Goal: Task Accomplishment & Management: Complete application form

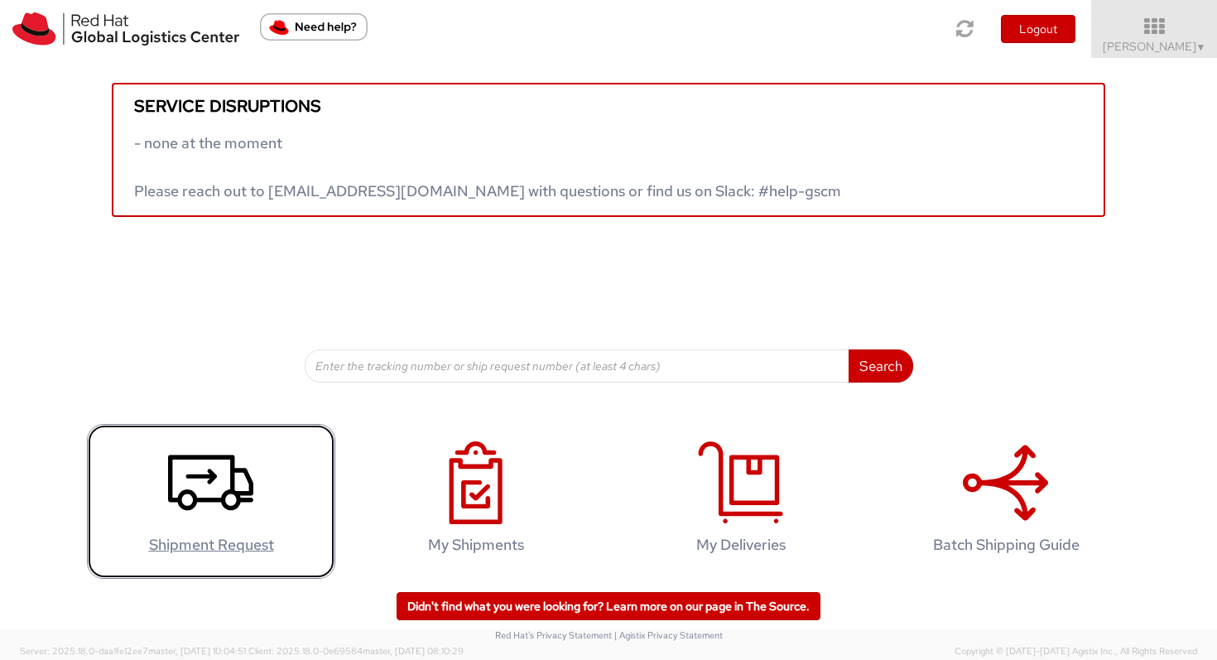
click at [221, 506] on icon at bounding box center [210, 482] width 85 height 83
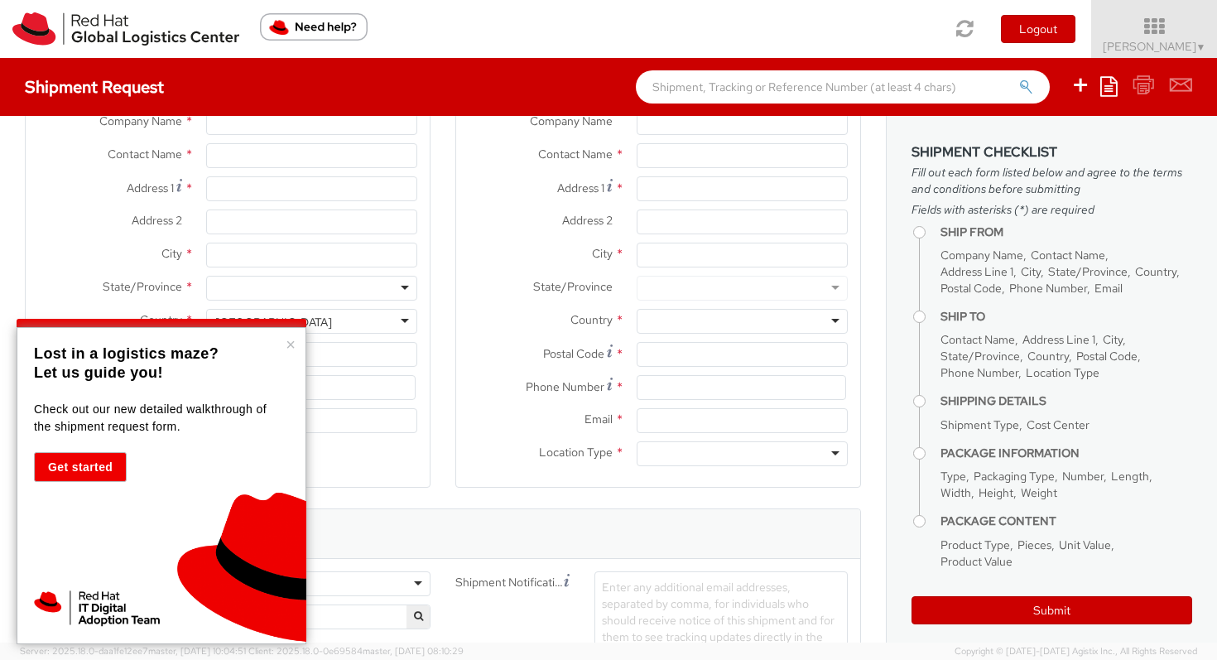
select select "482"
select select
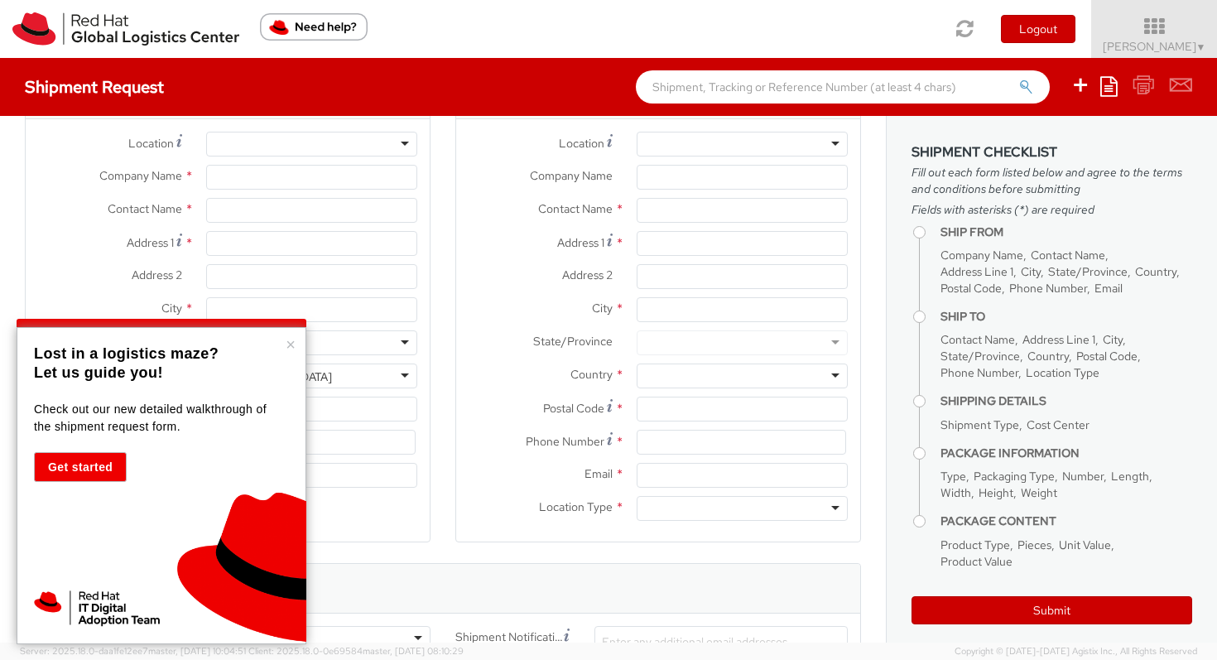
scroll to position [57, 0]
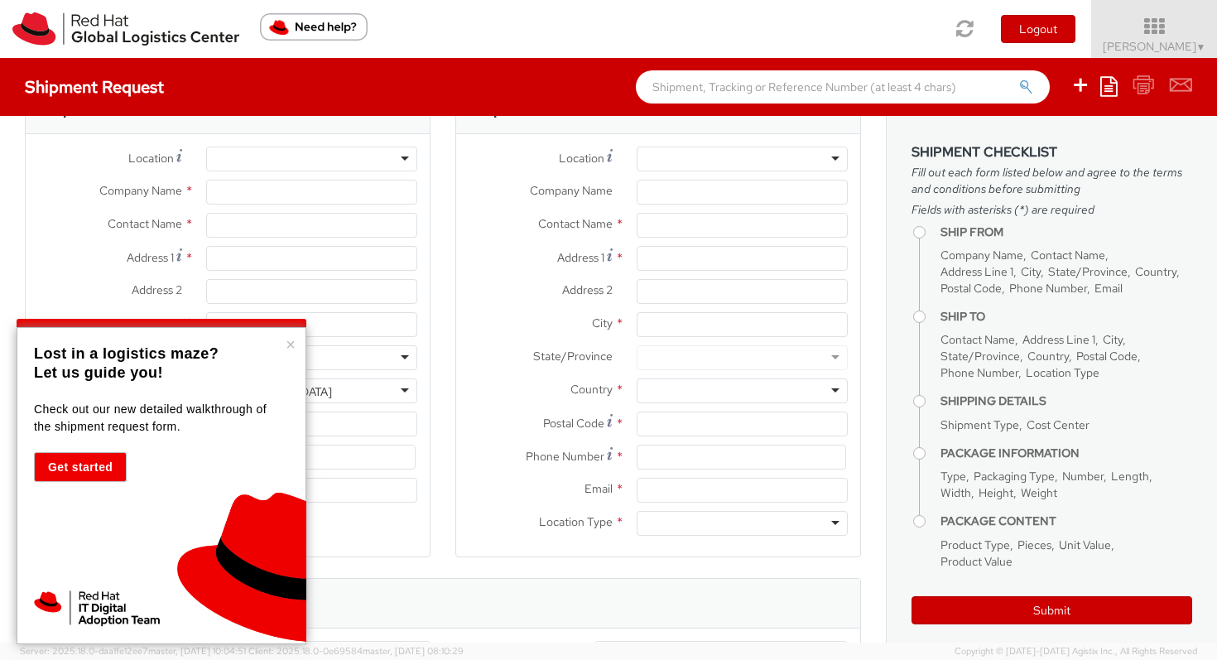
type input "Red Hat"
type input "[PERSON_NAME]"
type input "[EMAIL_ADDRESS][DOMAIN_NAME]"
click at [289, 343] on button "×" at bounding box center [291, 344] width 10 height 17
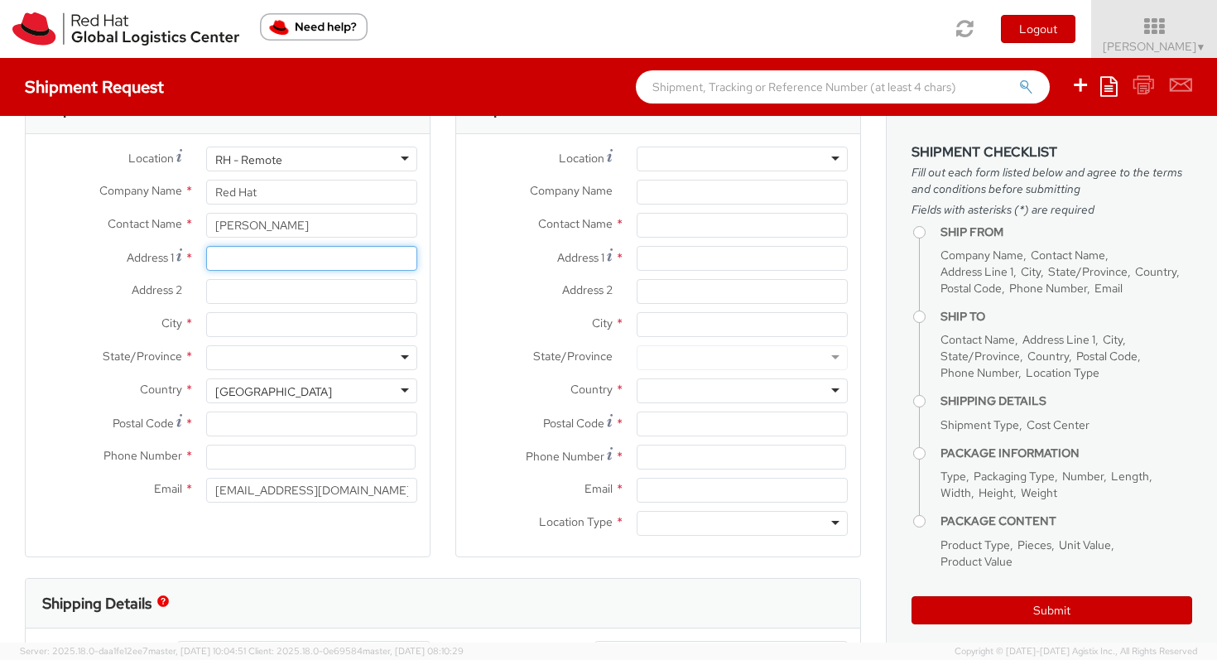
click at [325, 258] on input "Address 1 *" at bounding box center [311, 258] width 211 height 25
type input "[STREET_ADDRESS]"
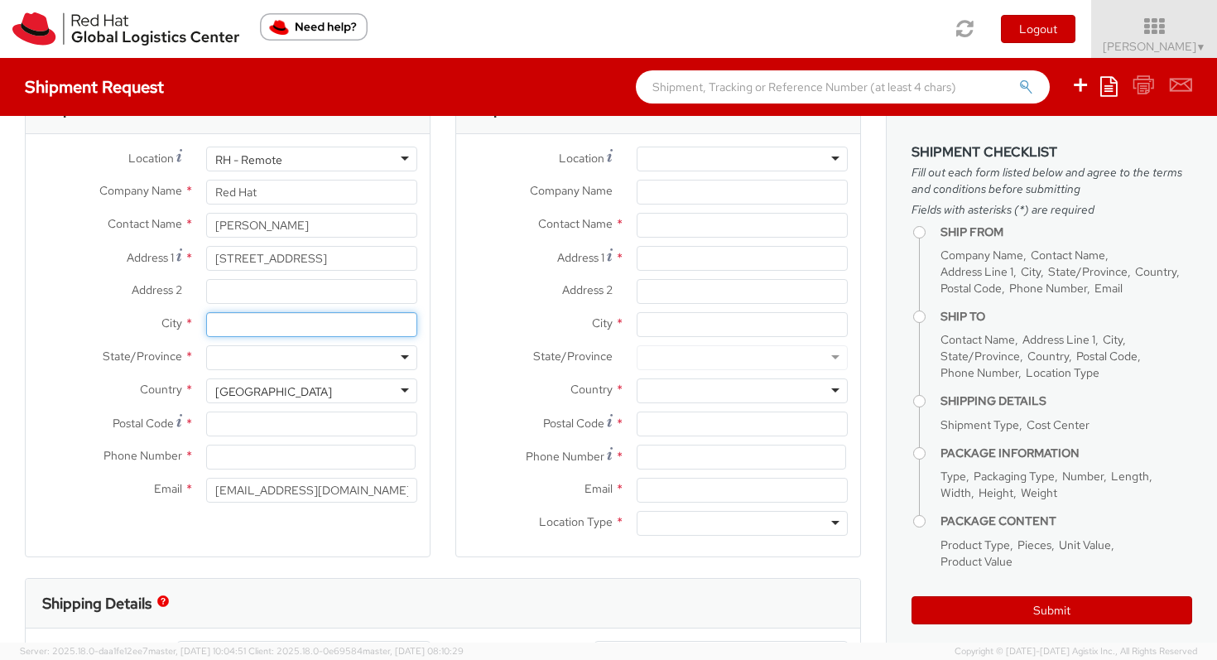
type input "BRENTFORD"
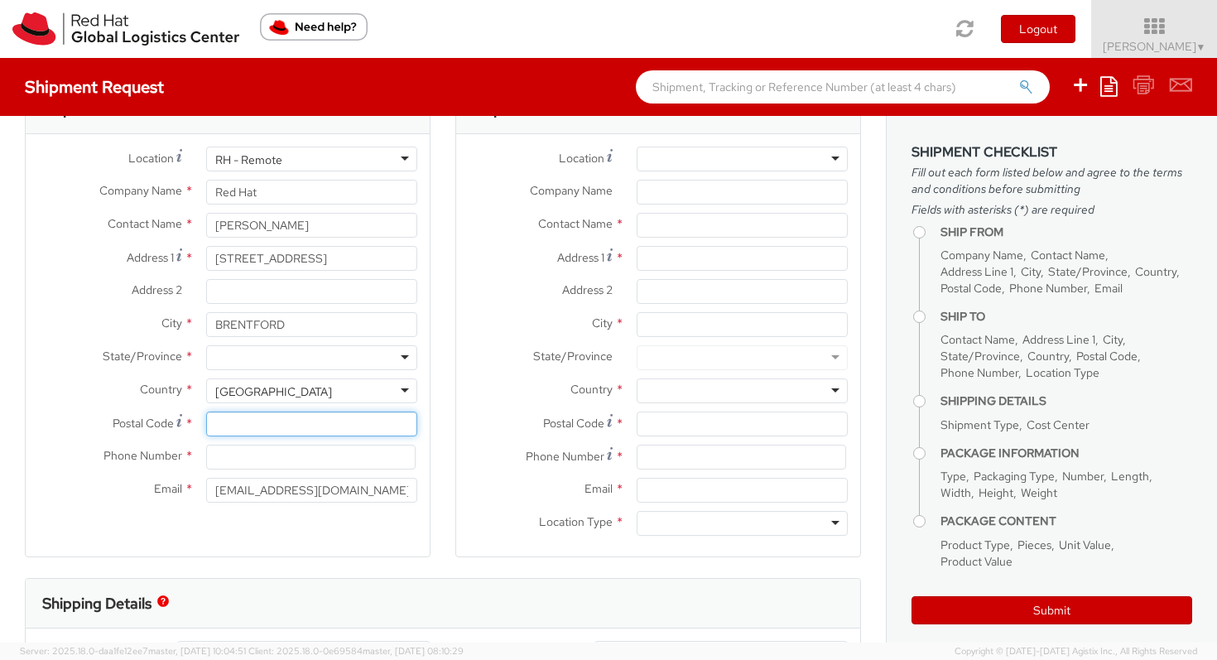
type input "TW8 8FF"
type input "07917265694"
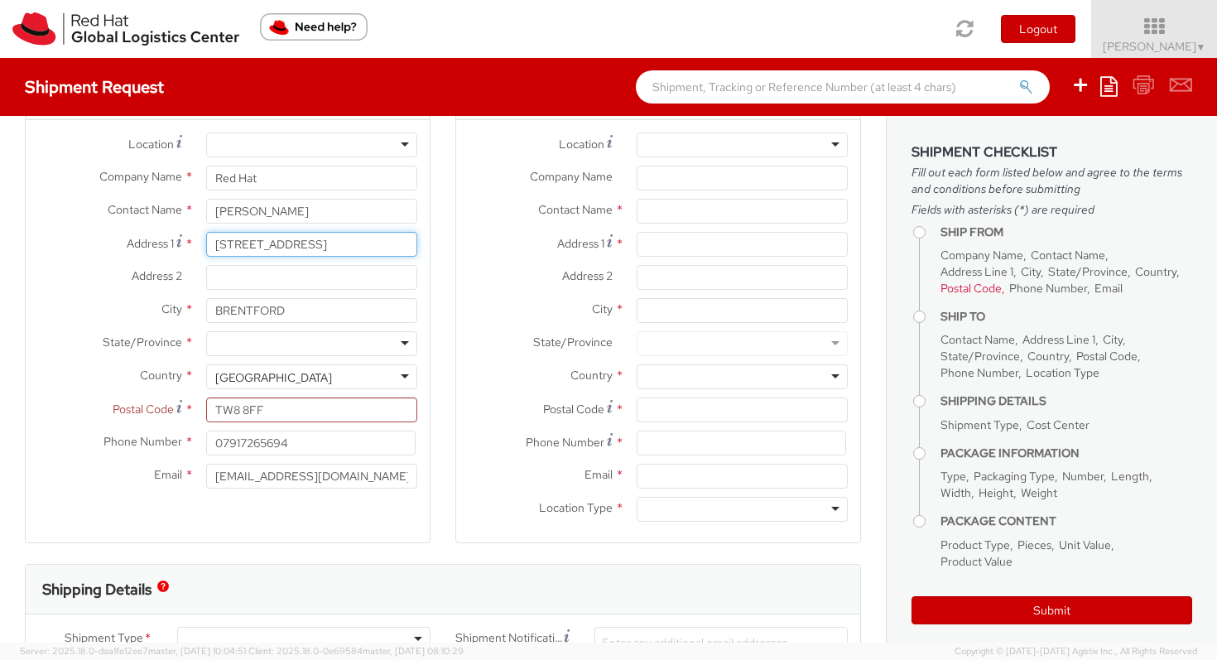
scroll to position [73, 0]
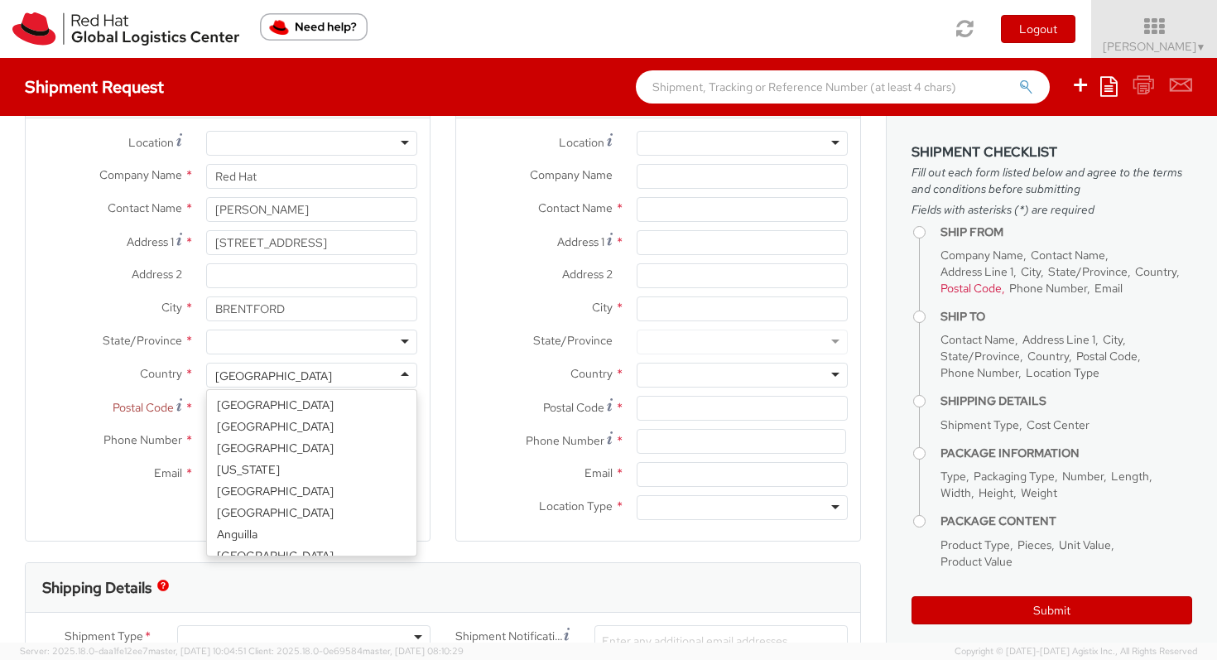
click at [402, 375] on div "[GEOGRAPHIC_DATA]" at bounding box center [311, 375] width 211 height 25
select select "CM"
select select "KGS"
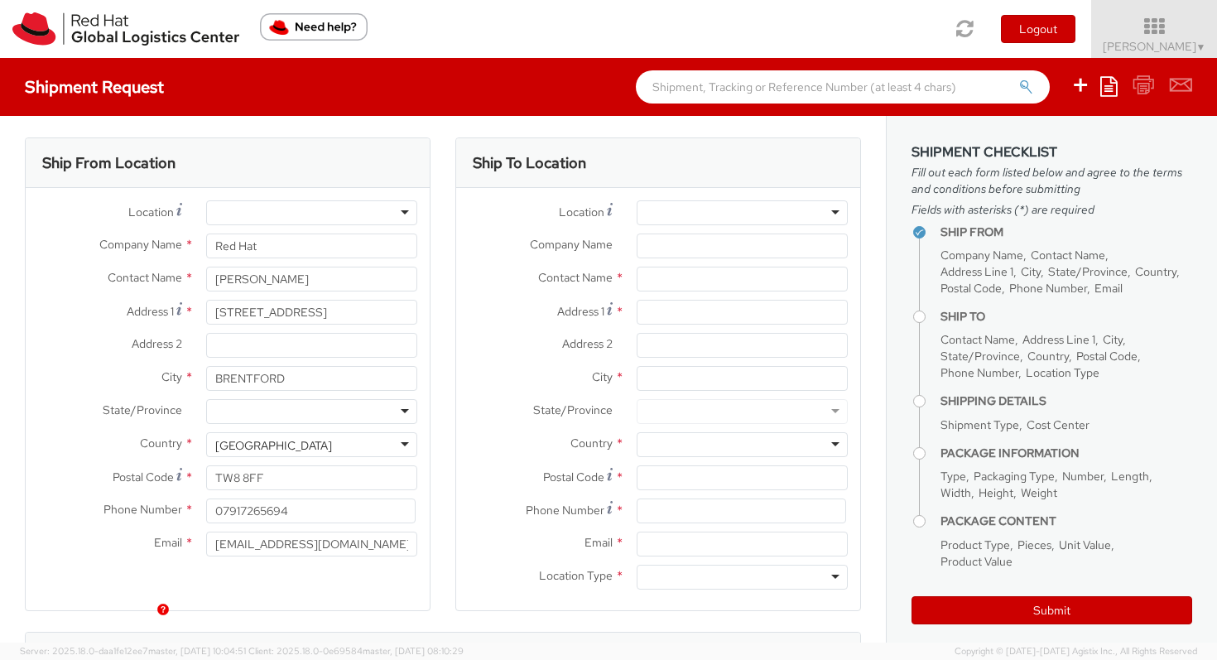
scroll to position [0, 0]
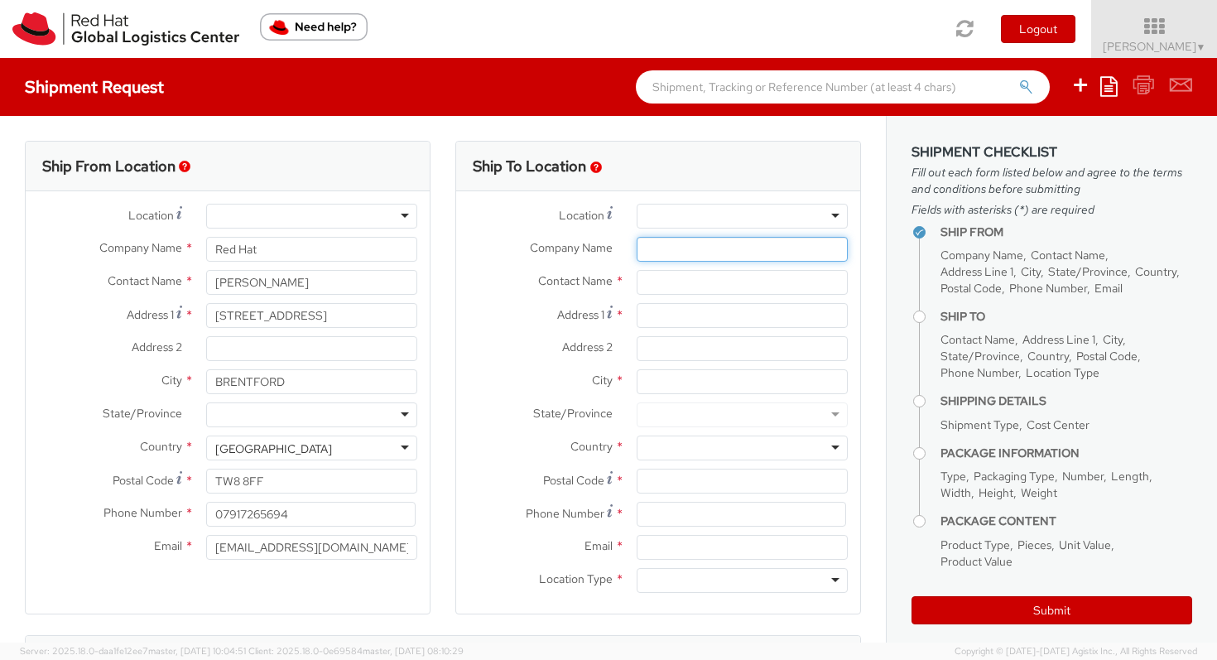
click at [734, 243] on input "Company Name *" at bounding box center [742, 249] width 211 height 25
paste input "RH - [GEOGRAPHIC_DATA]"
type input "RH - [GEOGRAPHIC_DATA]"
click at [731, 219] on div at bounding box center [742, 216] width 211 height 25
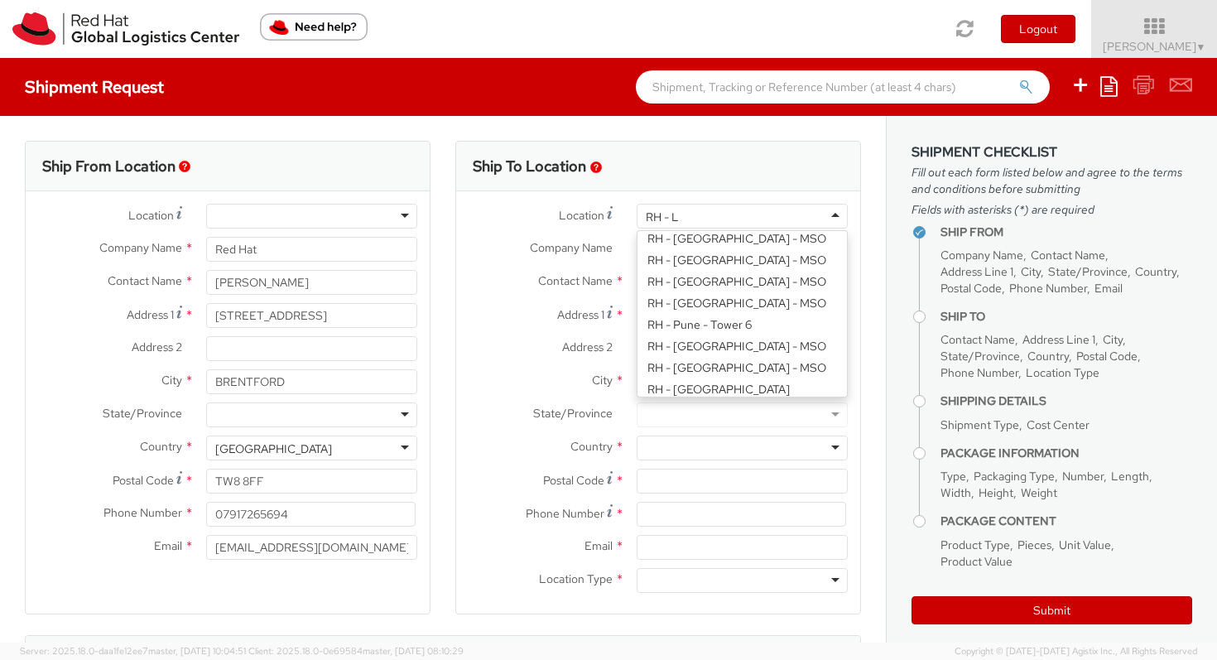
scroll to position [4, 0]
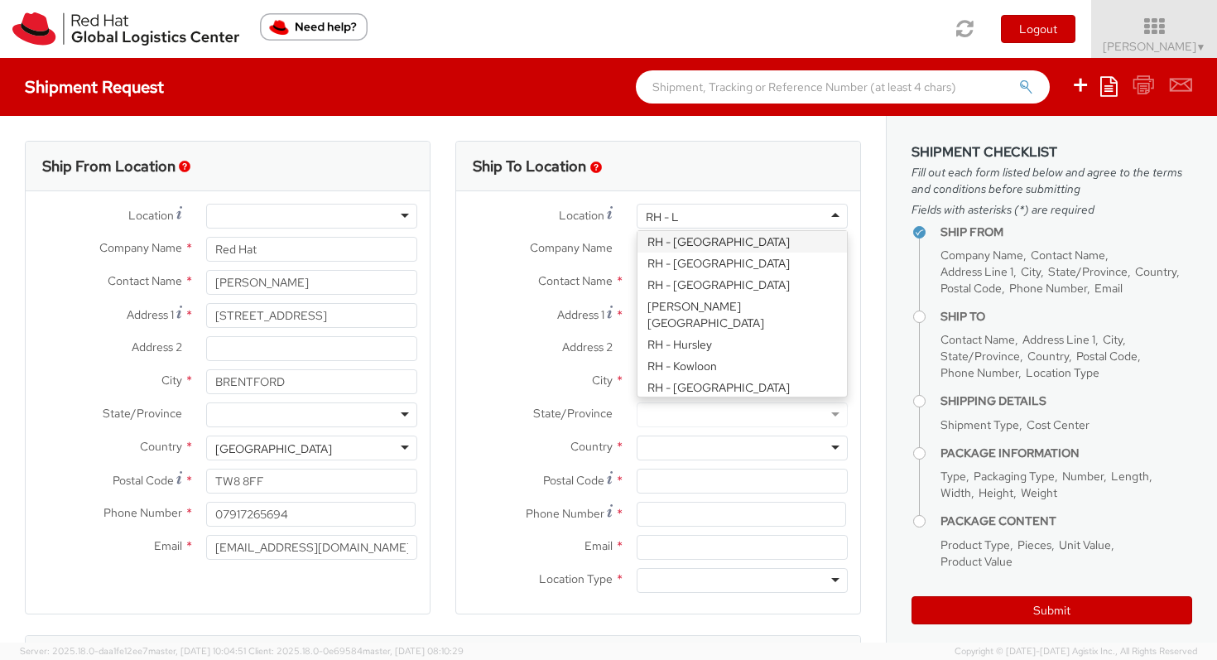
type input "RH - Lo"
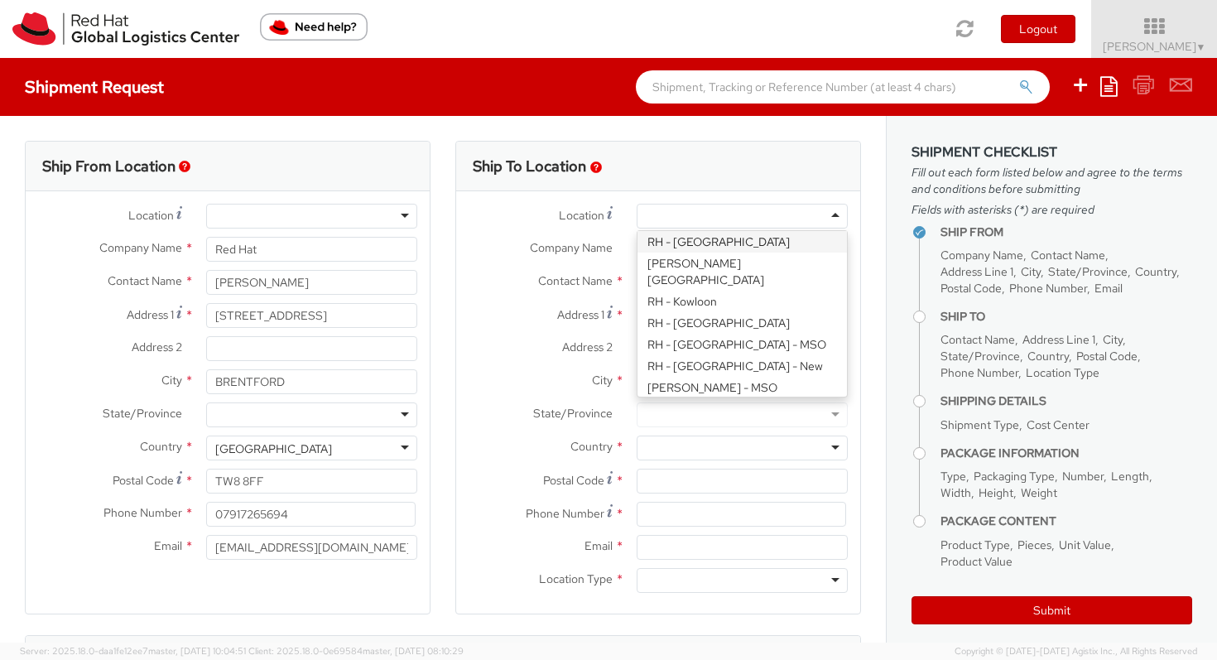
type input "Red Hat UK Limited"
type input "[GEOGRAPHIC_DATA]"
type input "[STREET_ADDRESS]"
type input "[GEOGRAPHIC_DATA]"
type input "EC3R8NB"
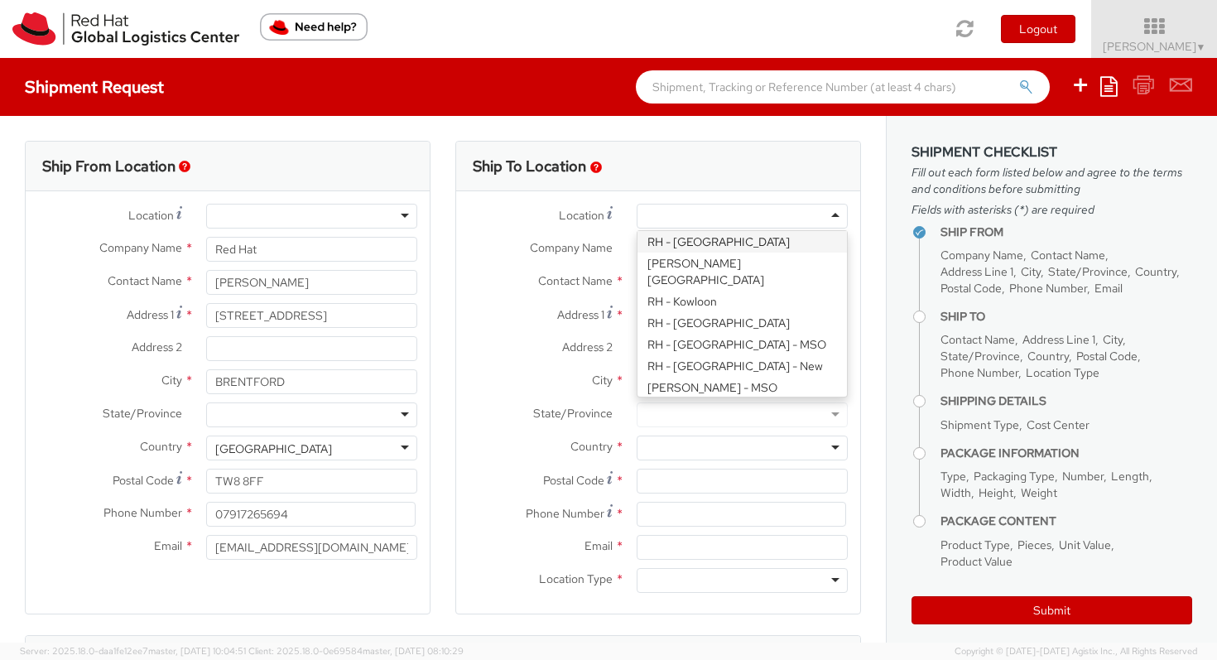
type input "44 207 009 4444"
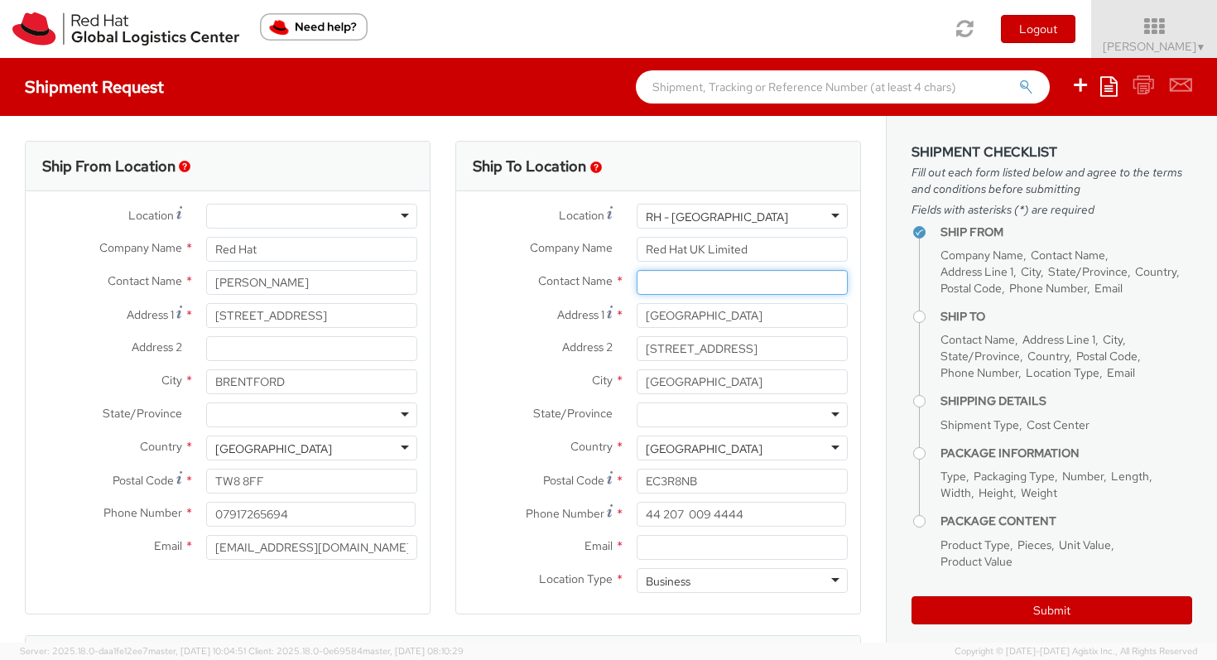
click at [734, 284] on input "text" at bounding box center [742, 282] width 211 height 25
paste input "Red Hat IT - Endpoint Systems [GEOGRAPHIC_DATA]"
click at [648, 277] on input "Red Hat IT - Endpoint Systems [GEOGRAPHIC_DATA]" at bounding box center [742, 282] width 211 height 25
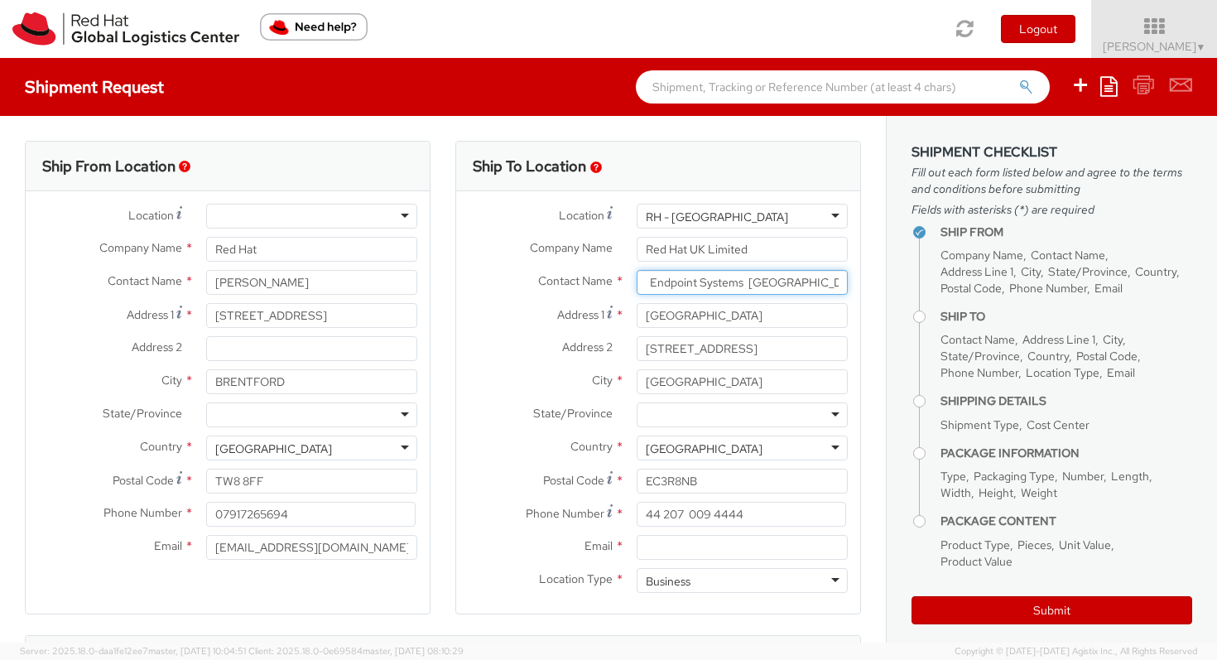
drag, startPoint x: 645, startPoint y: 282, endPoint x: 864, endPoint y: 286, distance: 218.6
click at [864, 286] on div "Ship To Location Location * [GEOGRAPHIC_DATA] - [GEOGRAPHIC_DATA] [GEOGRAPHIC_D…" at bounding box center [658, 388] width 431 height 494
paste input "- Endpoint Systems"
type input "Red Hat IT - Endpoint Systems"
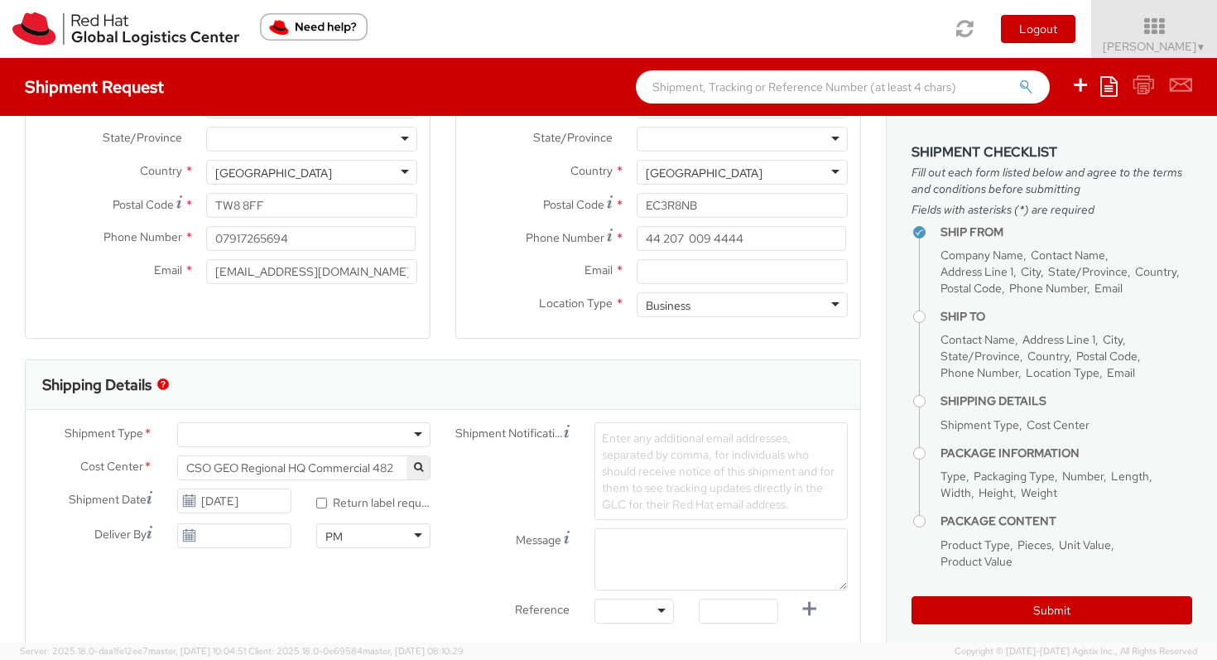
scroll to position [277, 0]
click at [415, 436] on div at bounding box center [303, 433] width 253 height 25
click at [418, 463] on icon "button" at bounding box center [418, 466] width 9 height 10
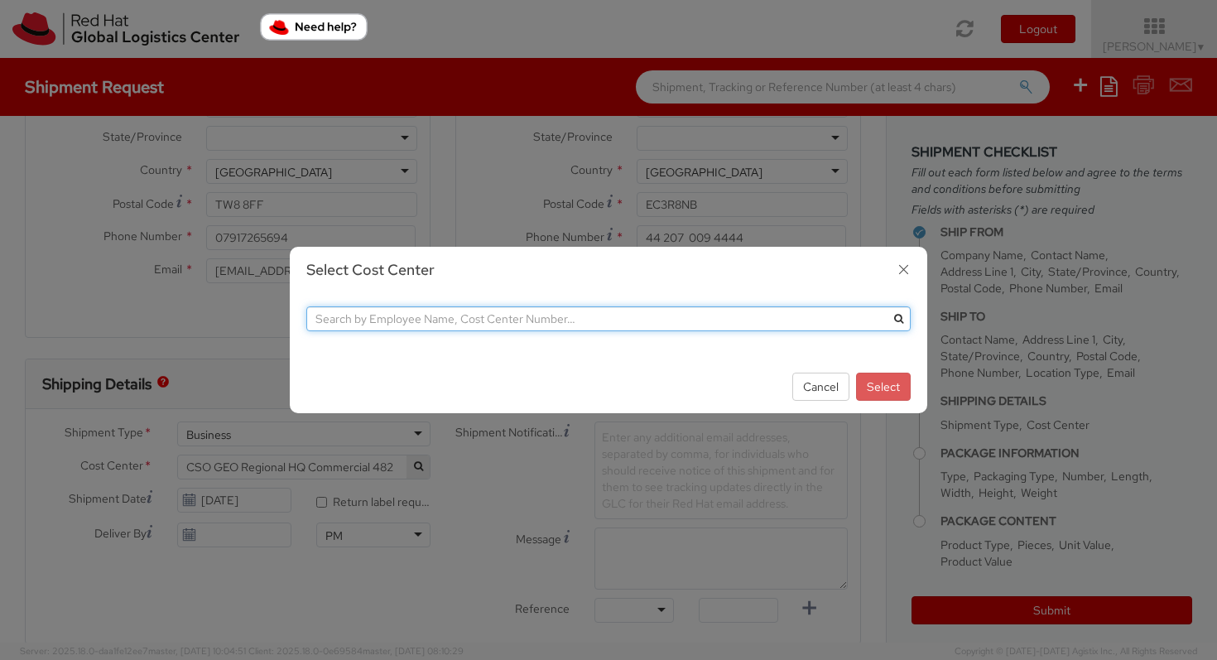
click at [433, 317] on input "text" at bounding box center [608, 318] width 604 height 25
paste input "IT Fixed Assets and Contracts 850"
click at [761, 318] on input "IT Fixed Assets and Contracts 850" at bounding box center [608, 318] width 604 height 25
click at [473, 316] on input "IT Fixed Assets and Contracts 850" at bounding box center [608, 318] width 604 height 25
type input "850"
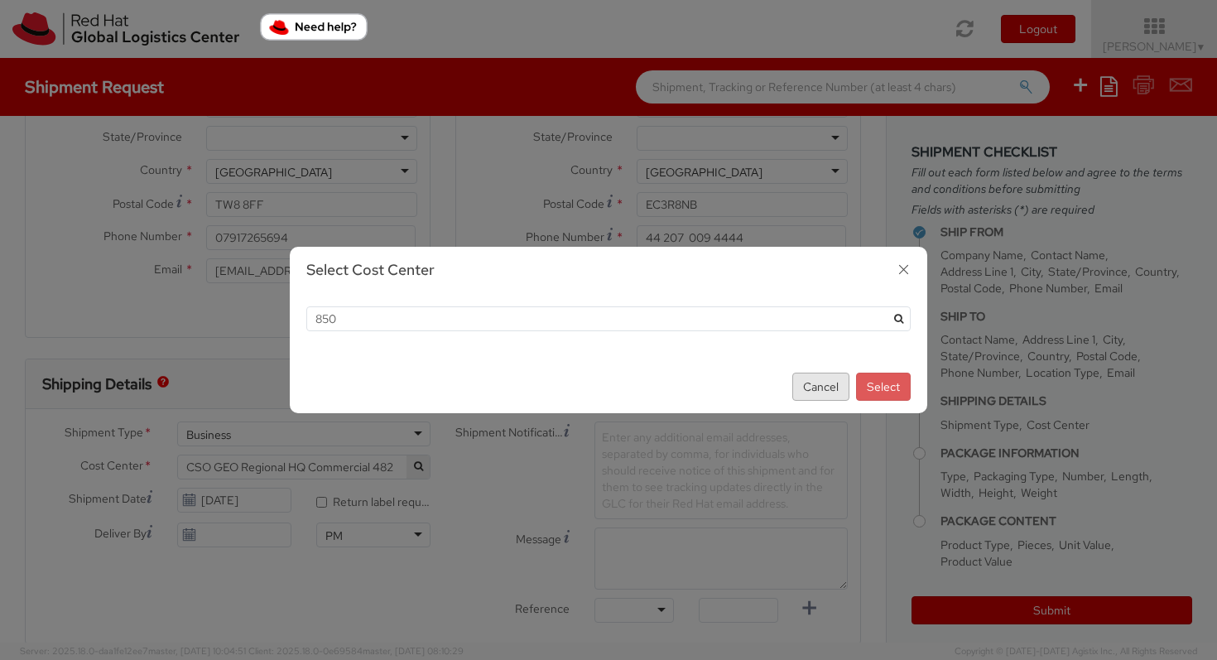
click at [816, 380] on button "Cancel" at bounding box center [820, 387] width 57 height 28
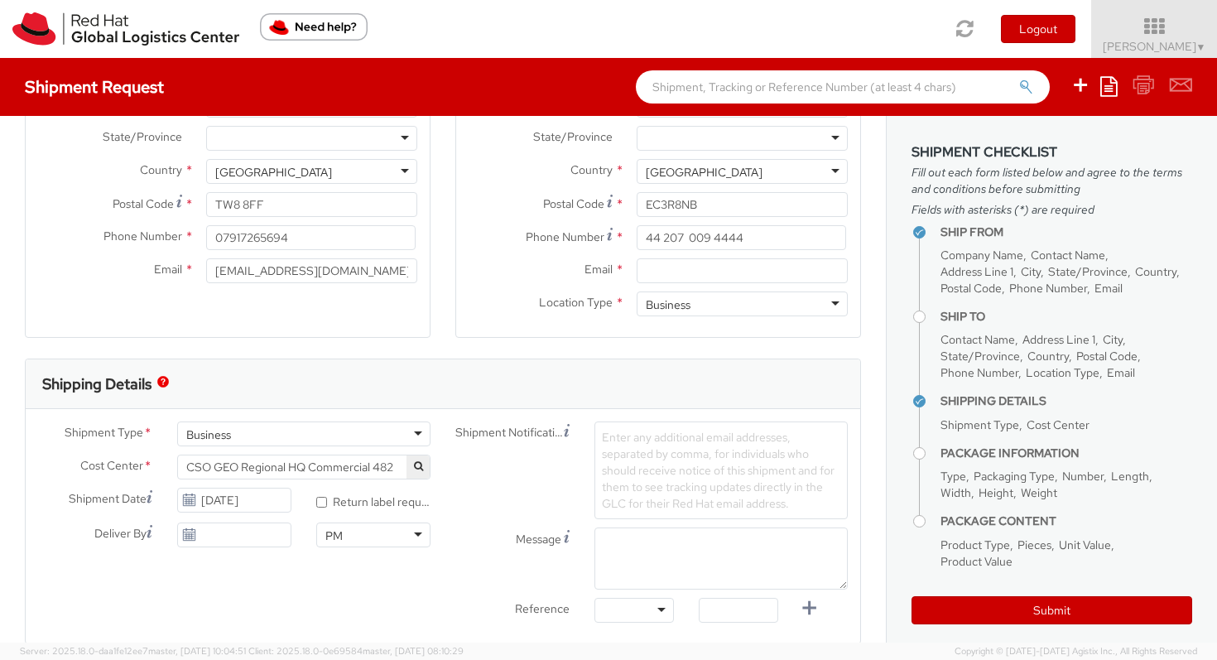
click at [328, 469] on span "CSO GEO Regional HQ Commercial 482" at bounding box center [303, 467] width 235 height 15
click at [330, 492] on label "* Return label required" at bounding box center [373, 500] width 114 height 19
click at [327, 497] on input "* Return label required" at bounding box center [321, 502] width 11 height 11
checkbox input "true"
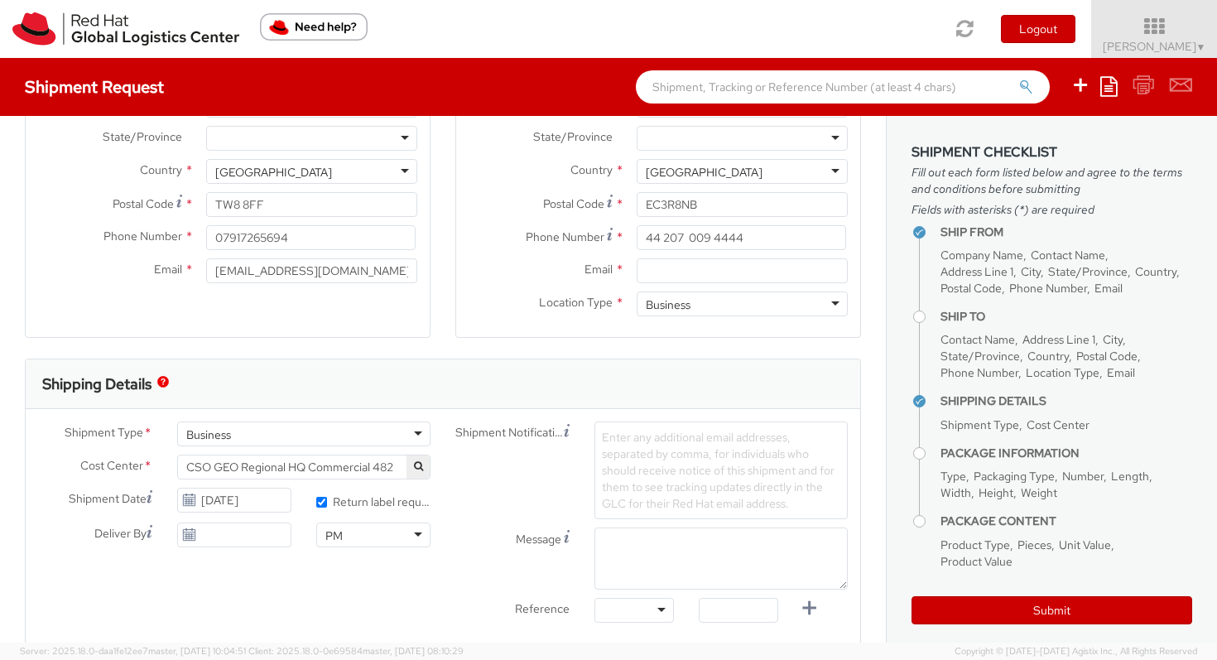
click at [325, 459] on span "CSO GEO Regional HQ Commercial 482" at bounding box center [303, 467] width 253 height 25
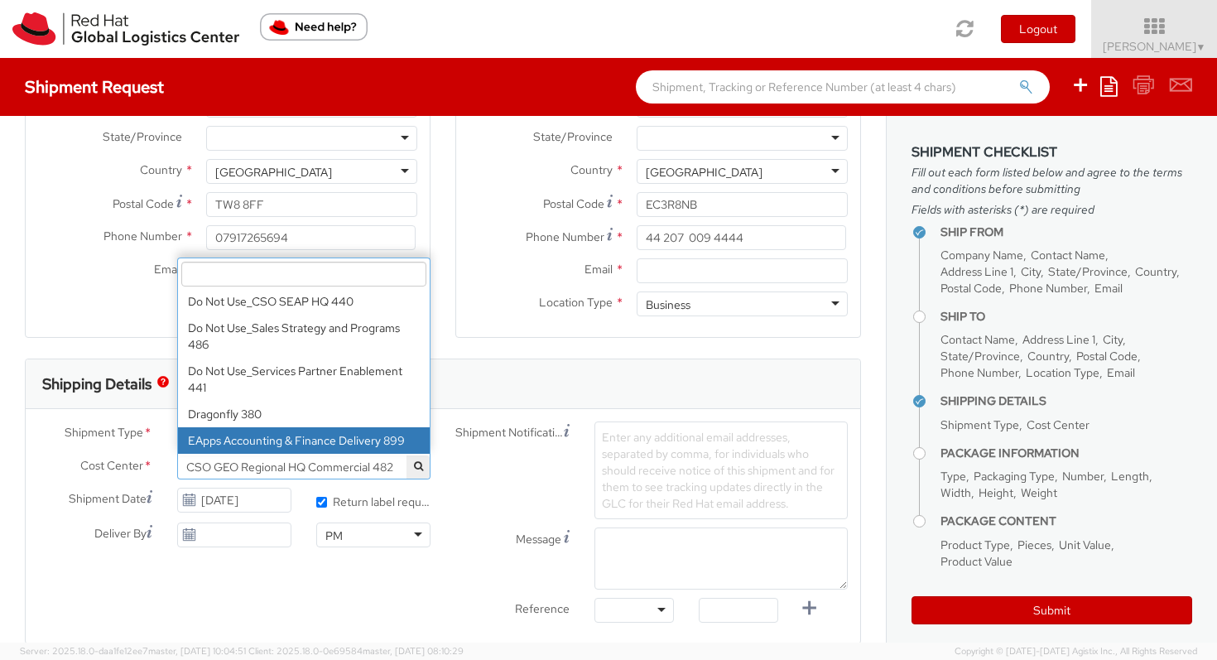
scroll to position [5106, 0]
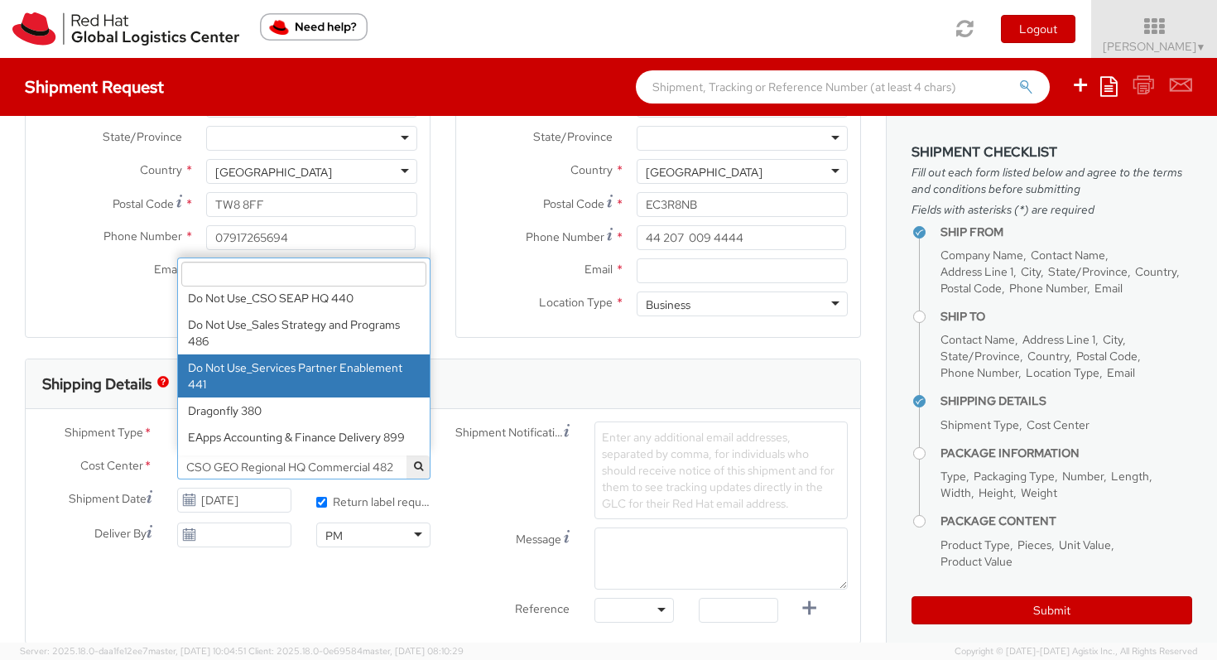
click at [316, 263] on input "search" at bounding box center [303, 274] width 245 height 25
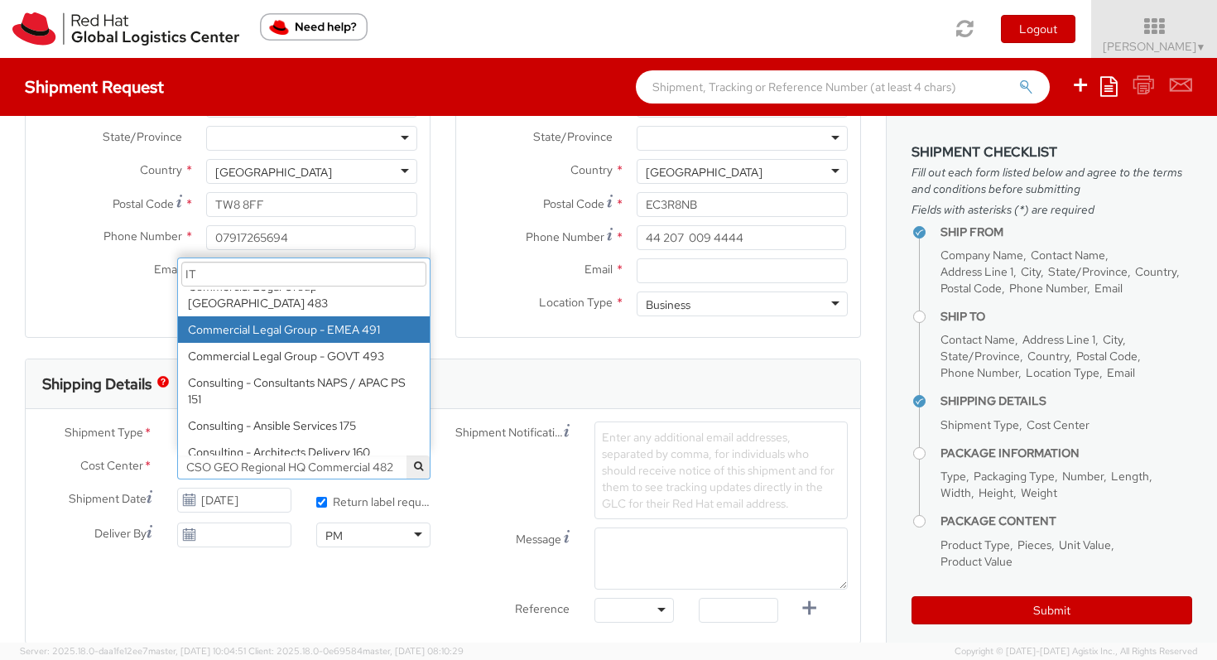
type input "I"
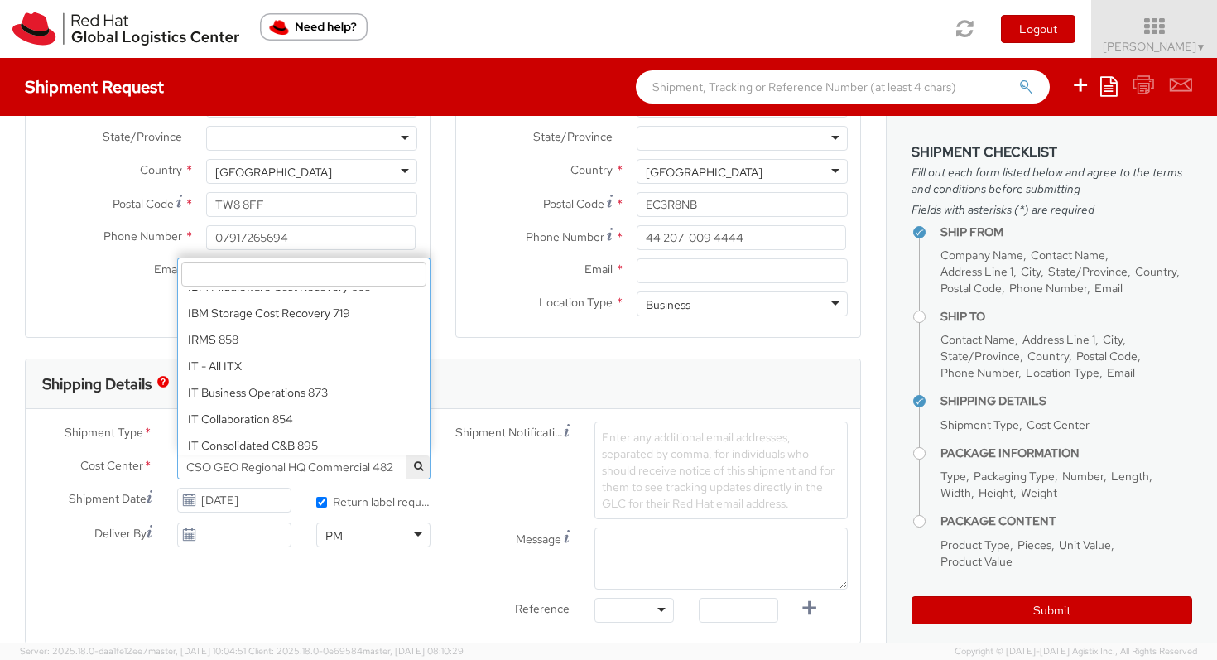
scroll to position [10086, 0]
select select "850"
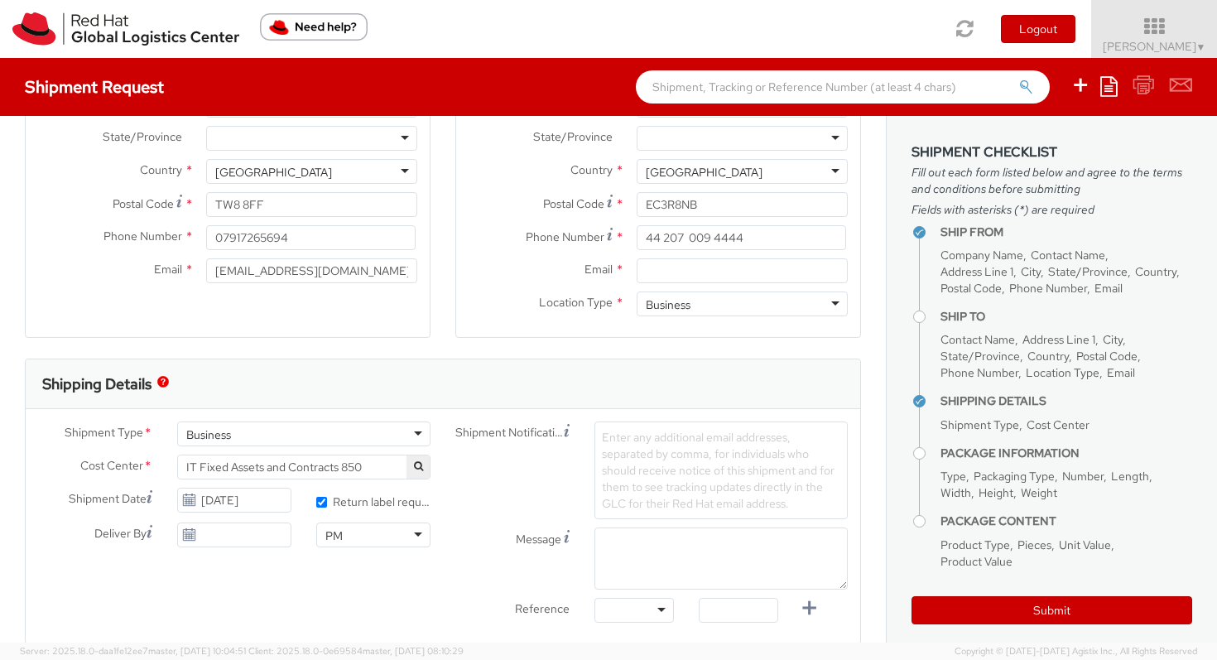
click at [190, 504] on icon at bounding box center [189, 500] width 14 height 13
click at [190, 500] on icon at bounding box center [189, 500] width 14 height 13
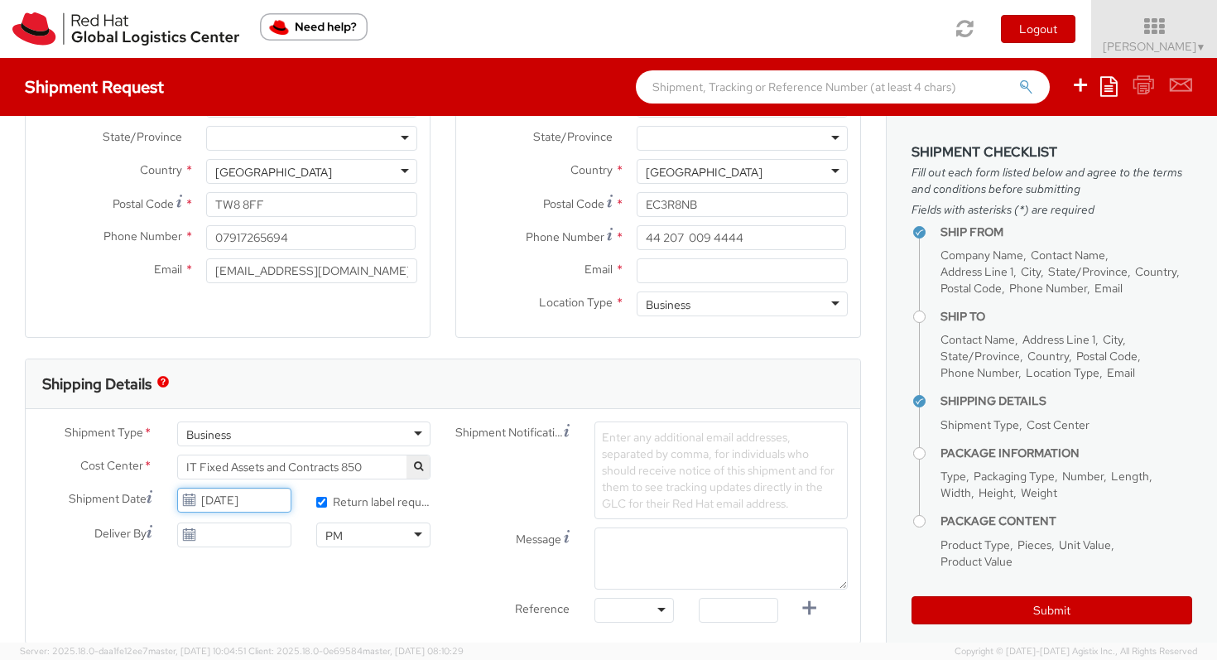
click at [232, 508] on input "[DATE]" at bounding box center [234, 500] width 114 height 25
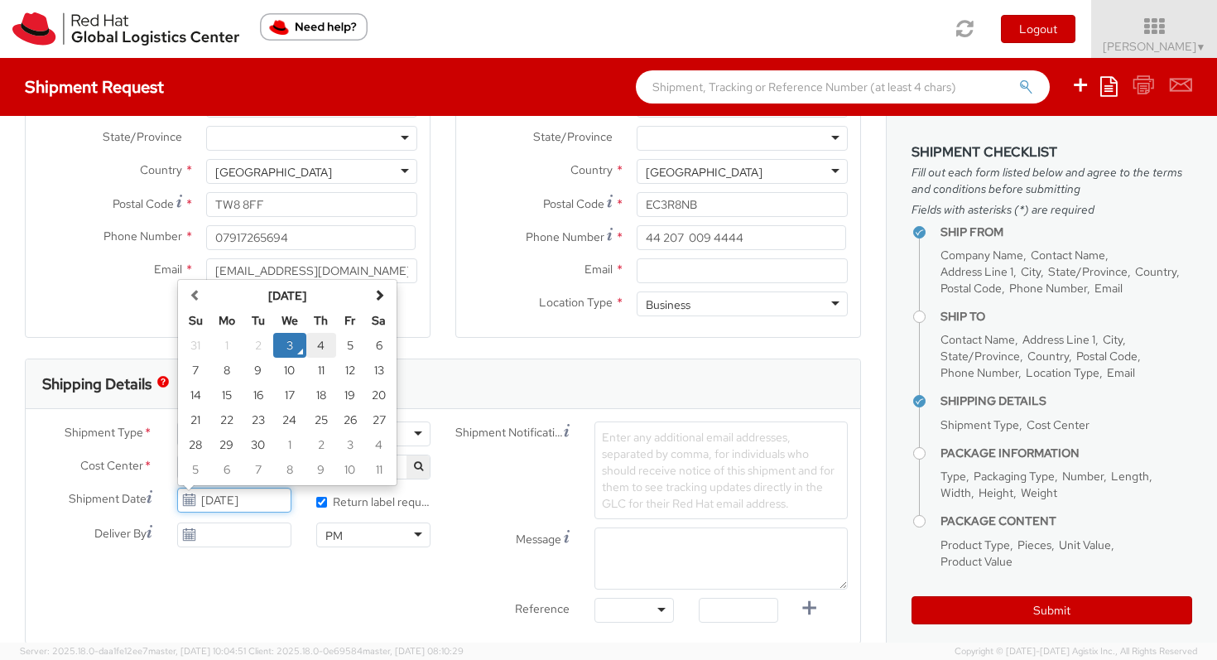
click at [323, 345] on td "4" at bounding box center [321, 345] width 30 height 25
type input "[DATE]"
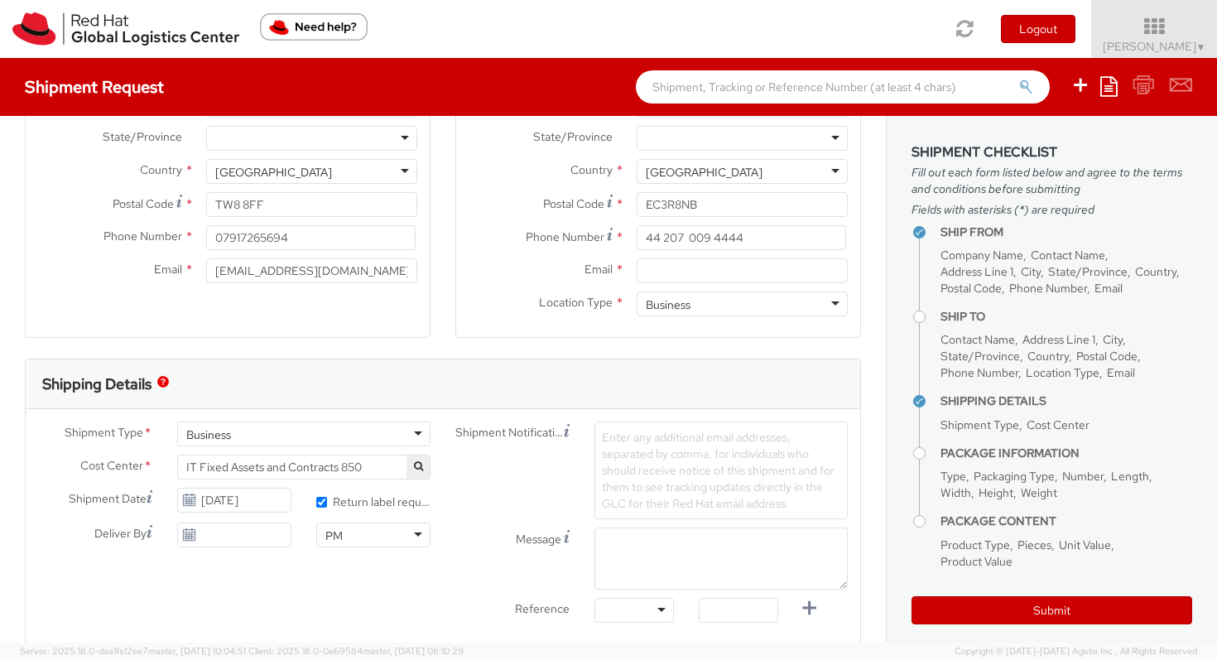
click at [190, 536] on use at bounding box center [189, 534] width 12 height 12
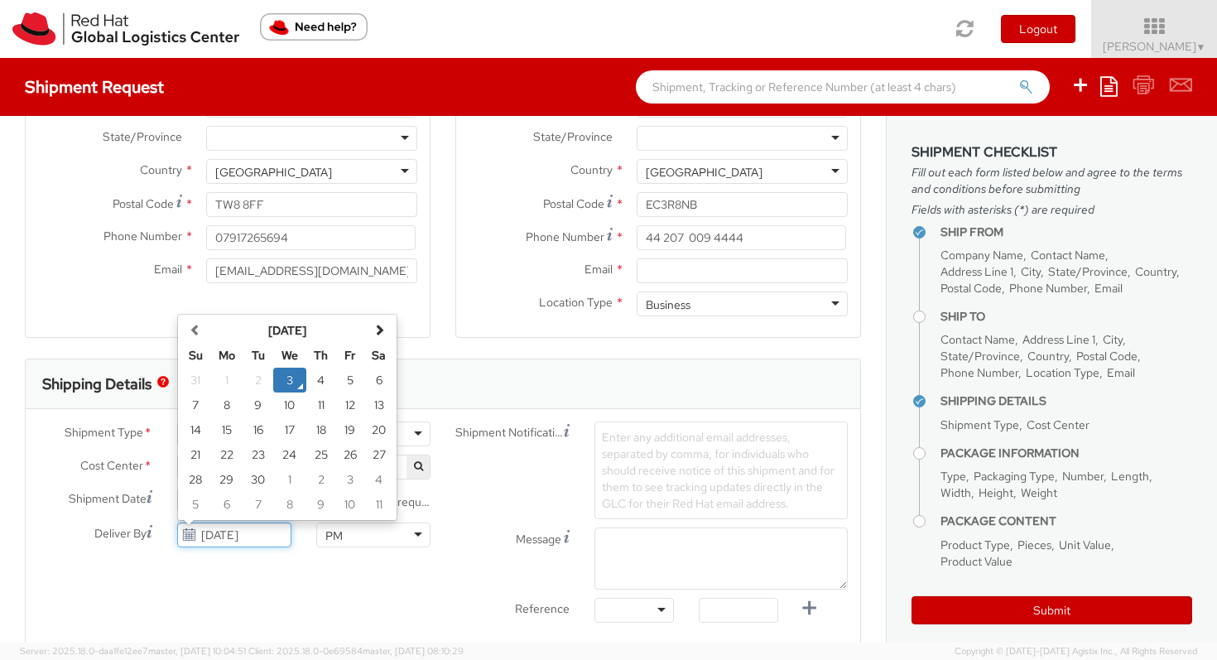
click at [224, 537] on input "[DATE]" at bounding box center [234, 535] width 114 height 25
click at [354, 378] on td "5" at bounding box center [350, 380] width 29 height 25
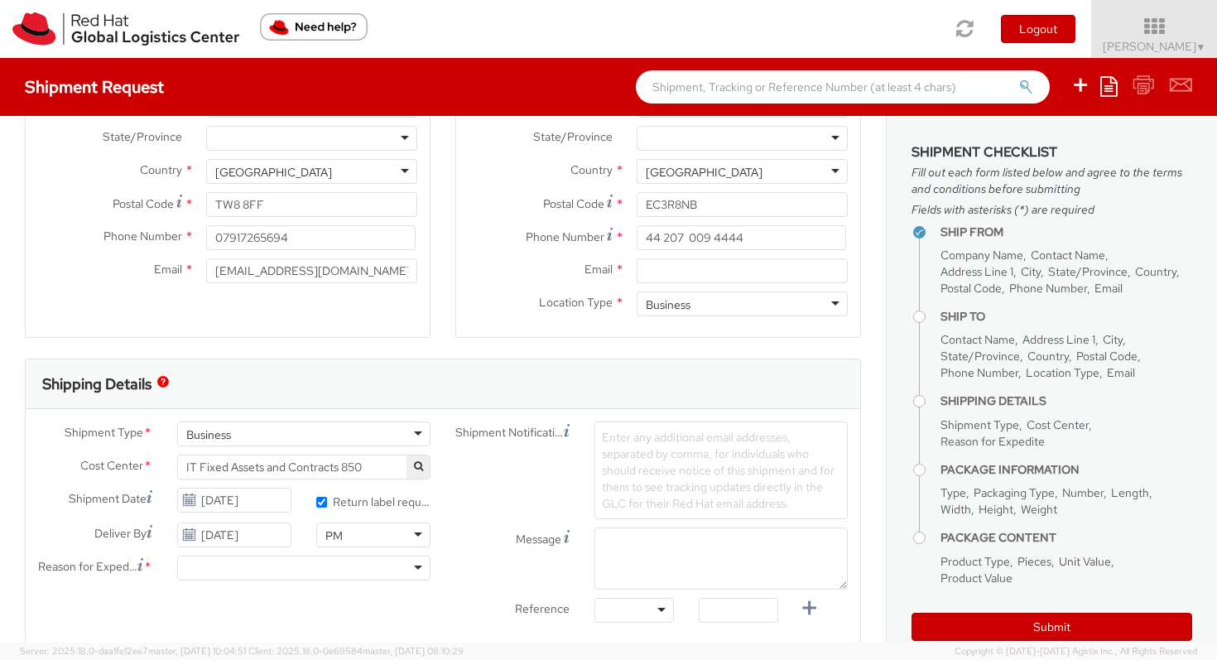
click at [417, 570] on div at bounding box center [303, 568] width 253 height 25
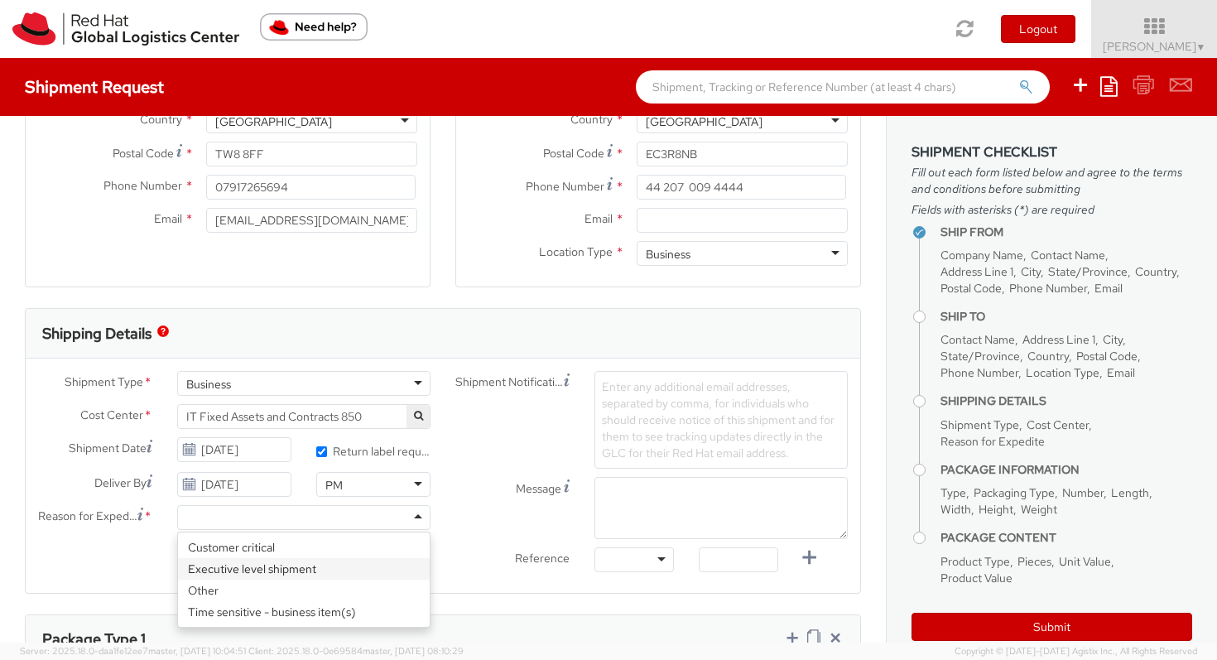
scroll to position [330, 0]
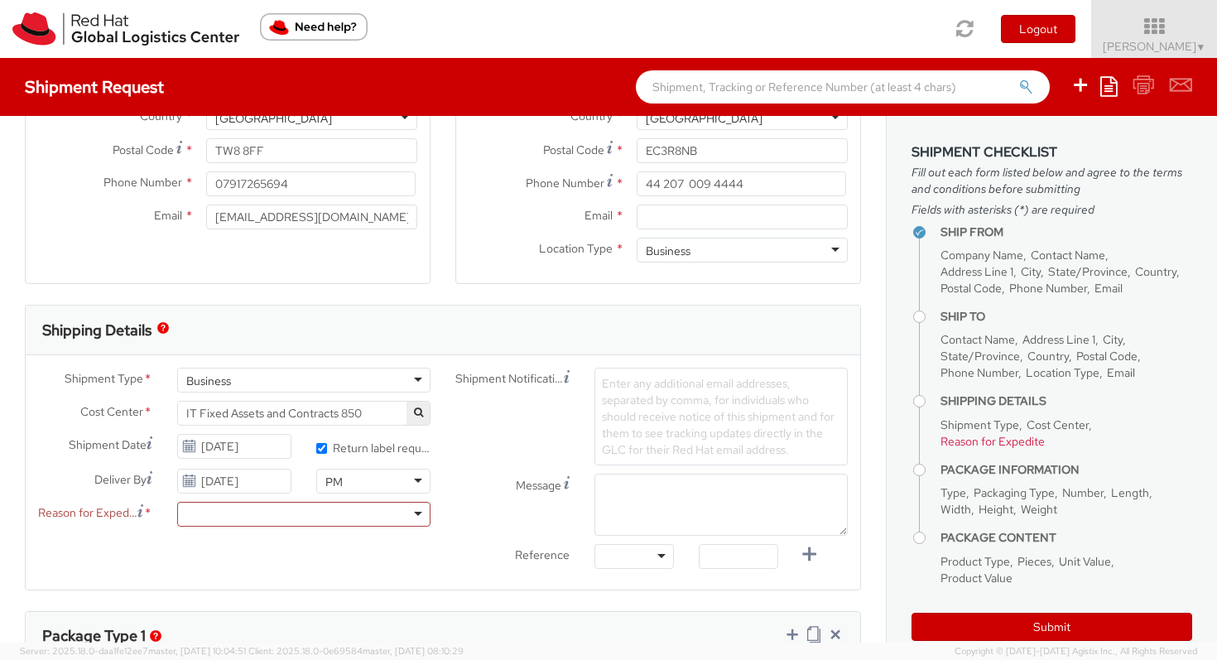
click at [114, 513] on span "Reason for Expedite" at bounding box center [87, 513] width 99 height 19
click at [113, 516] on span "Reason for Expedite" at bounding box center [87, 513] width 99 height 19
click at [306, 566] on div "Shipment Type * Business Business Batch Business Cost Center * CSO GEO Regional…" at bounding box center [443, 472] width 835 height 209
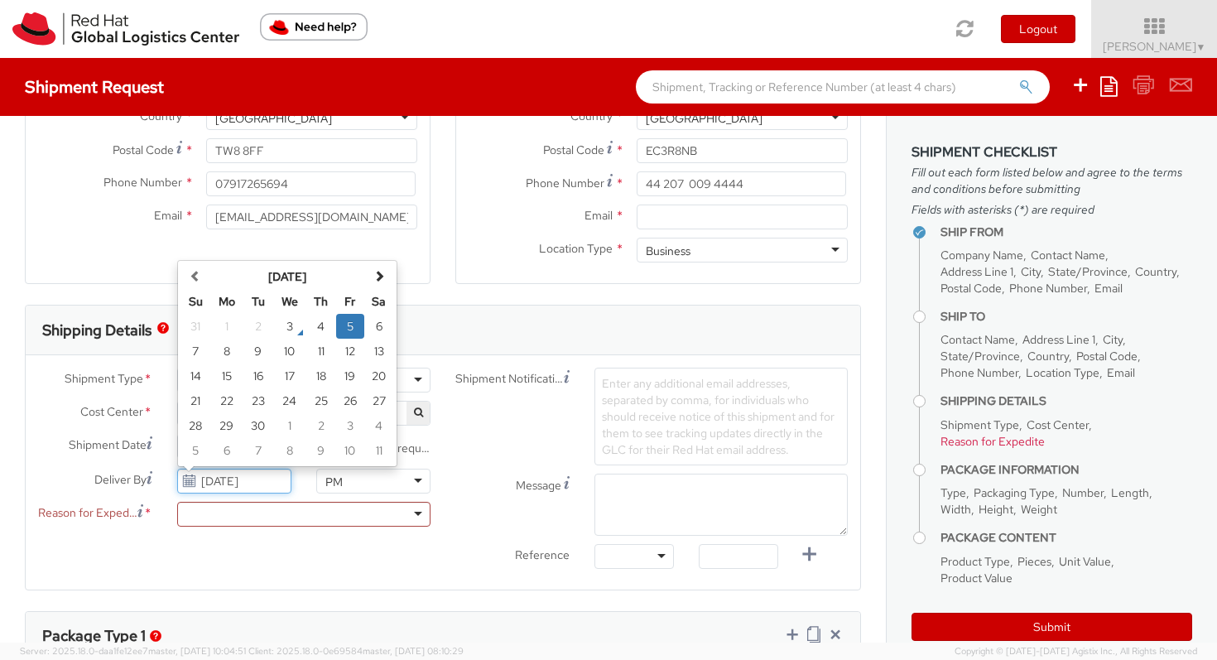
click at [254, 484] on input "[DATE]" at bounding box center [234, 481] width 114 height 25
click at [200, 347] on td "7" at bounding box center [195, 351] width 29 height 25
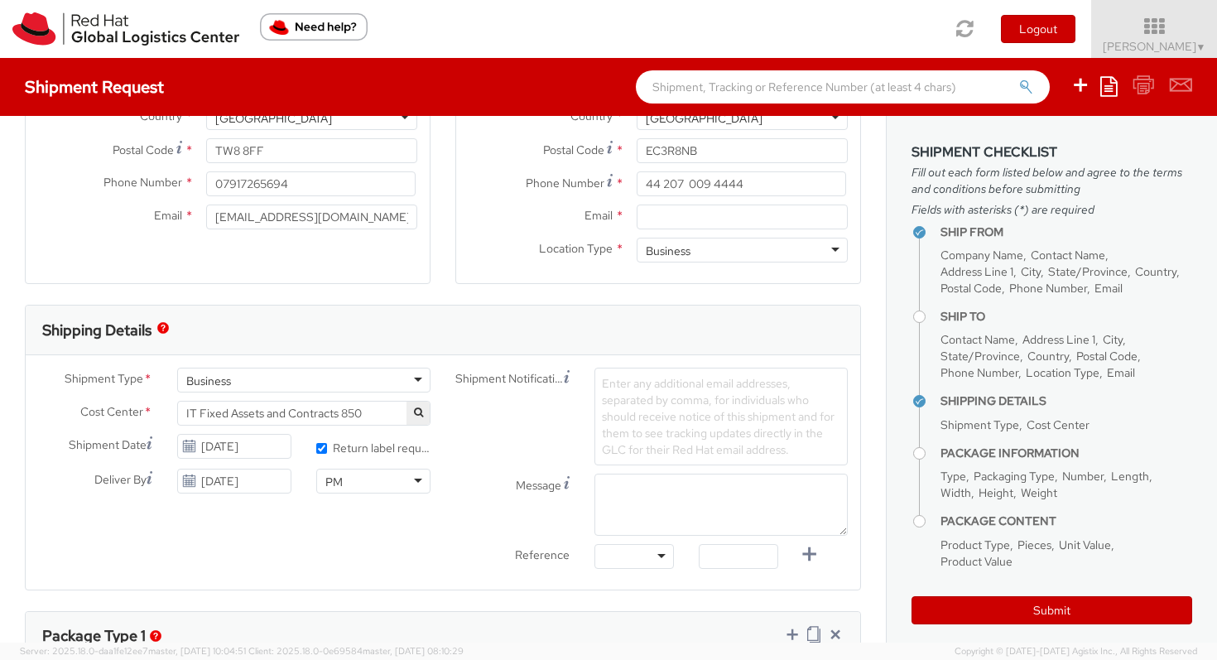
click at [208, 542] on div "Shipment Type * Business Business Batch Business Cost Center * CSO GEO Regional…" at bounding box center [443, 472] width 835 height 209
click at [214, 479] on input "[DATE]" at bounding box center [234, 481] width 114 height 25
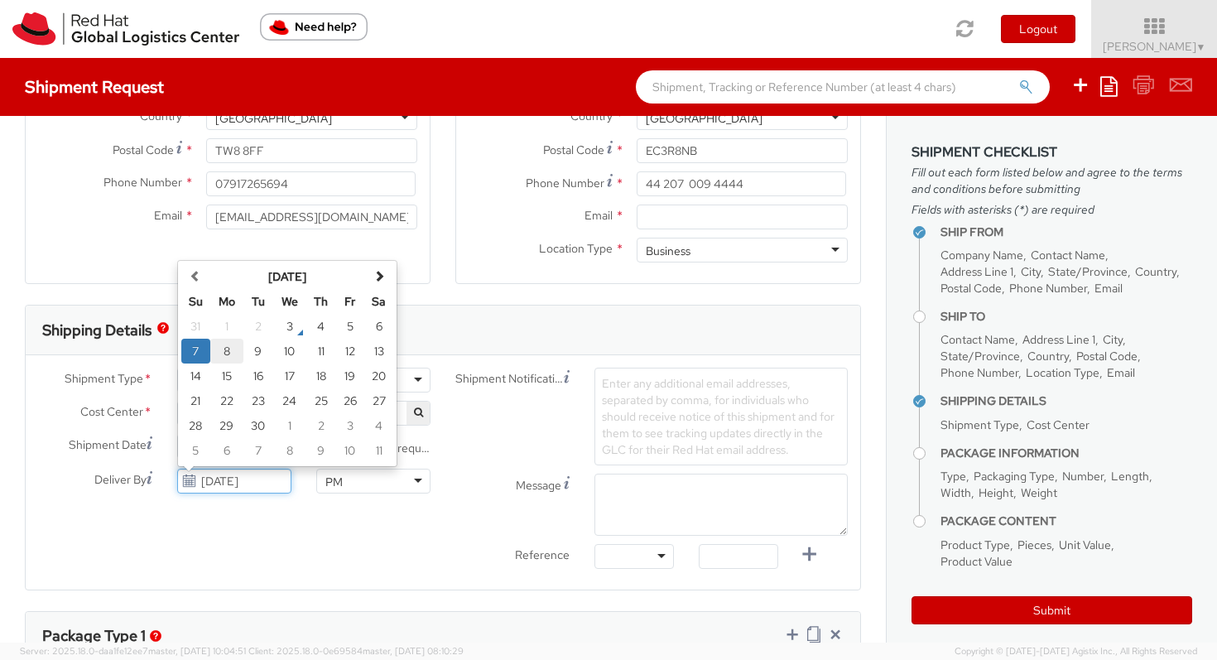
click at [229, 354] on td "8" at bounding box center [226, 351] width 33 height 25
type input "[DATE]"
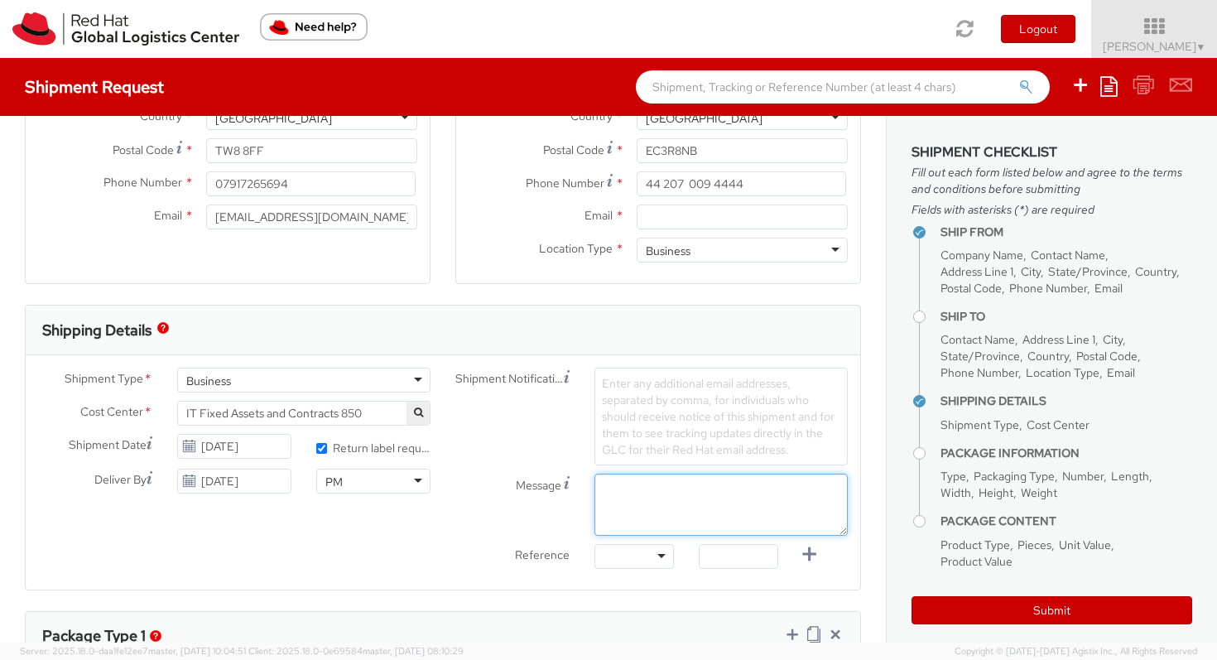
click at [670, 496] on textarea "Message" at bounding box center [721, 505] width 253 height 62
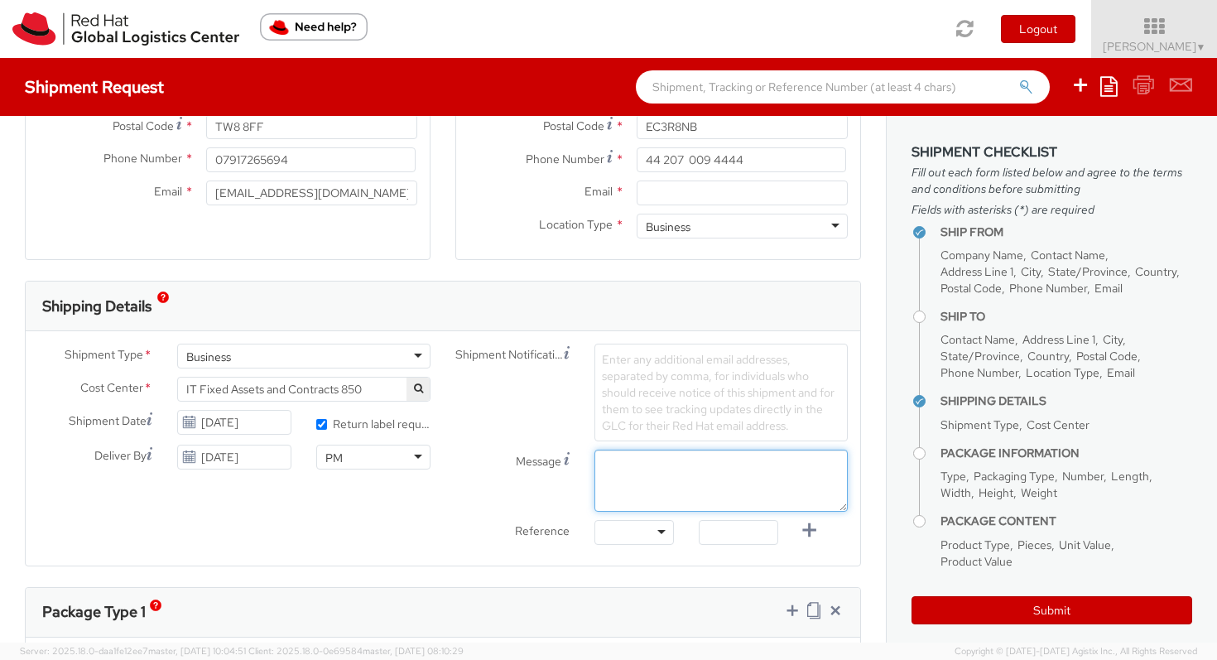
scroll to position [363, 0]
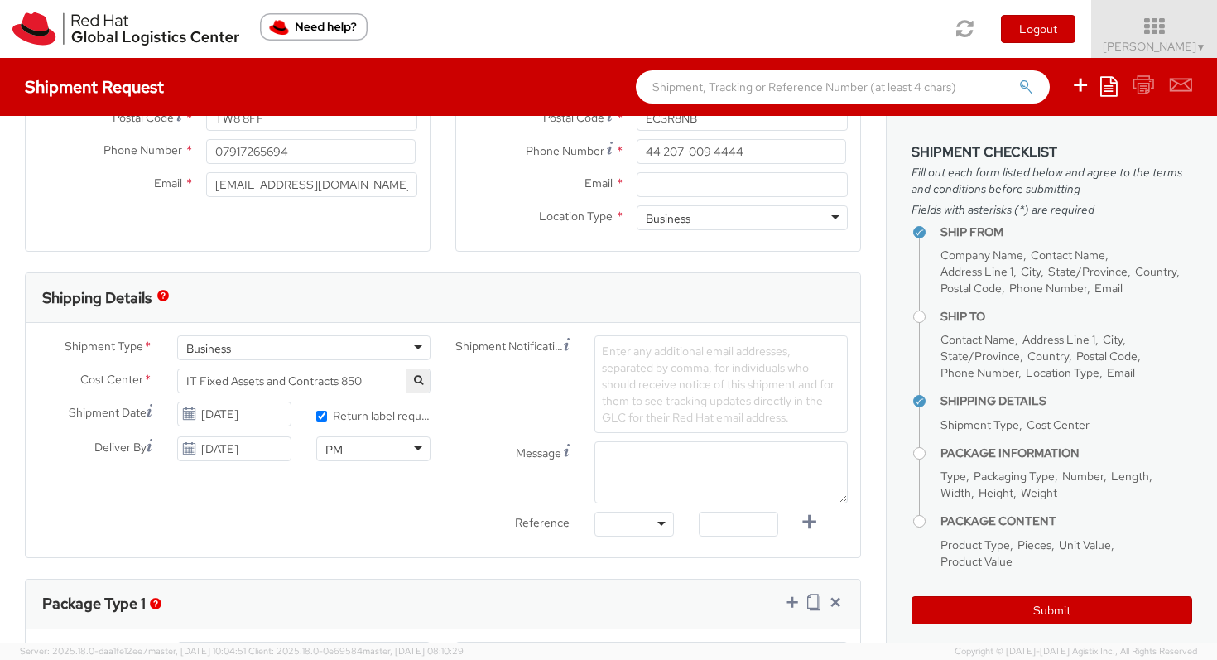
click at [663, 525] on div at bounding box center [634, 524] width 79 height 25
click at [725, 523] on input "text" at bounding box center [738, 524] width 79 height 25
paste input "RPCI, RITM, TASK"
type input "RPCI, RITM, TASK"
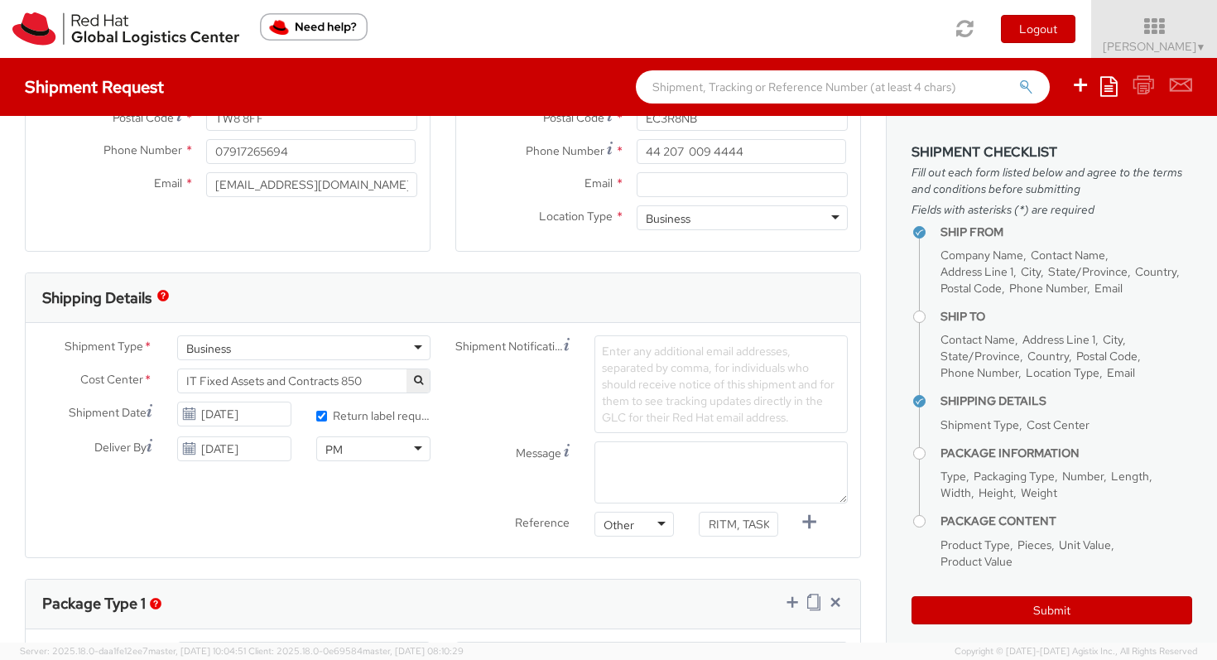
scroll to position [0, 0]
click at [730, 600] on div "Package Type 1" at bounding box center [443, 605] width 835 height 50
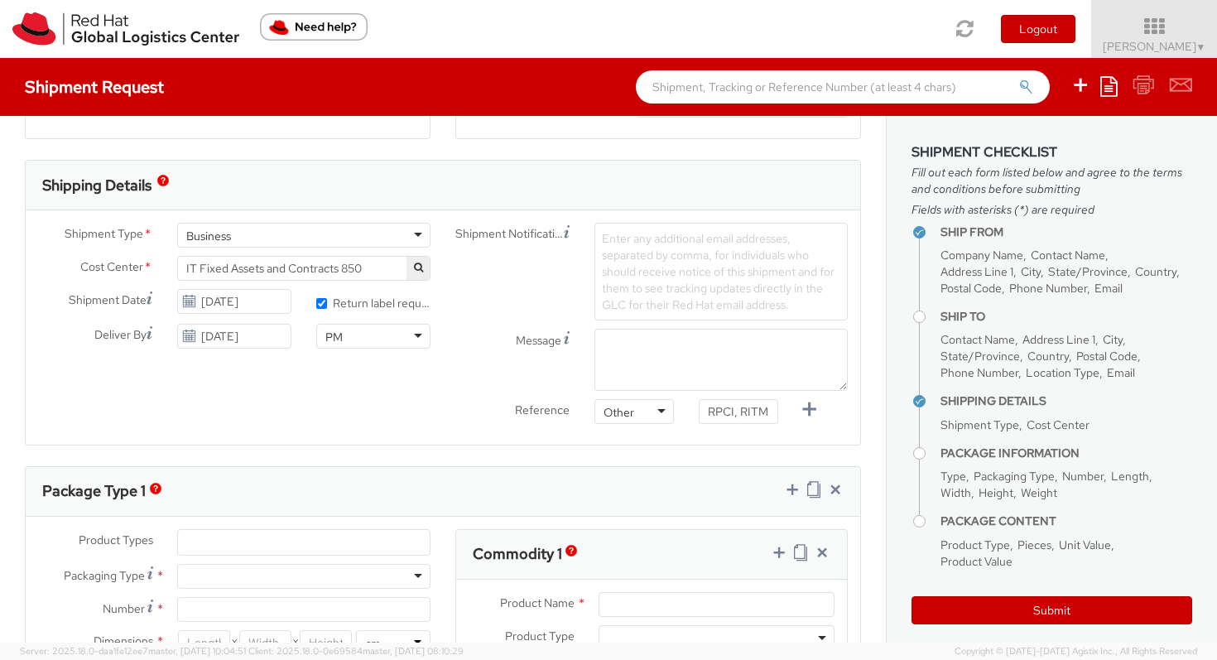
scroll to position [478, 0]
click at [655, 350] on textarea "Message" at bounding box center [721, 357] width 253 height 62
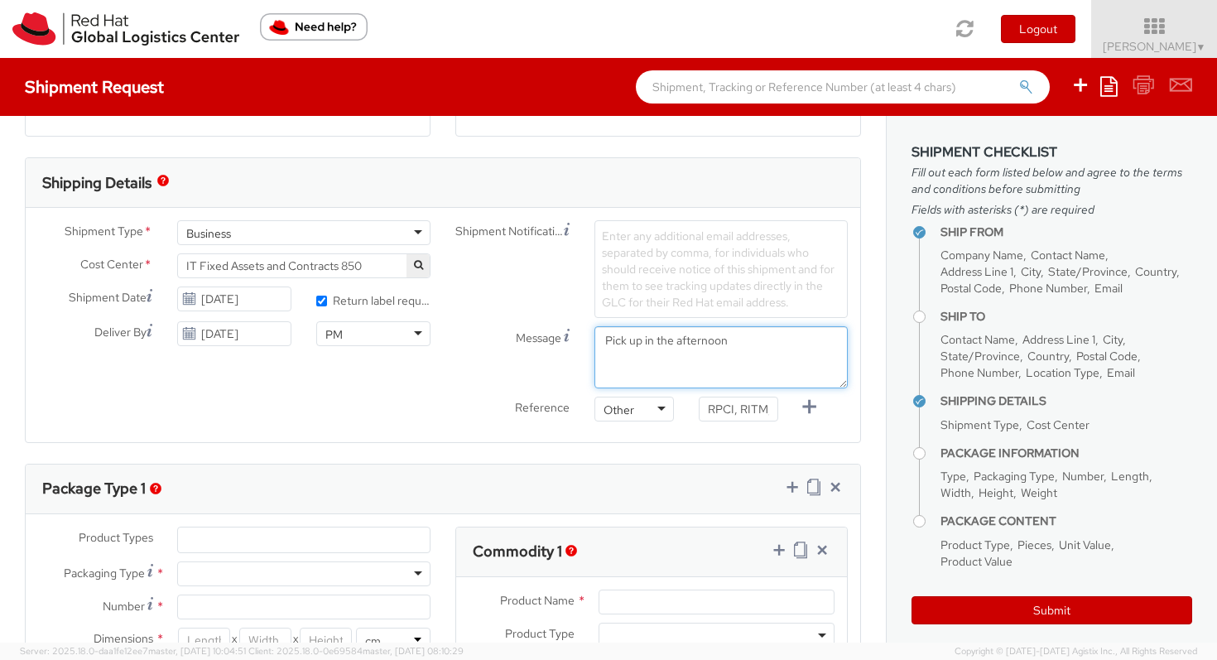
click at [604, 338] on textarea "Pick up in the afternoon" at bounding box center [721, 357] width 253 height 62
click at [748, 374] on textarea "Courier pick up in the afternoon" at bounding box center [721, 357] width 253 height 62
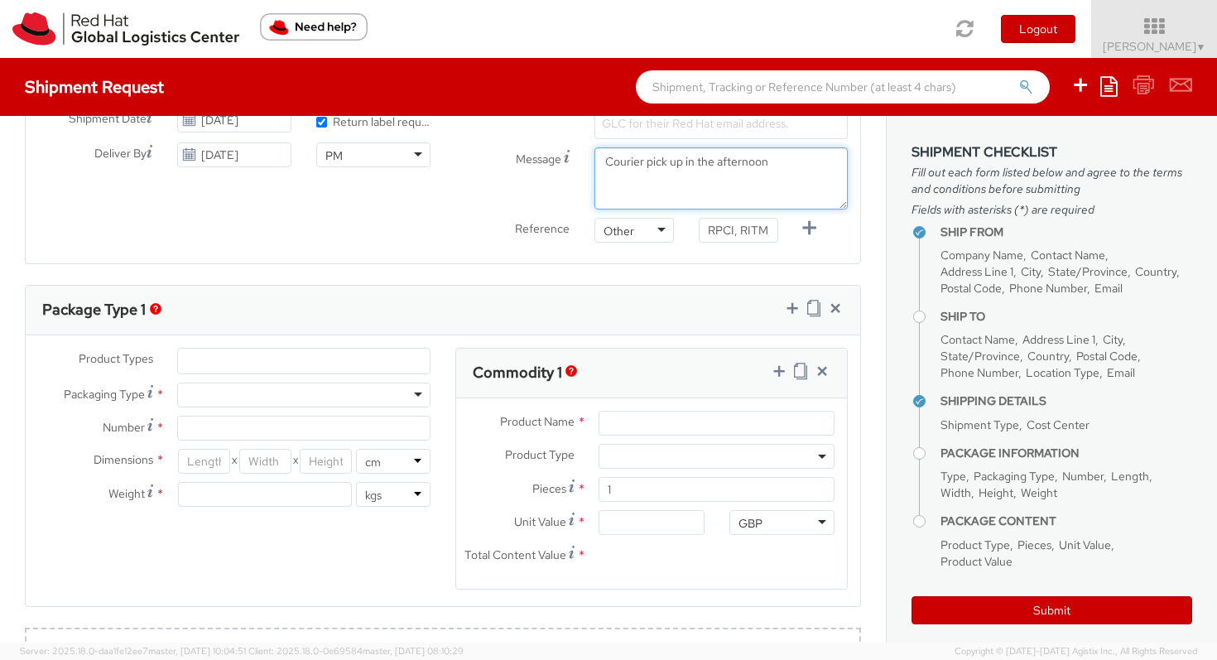
scroll to position [657, 0]
type textarea "Courier pick up in the afternoon"
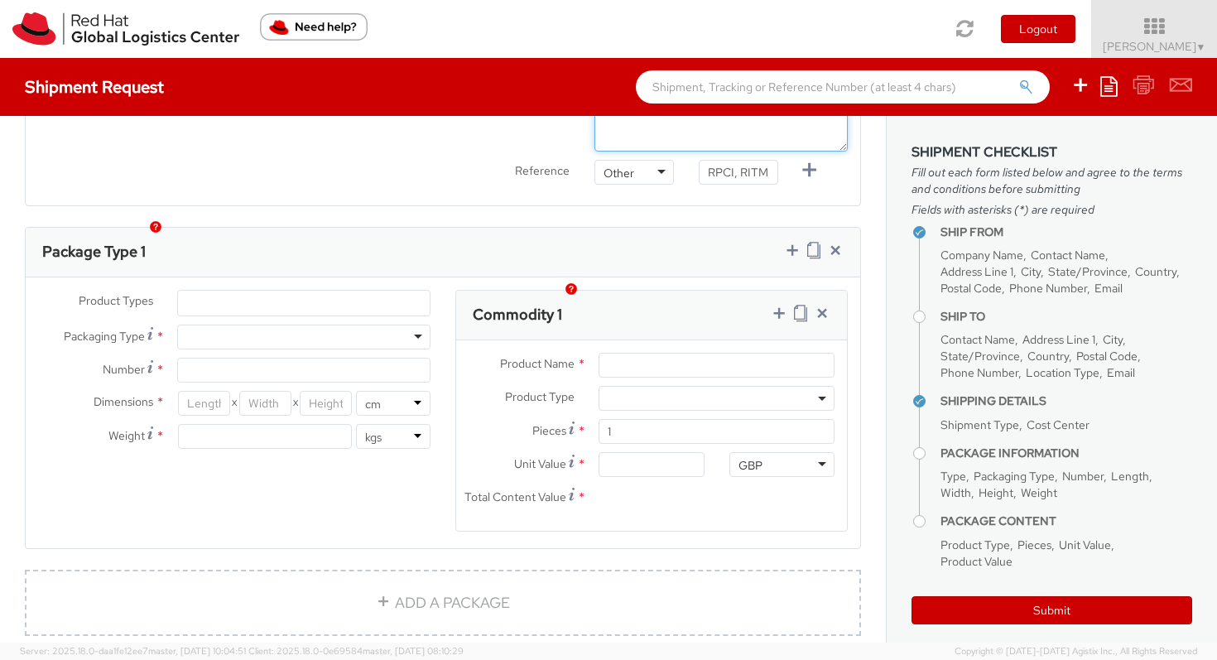
scroll to position [739, 0]
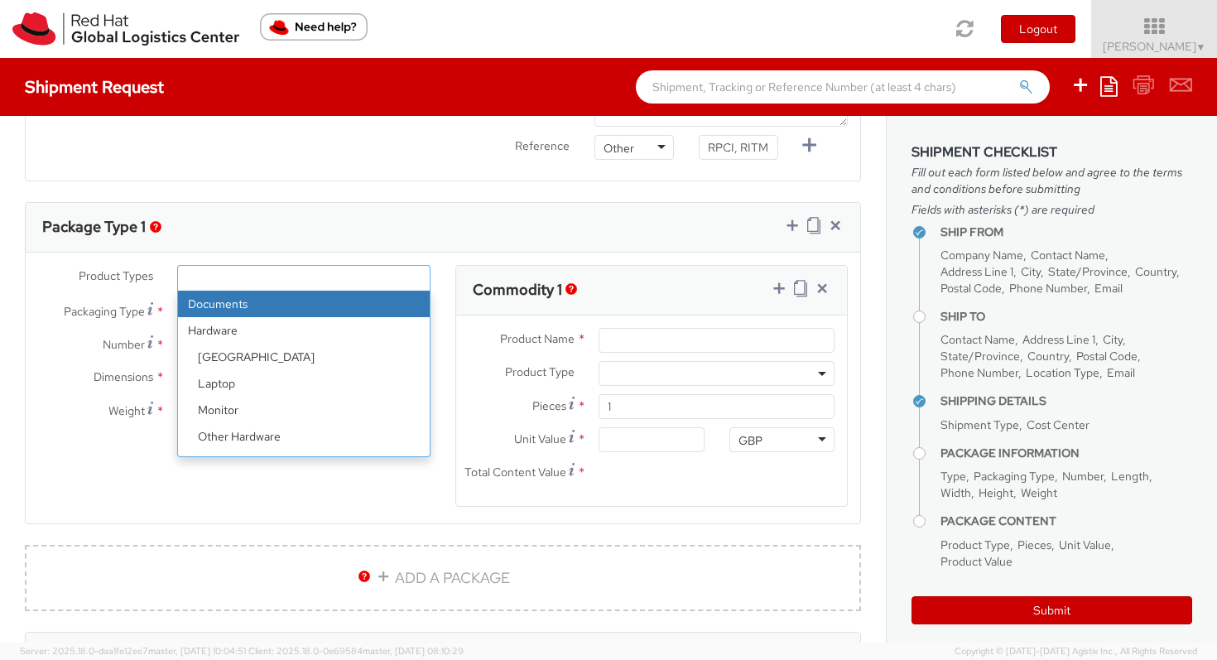
click at [245, 286] on ul at bounding box center [304, 278] width 252 height 25
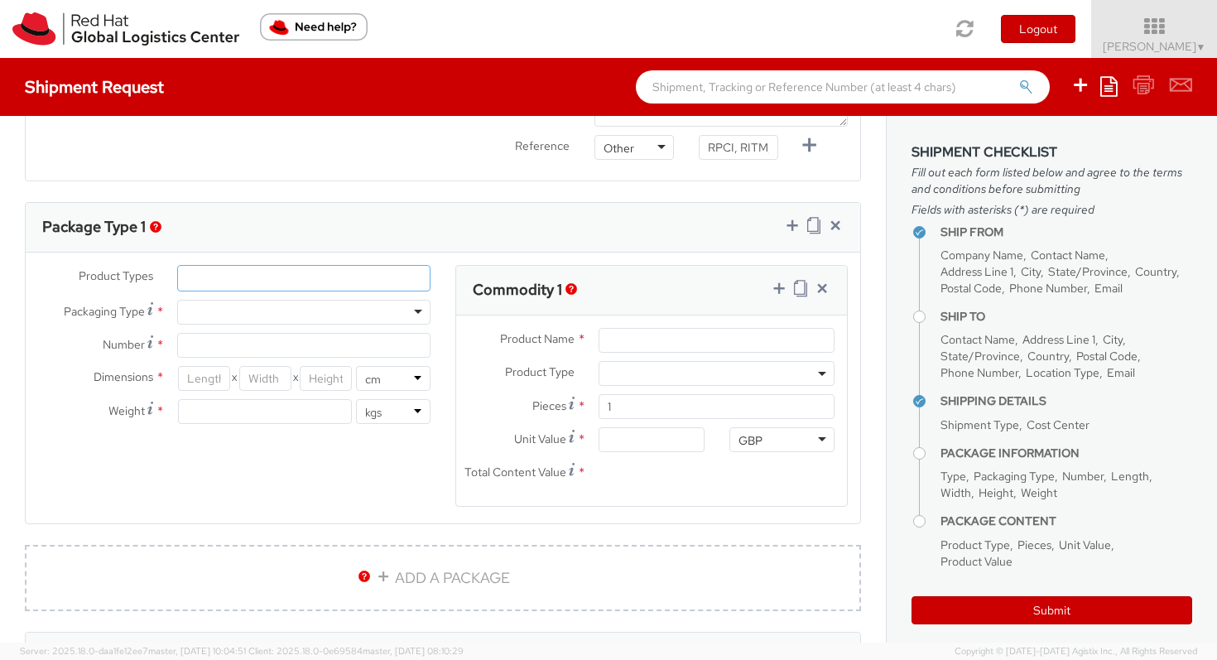
click at [245, 286] on ul at bounding box center [304, 278] width 252 height 25
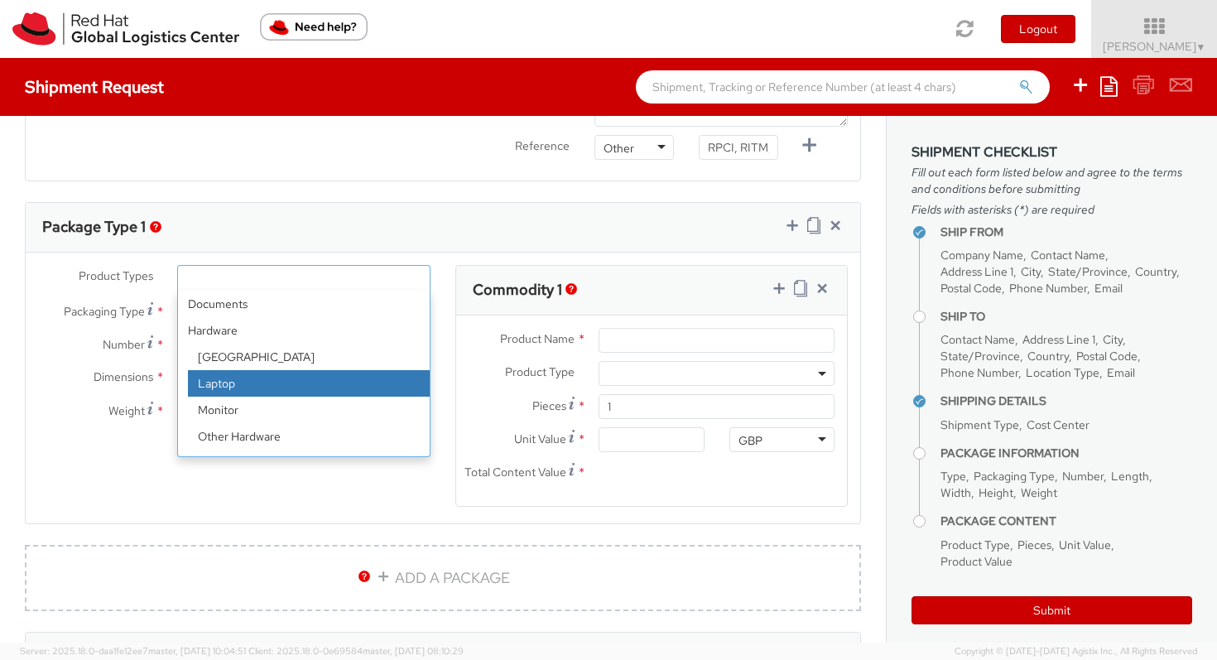
select select "LAPTOP"
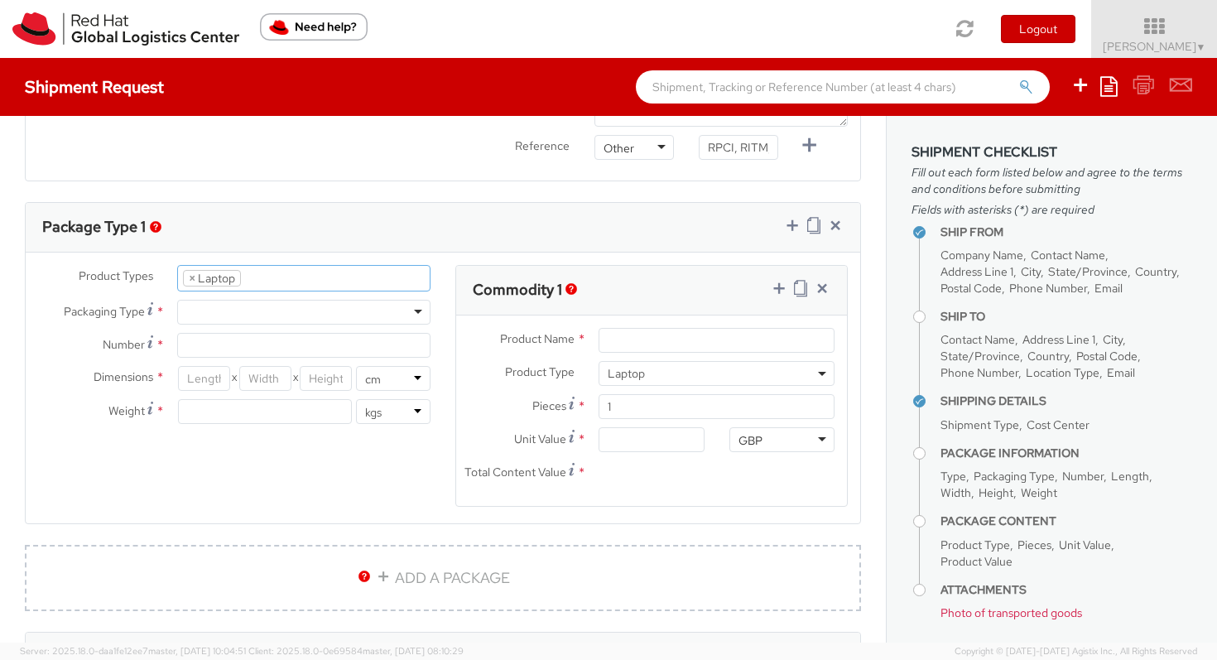
scroll to position [50, 0]
click at [410, 318] on div at bounding box center [303, 312] width 253 height 25
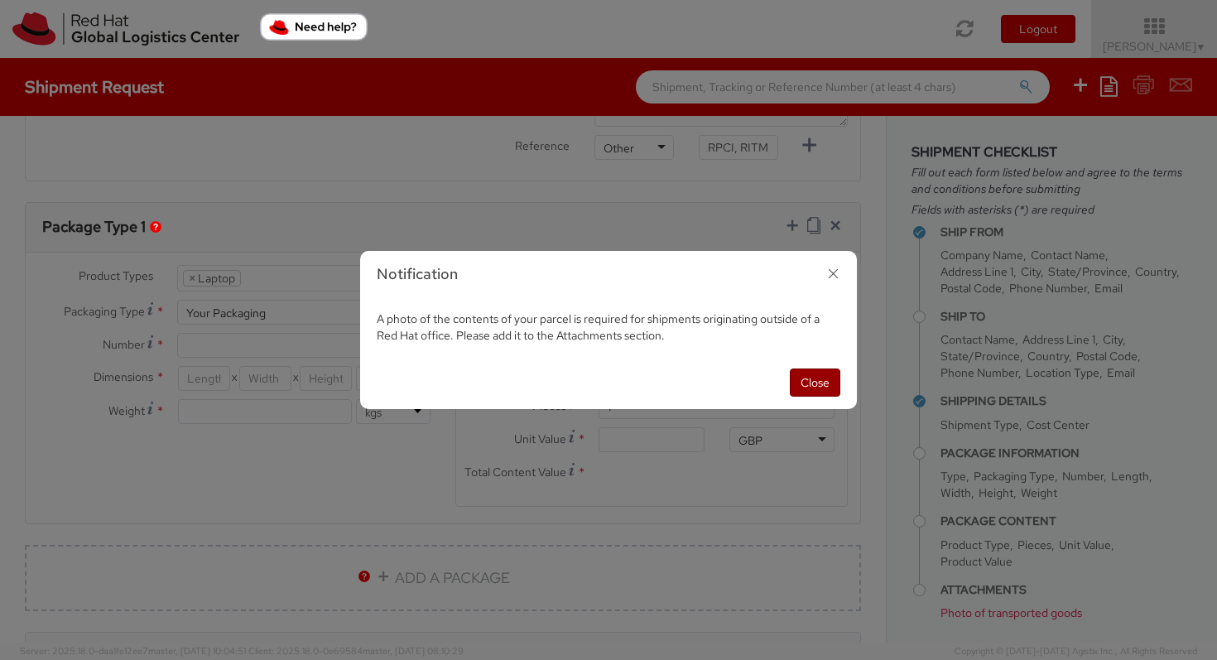
click at [826, 384] on button "Close" at bounding box center [815, 382] width 51 height 28
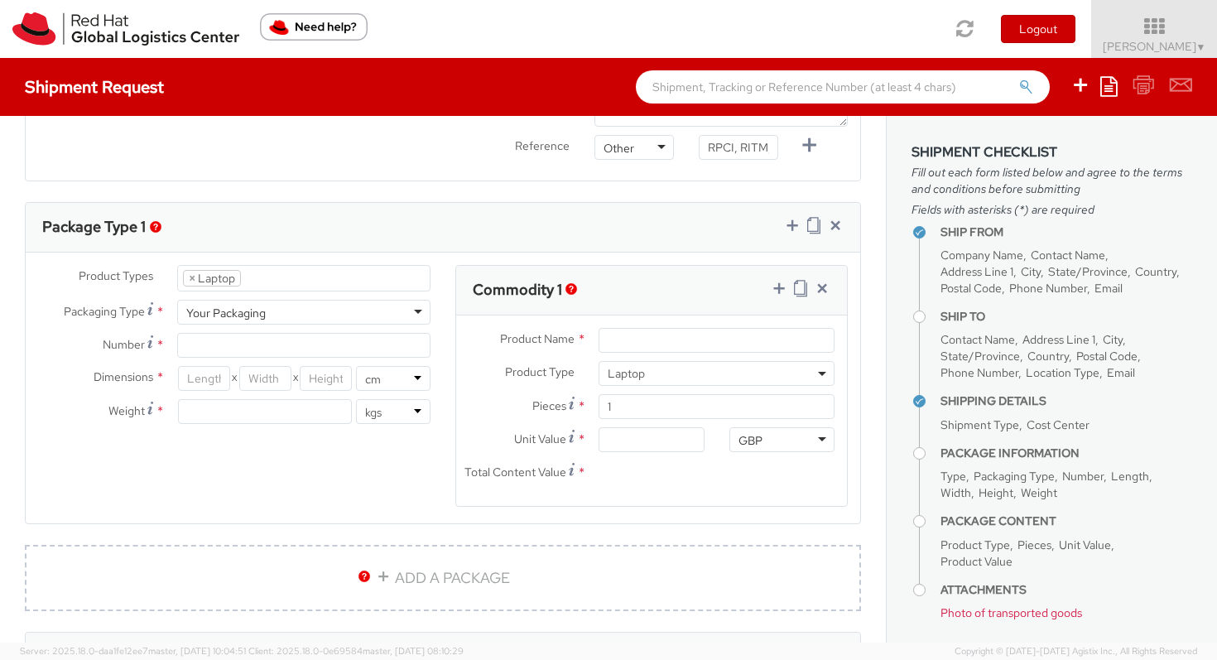
click at [407, 313] on div "Your Packaging" at bounding box center [303, 312] width 253 height 25
click at [268, 364] on div "Product Types * Documents Docking Station Laptop Monitor Other Hardware Server …" at bounding box center [234, 353] width 417 height 176
click at [797, 409] on input "1" at bounding box center [717, 406] width 236 height 25
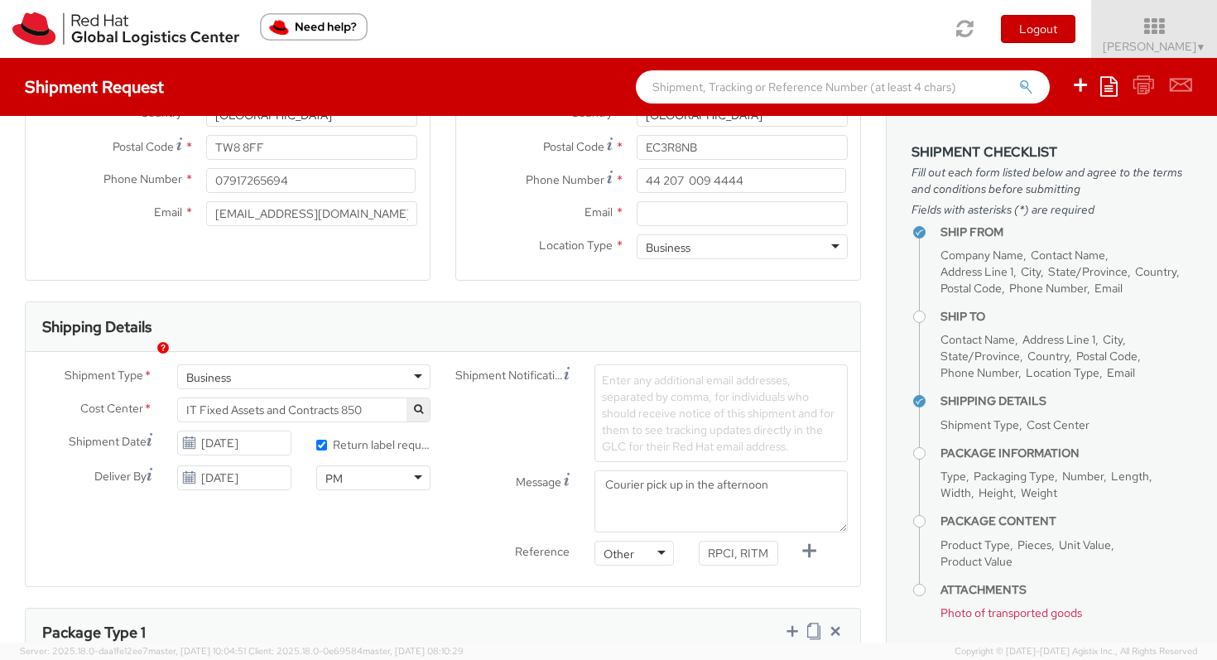
scroll to position [351, 0]
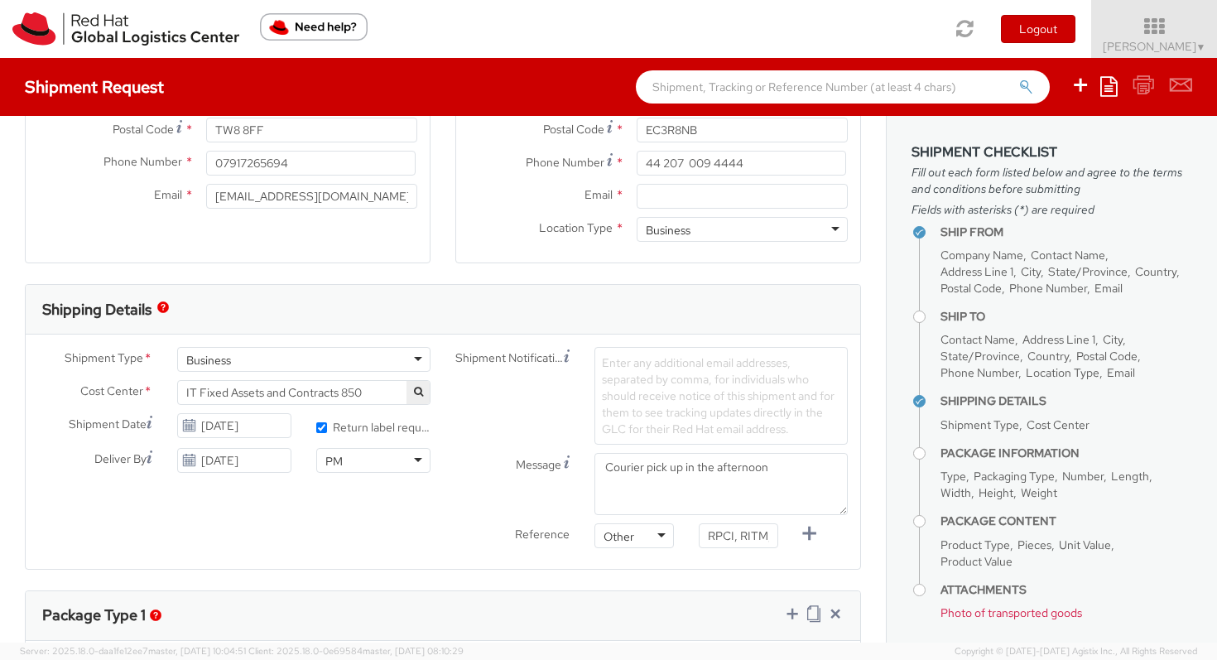
click at [189, 427] on use at bounding box center [189, 425] width 12 height 12
click at [188, 460] on icon at bounding box center [189, 460] width 14 height 13
click at [201, 434] on input "[DATE]" at bounding box center [234, 425] width 114 height 25
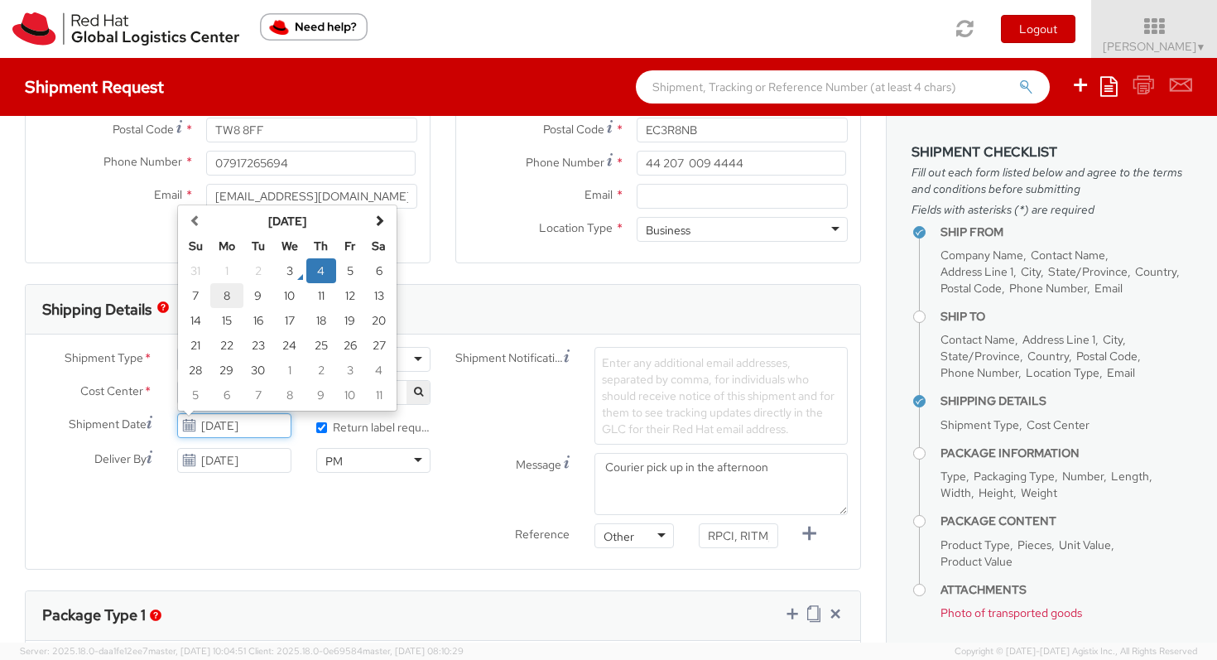
click at [235, 296] on td "8" at bounding box center [226, 295] width 33 height 25
type input "[DATE]"
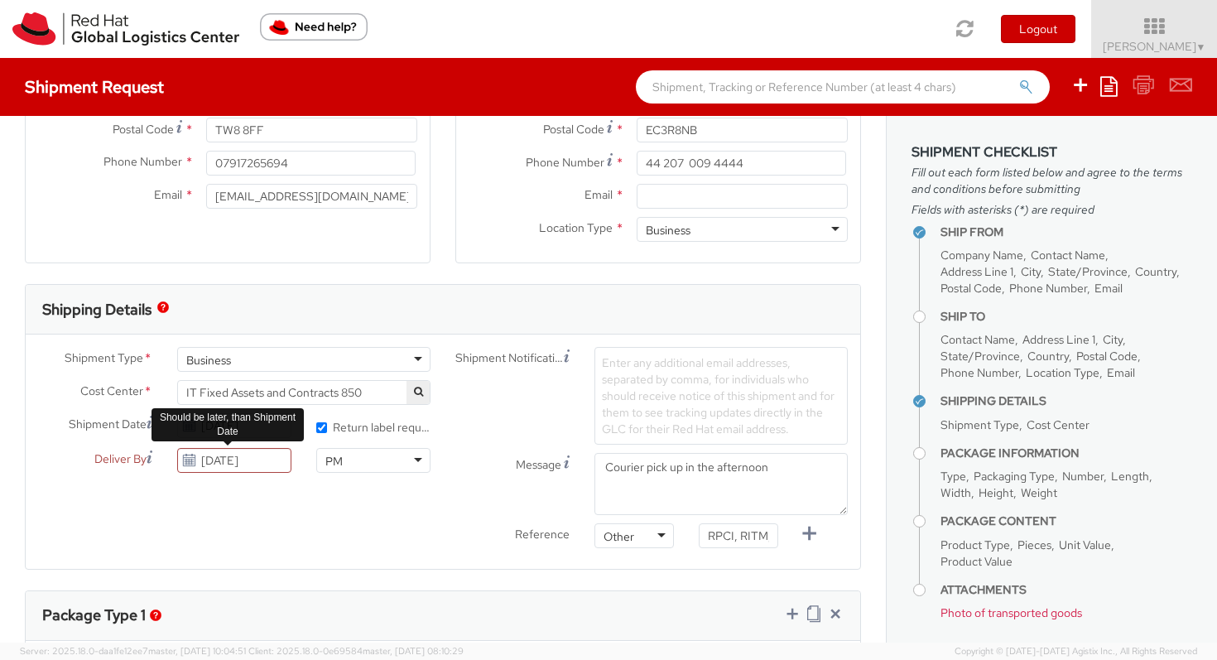
click at [188, 464] on use at bounding box center [189, 460] width 12 height 12
click at [189, 464] on use at bounding box center [189, 460] width 12 height 12
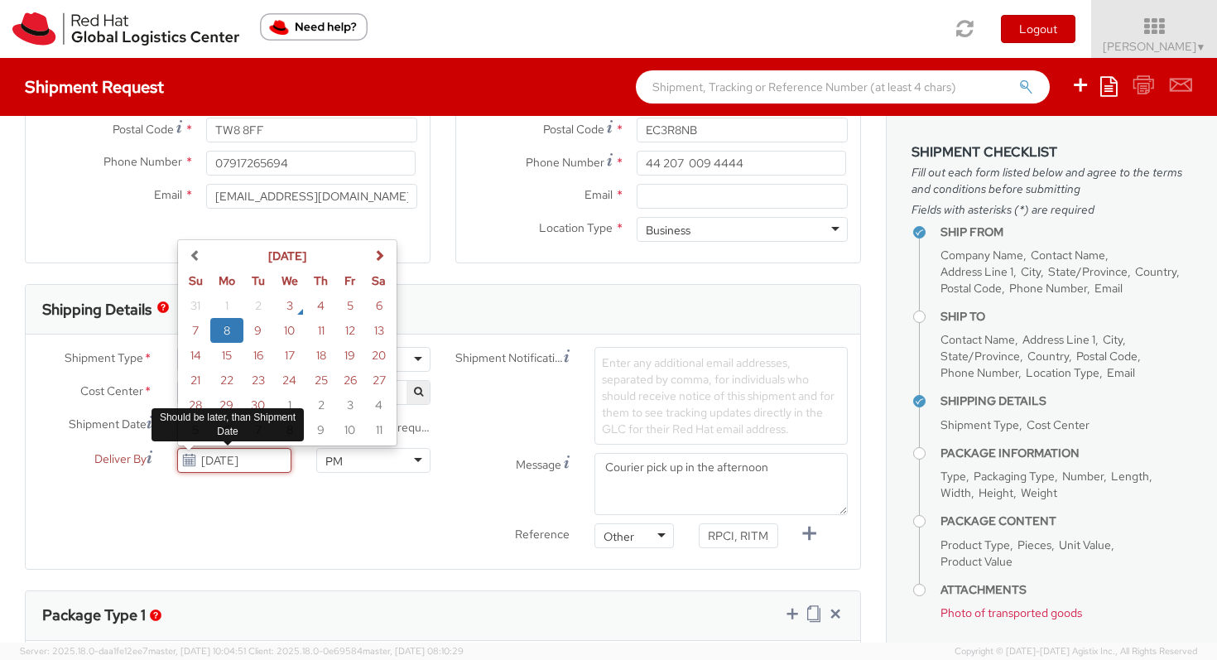
click at [234, 460] on input "[DATE]" at bounding box center [234, 460] width 114 height 25
click at [288, 330] on td "10" at bounding box center [289, 330] width 33 height 25
type input "[DATE]"
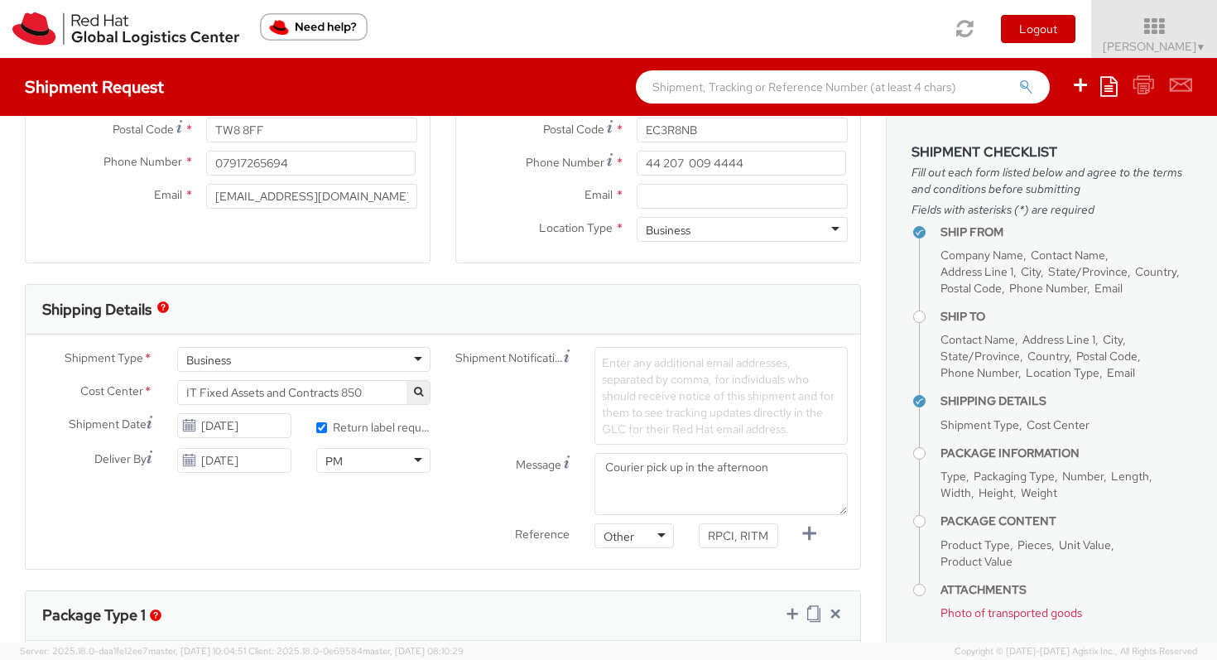
click at [239, 515] on div "Shipment Type * Business Business Batch Business Cost Center * CSO GEO Regional…" at bounding box center [443, 451] width 835 height 209
click at [417, 460] on div "PM" at bounding box center [373, 460] width 114 height 25
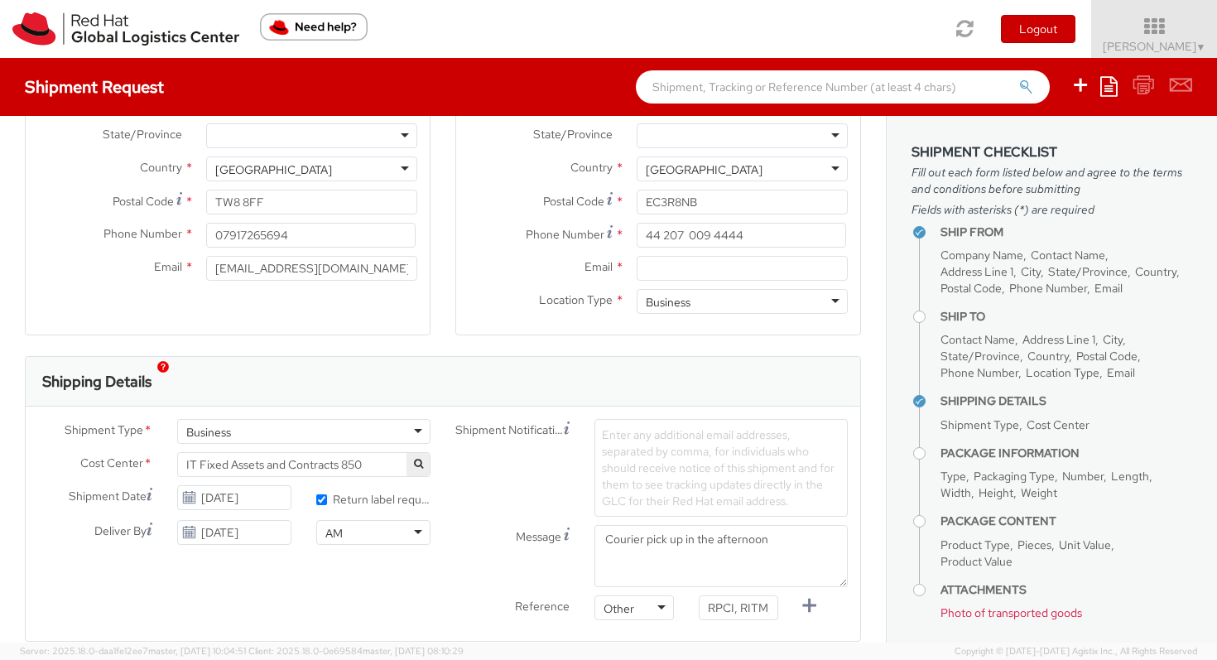
scroll to position [316, 0]
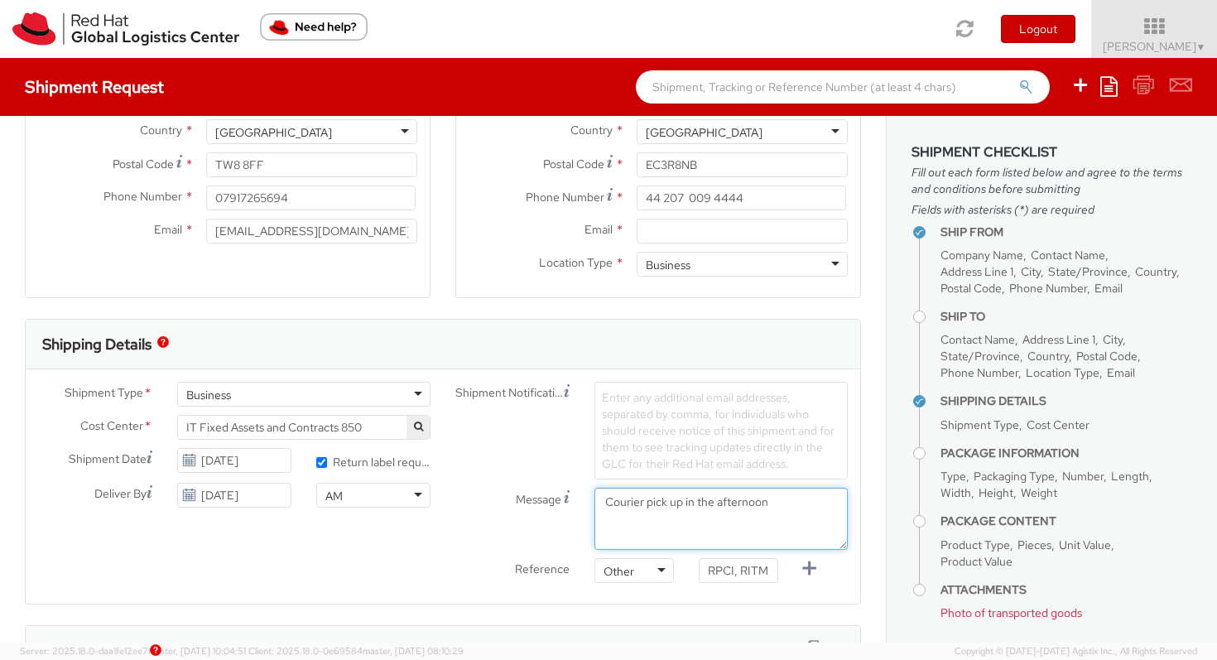
click at [769, 499] on textarea "Courier pick up in the afternoon" at bounding box center [721, 519] width 253 height 62
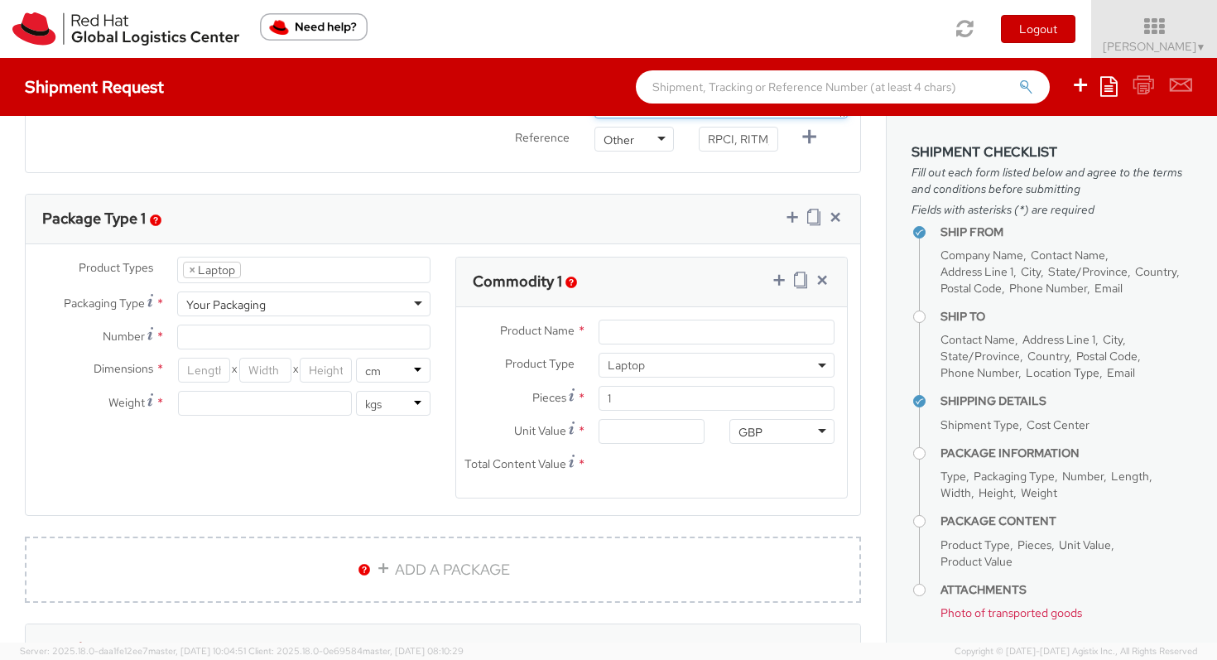
scroll to position [750, 0]
type textarea "Courier pick up in the morning"
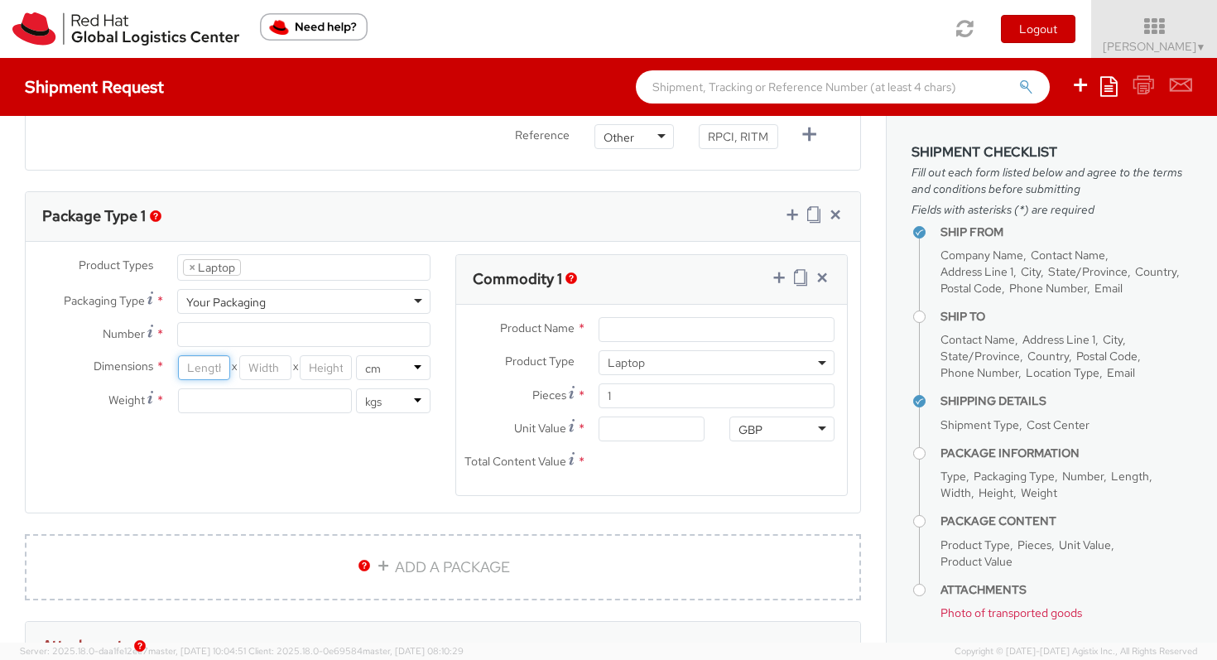
click at [214, 368] on input "number" at bounding box center [204, 367] width 52 height 25
type input "46"
click at [277, 367] on input "number" at bounding box center [265, 367] width 52 height 25
type input "30"
click at [379, 371] on select "in cm" at bounding box center [393, 367] width 75 height 25
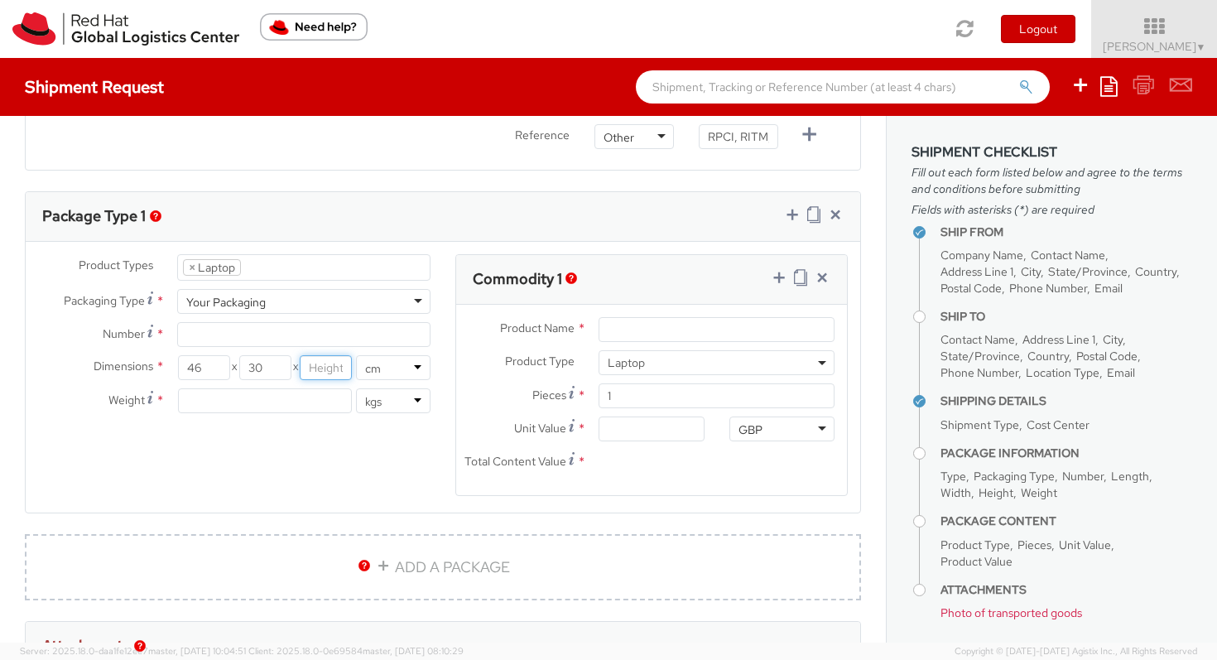
click at [330, 368] on input "number" at bounding box center [326, 367] width 52 height 25
type input "13"
click at [296, 392] on input "number" at bounding box center [265, 400] width 174 height 25
type input "4"
click at [283, 473] on div "Product Types * Documents Docking Station Laptop Monitor Other Hardware Server …" at bounding box center [443, 385] width 835 height 262
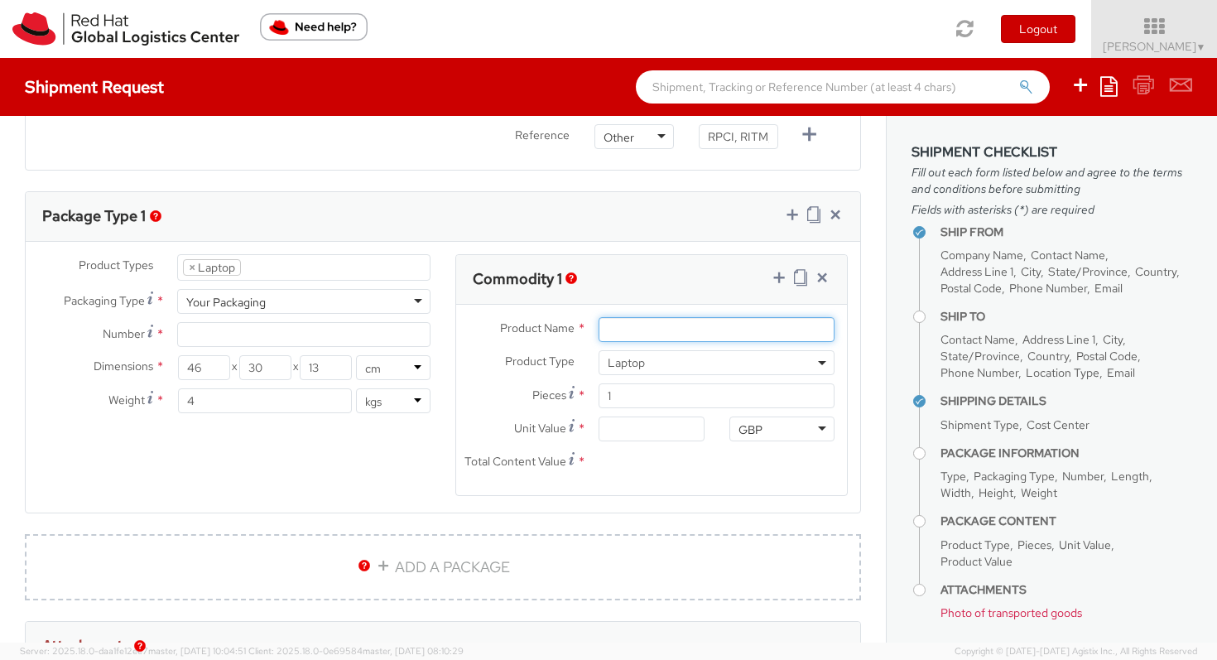
click at [662, 330] on input "Product Name *" at bounding box center [717, 329] width 236 height 25
type input "Apple Macbook 13 pro"
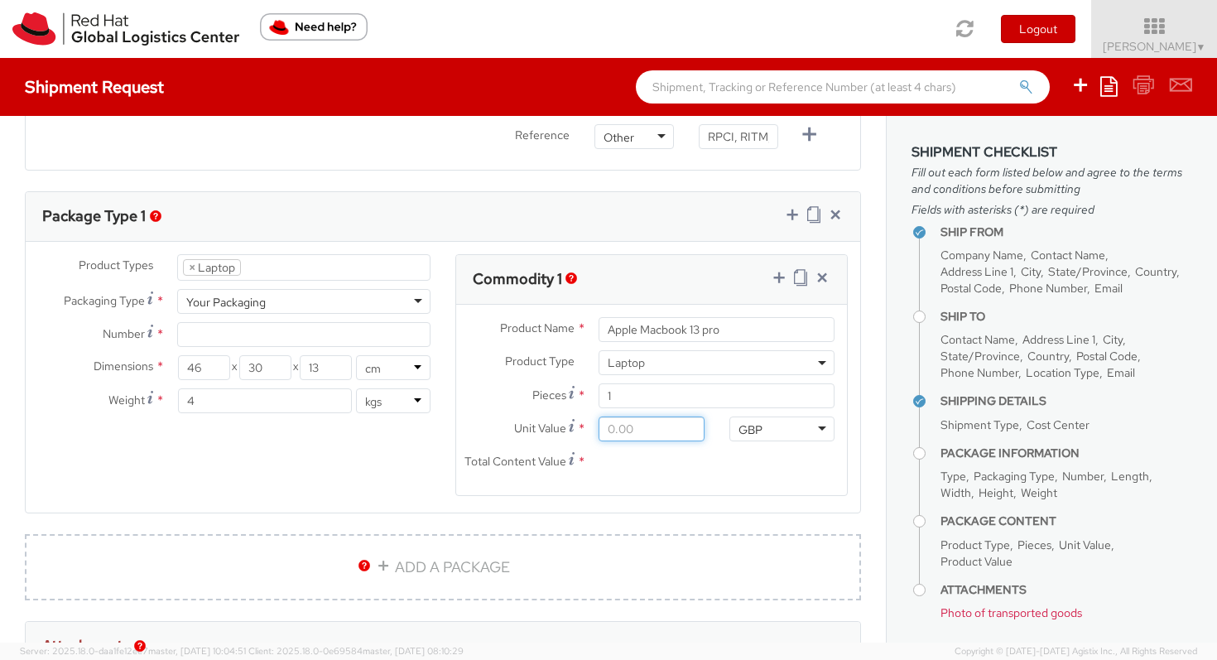
click at [659, 431] on input "Unit Value *" at bounding box center [651, 429] width 105 height 25
type input "4.00"
type input "45.00"
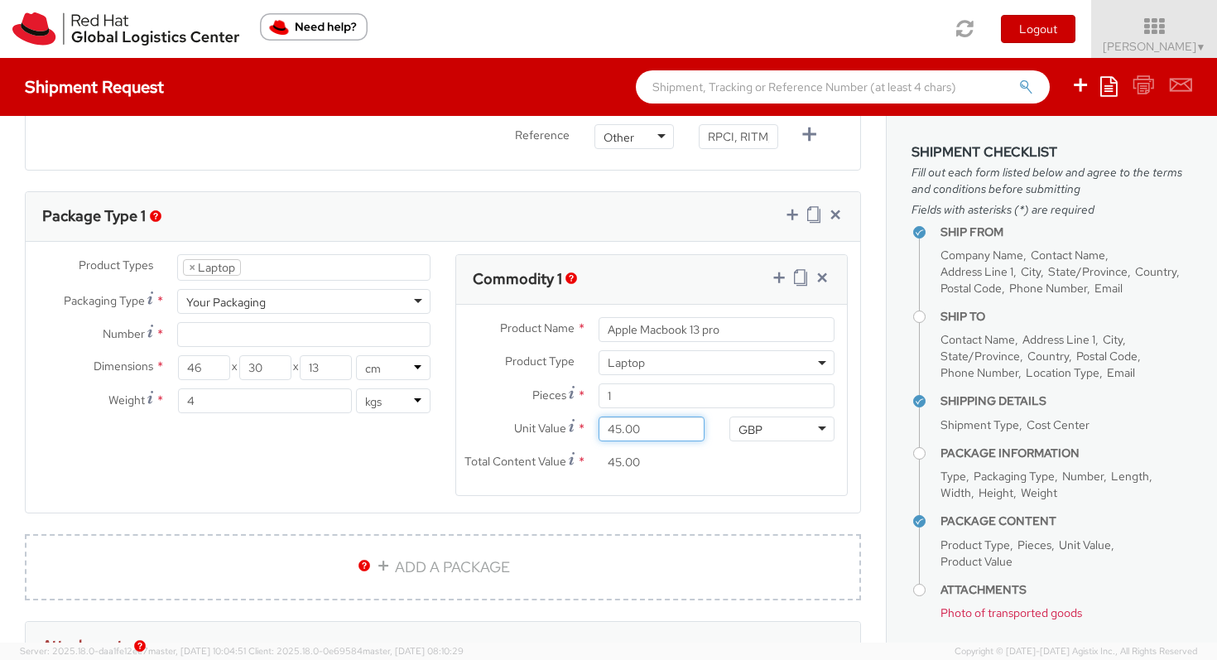
type input "450.00"
click at [778, 470] on div "Total Content Value * 450.00" at bounding box center [651, 466] width 391 height 33
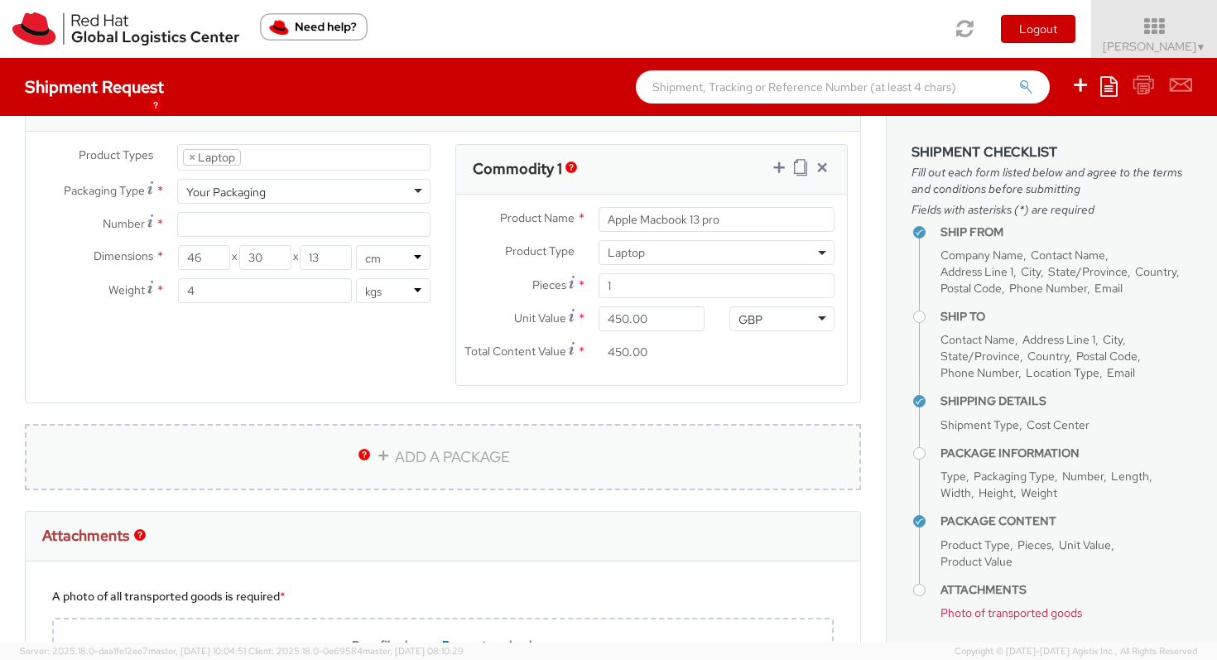
scroll to position [868, 0]
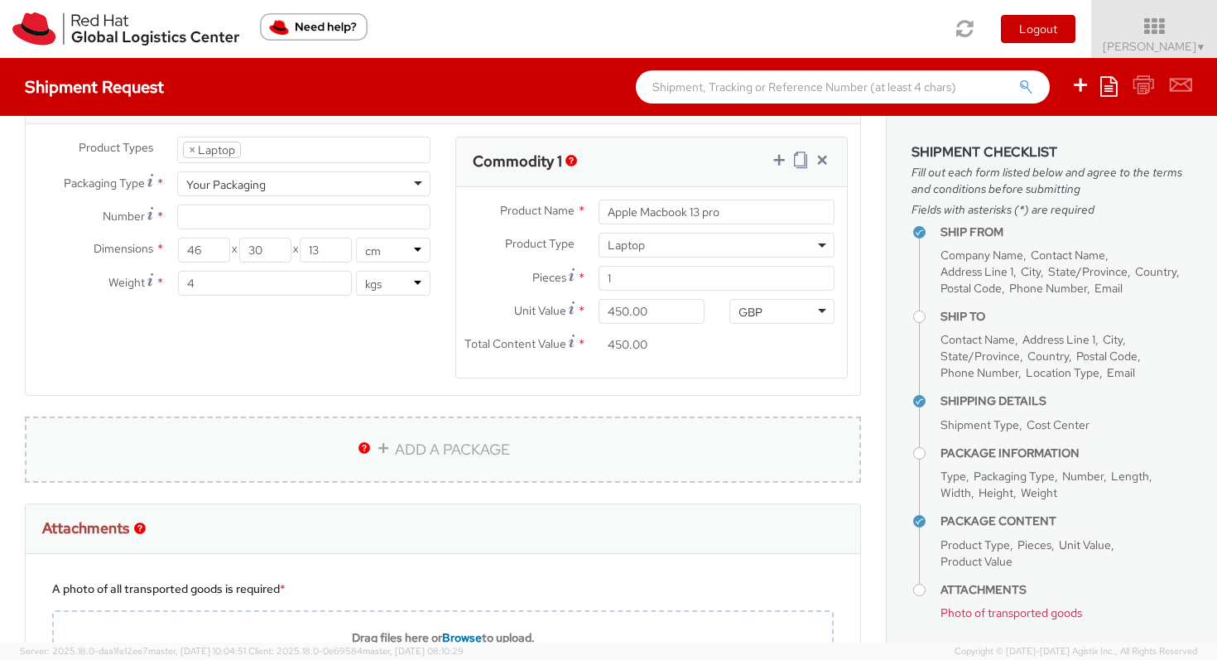
click at [483, 448] on link "ADD A PACKAGE" at bounding box center [443, 450] width 836 height 66
select select
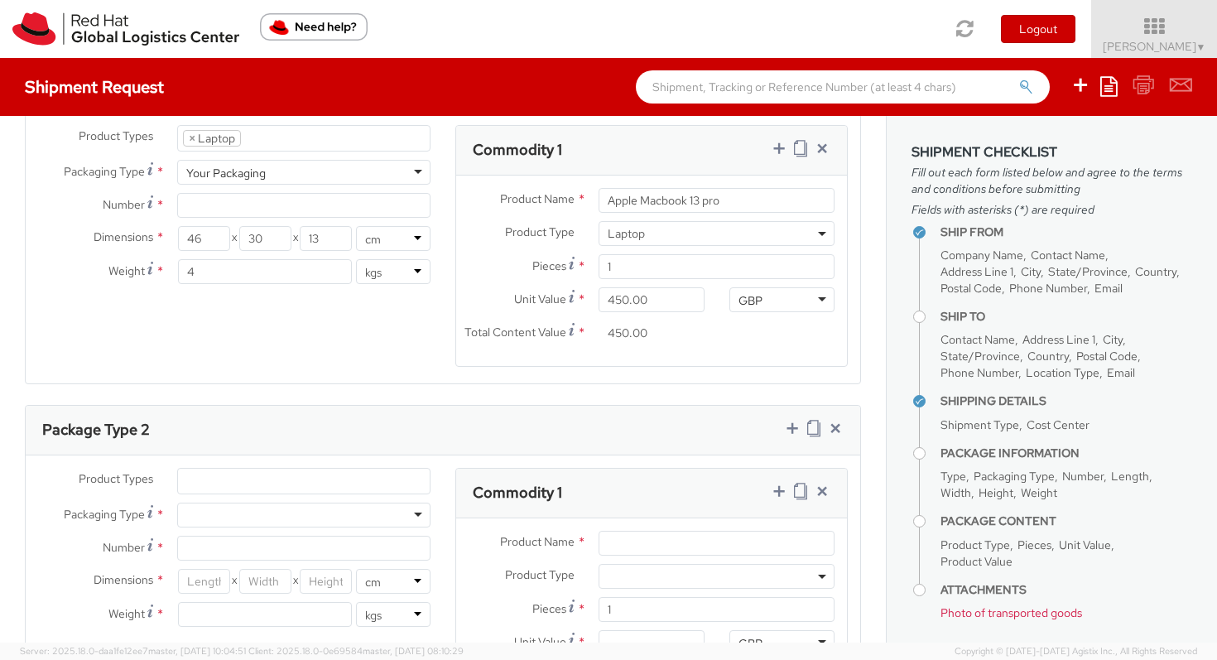
scroll to position [882, 0]
click at [837, 421] on icon at bounding box center [835, 425] width 17 height 17
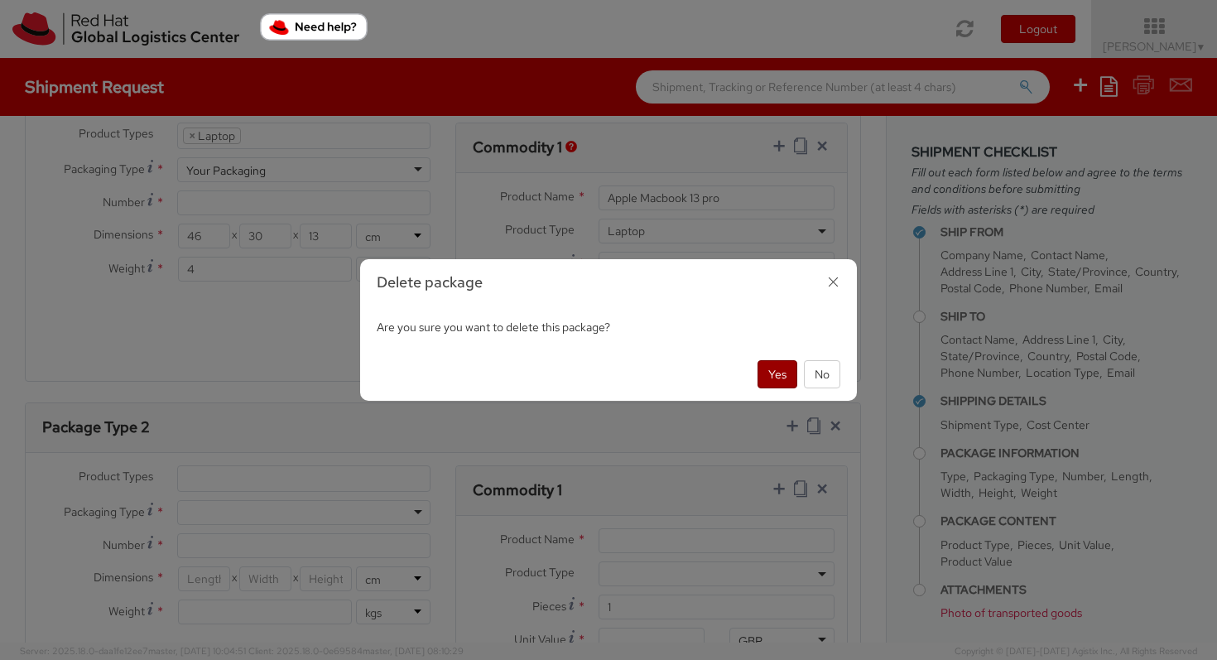
click at [775, 373] on button "Yes" at bounding box center [778, 374] width 40 height 28
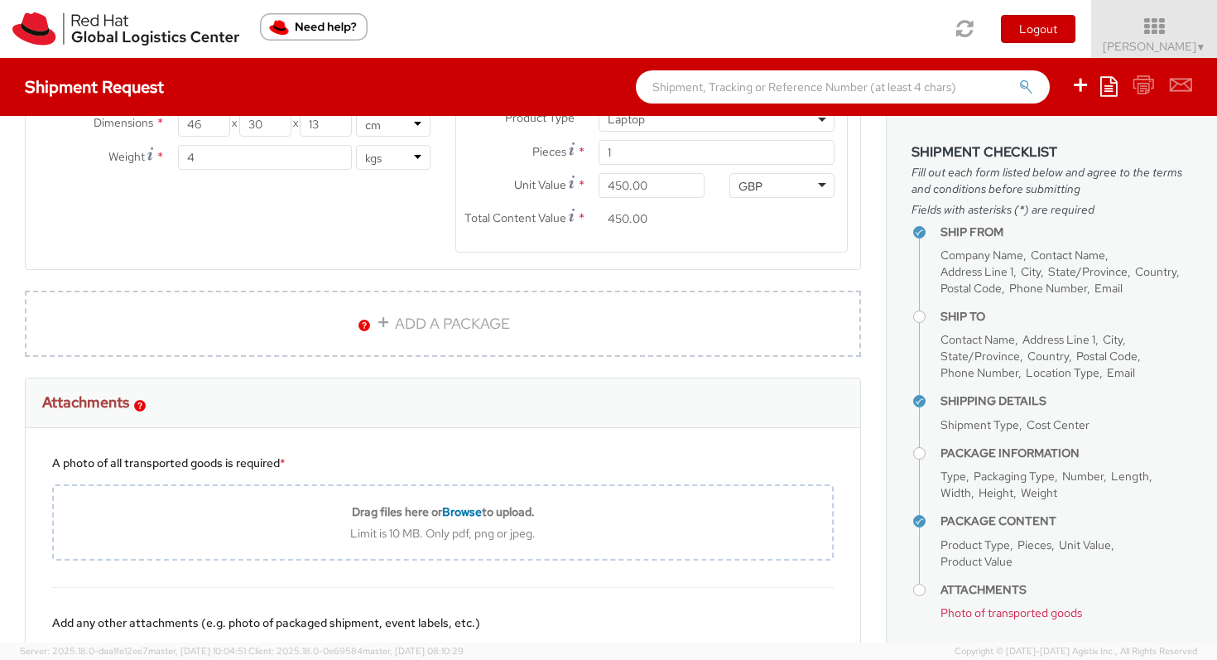
scroll to position [1005, 0]
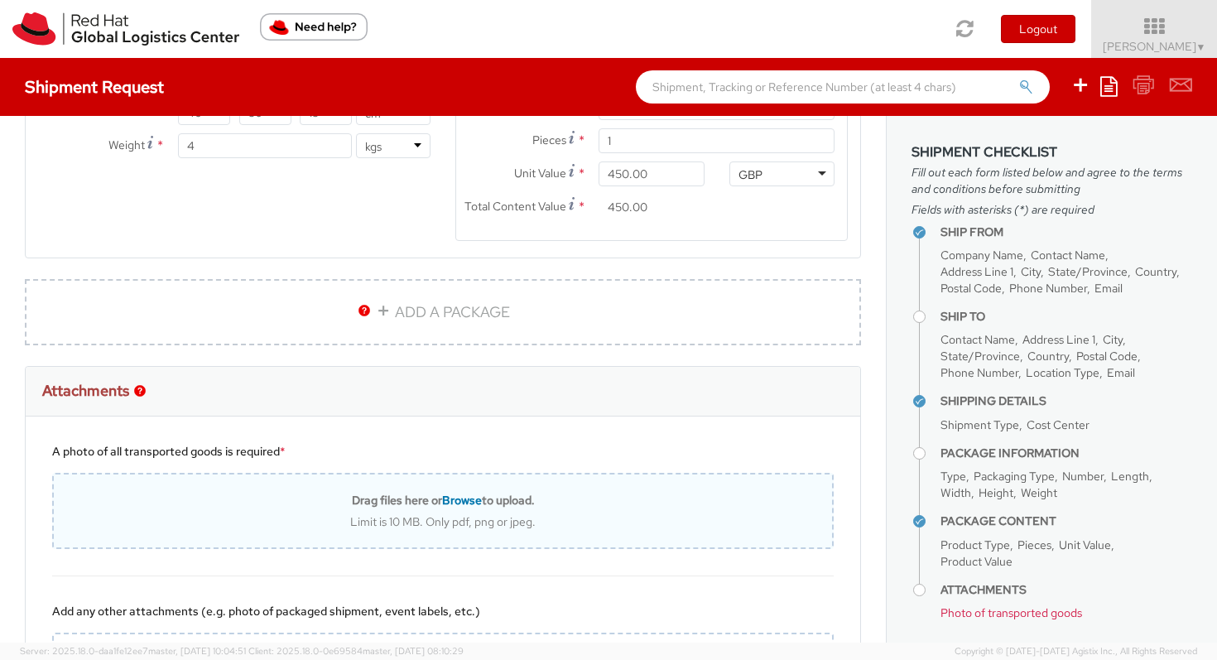
click at [455, 499] on span "Browse" at bounding box center [462, 500] width 40 height 15
type input "C:\fakepath\IMG_1755.jpg"
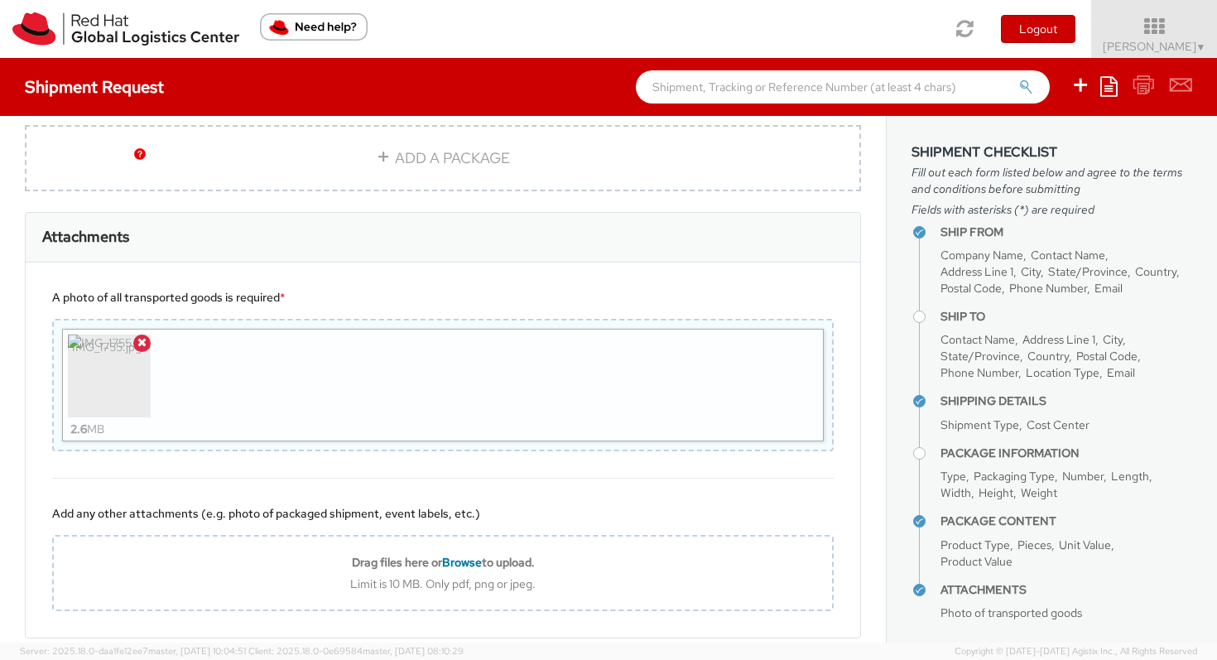
scroll to position [1242, 0]
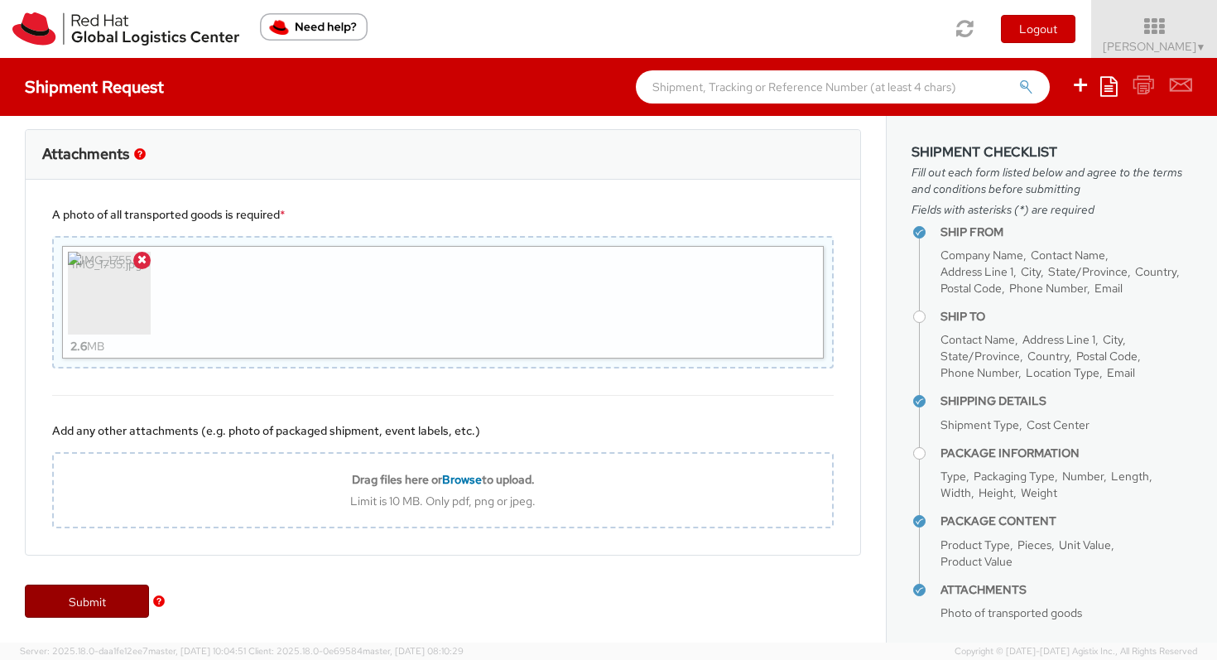
click at [84, 609] on link "Submit" at bounding box center [87, 601] width 124 height 33
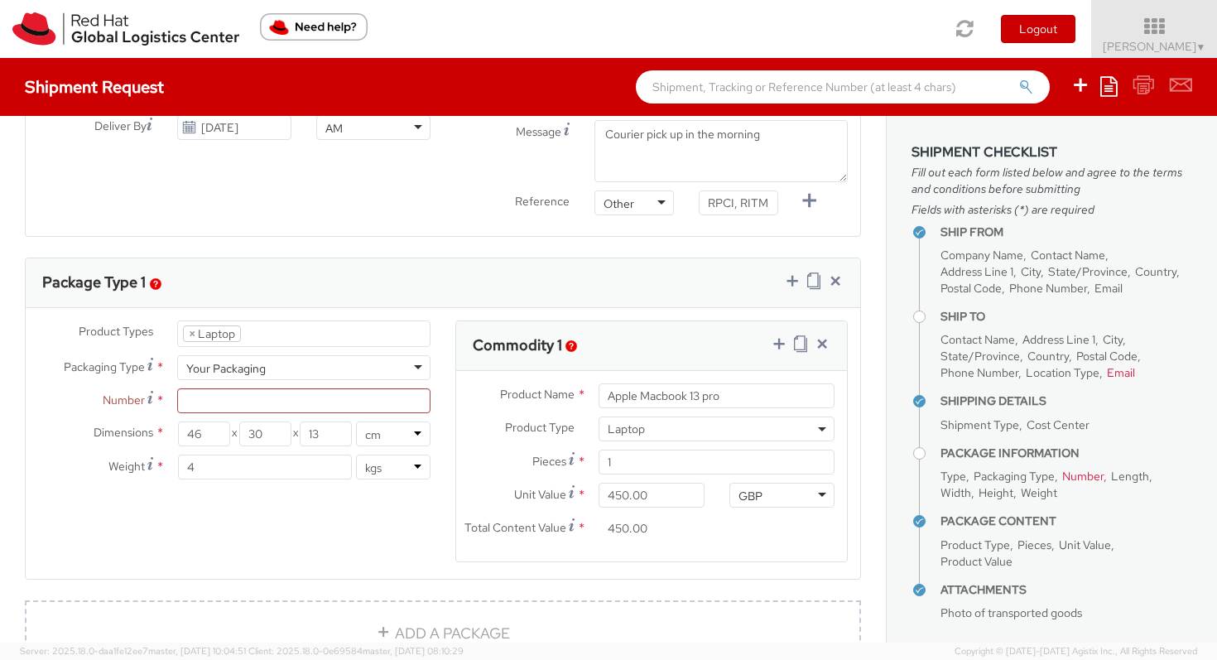
scroll to position [686, 0]
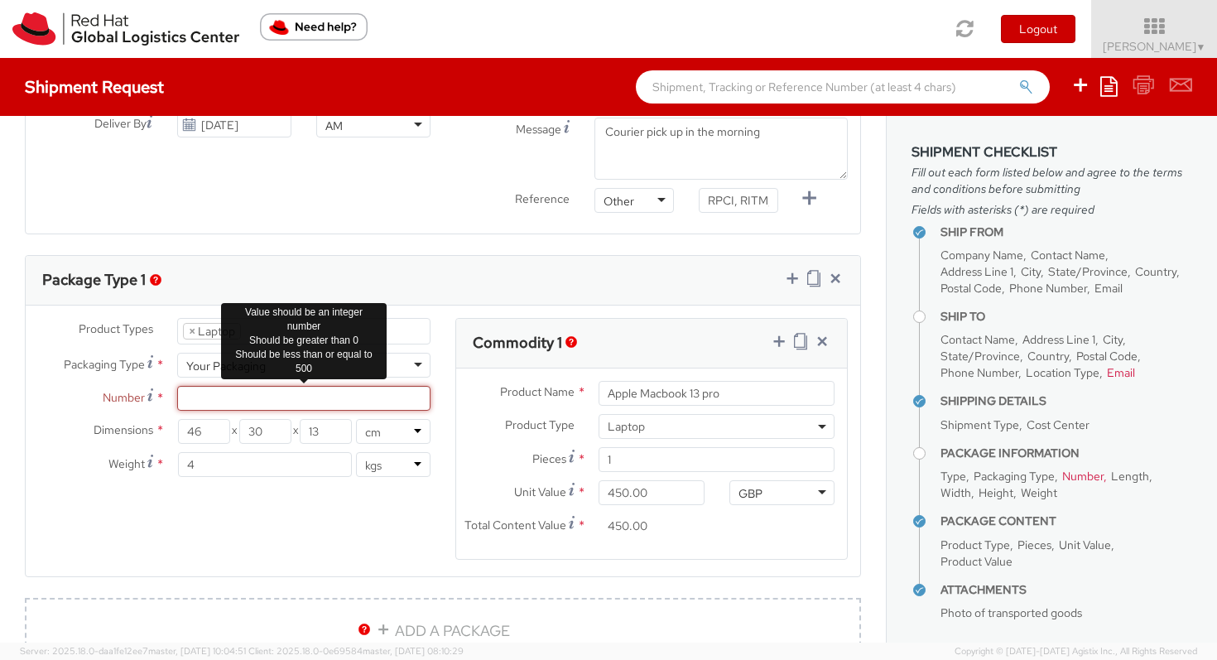
click at [272, 397] on input "Number *" at bounding box center [303, 398] width 253 height 25
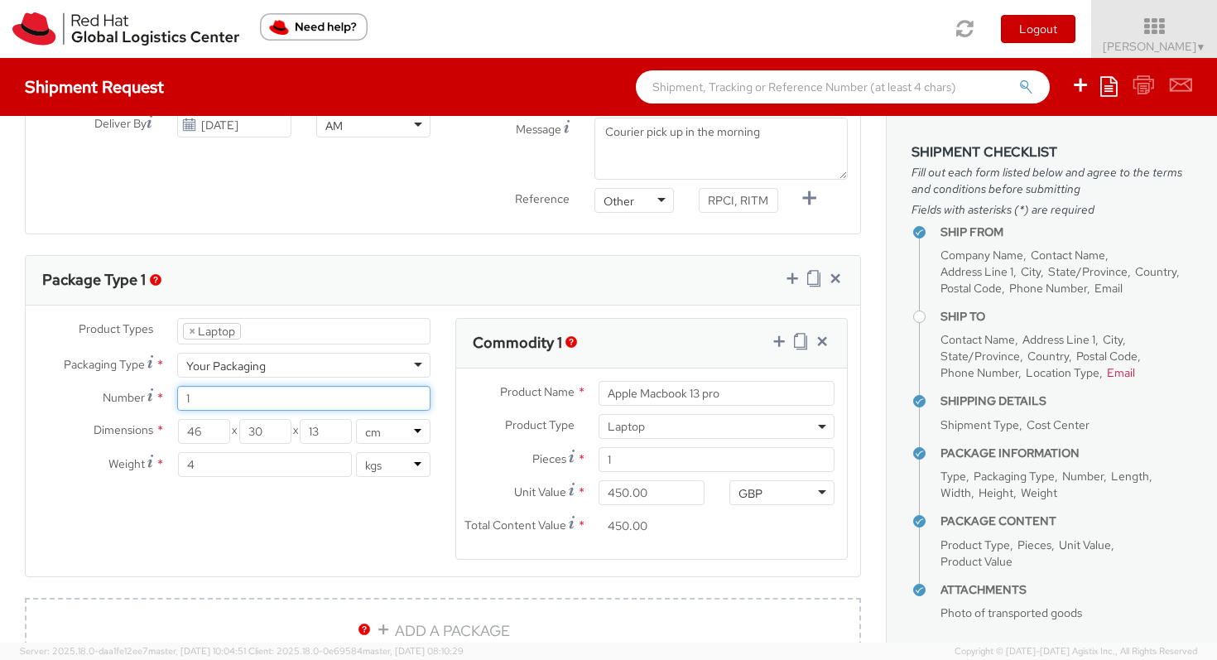
type input "1"
click at [299, 542] on div "Product Types * Documents Docking Station Laptop Monitor Other Hardware Server …" at bounding box center [443, 449] width 835 height 262
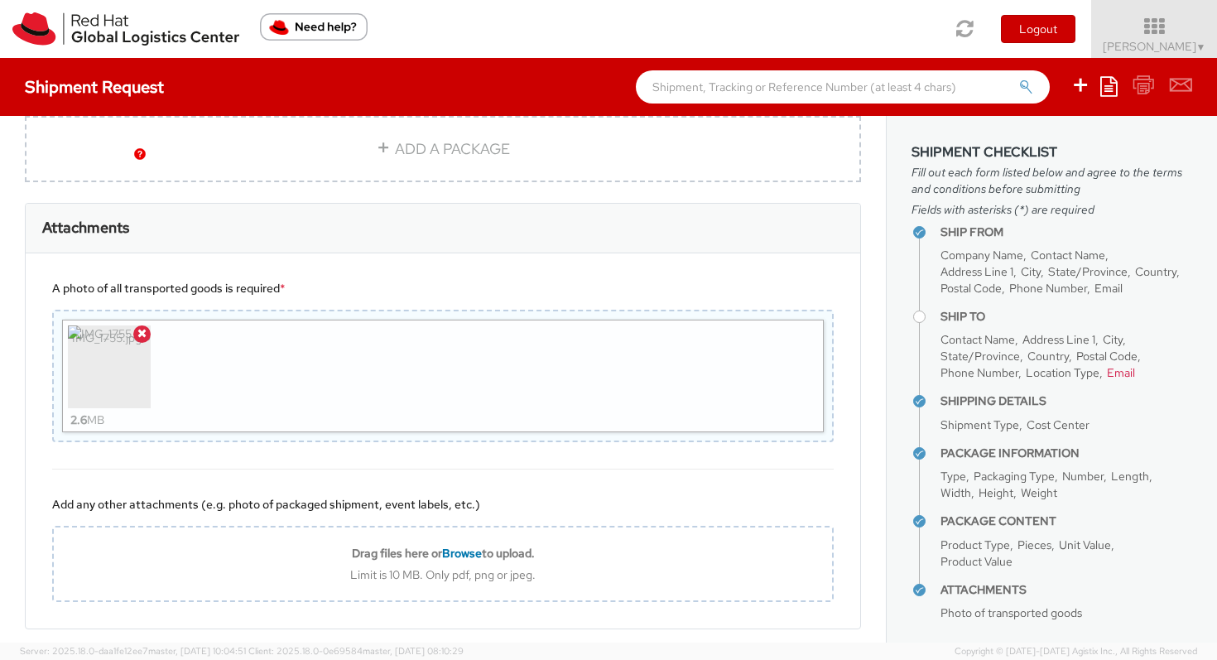
scroll to position [1242, 0]
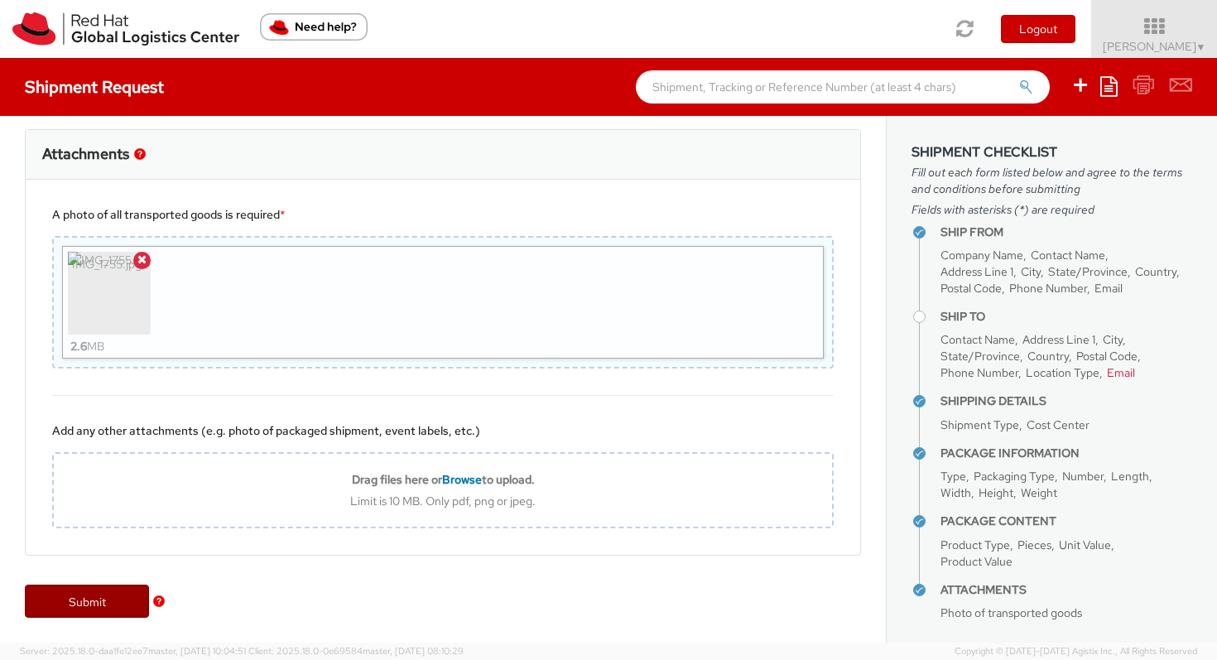
click at [79, 603] on link "Submit" at bounding box center [87, 601] width 124 height 33
click at [581, 257] on div "IMG_1755.jpg 2.6 MB" at bounding box center [443, 302] width 762 height 113
click at [109, 605] on link "Submit" at bounding box center [87, 601] width 124 height 33
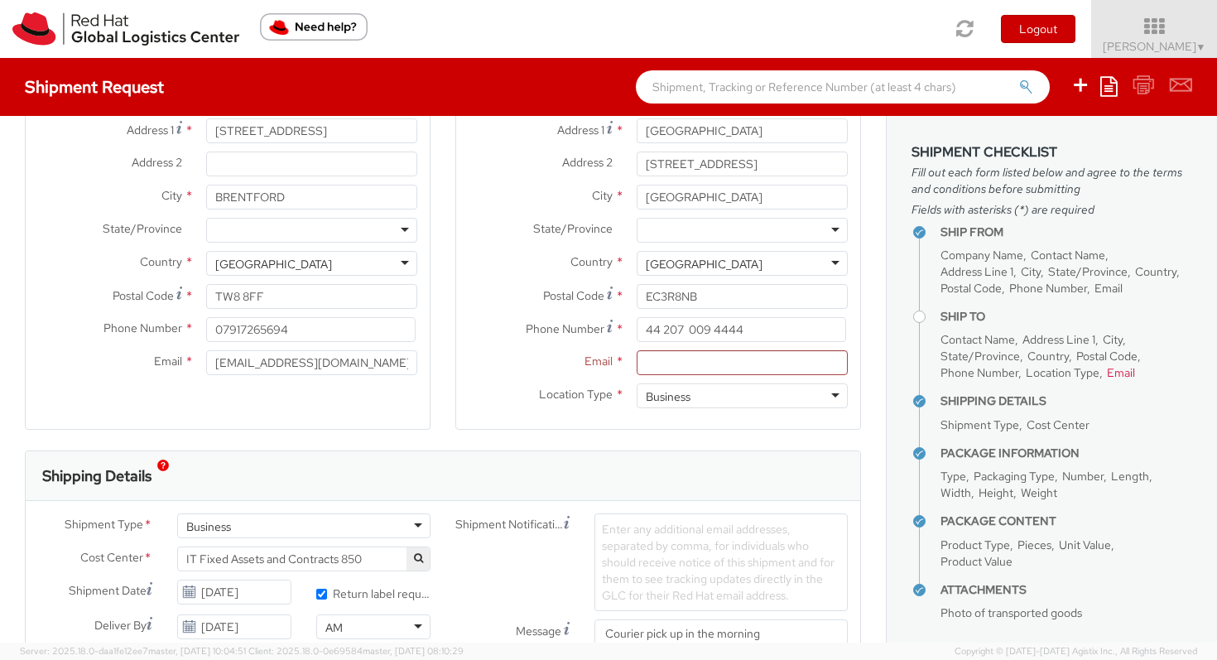
scroll to position [173, 0]
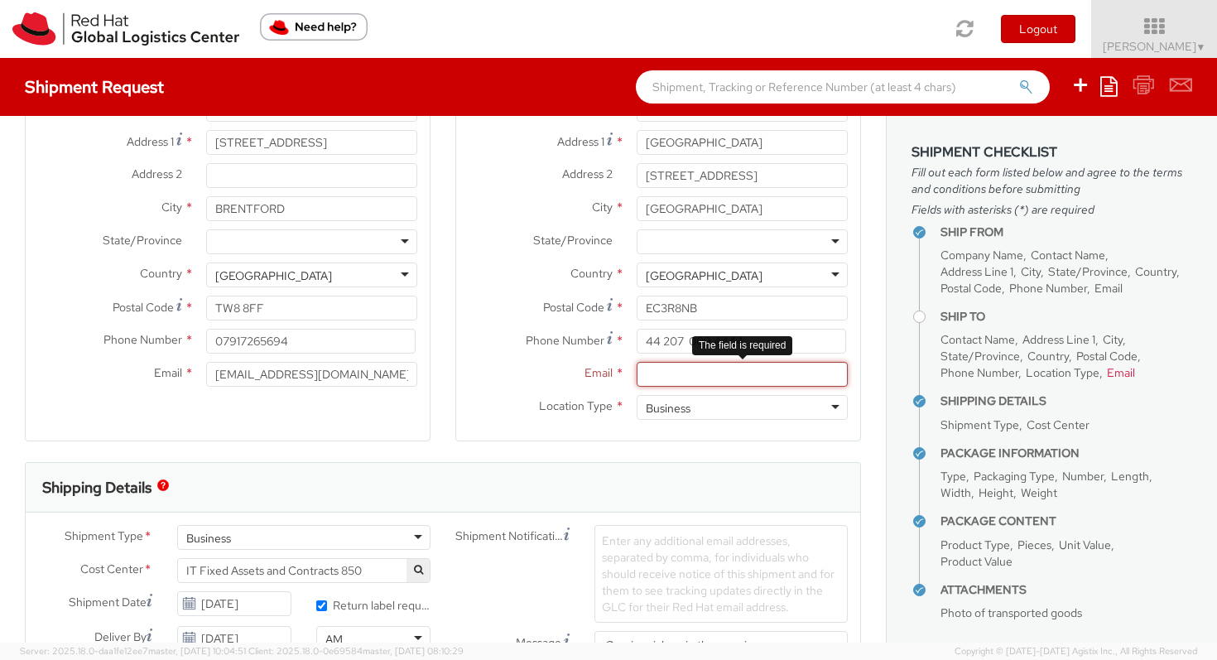
click at [664, 368] on input "Email *" at bounding box center [742, 374] width 211 height 25
paste input "[EMAIL_ADDRESS][DOMAIN_NAME]"
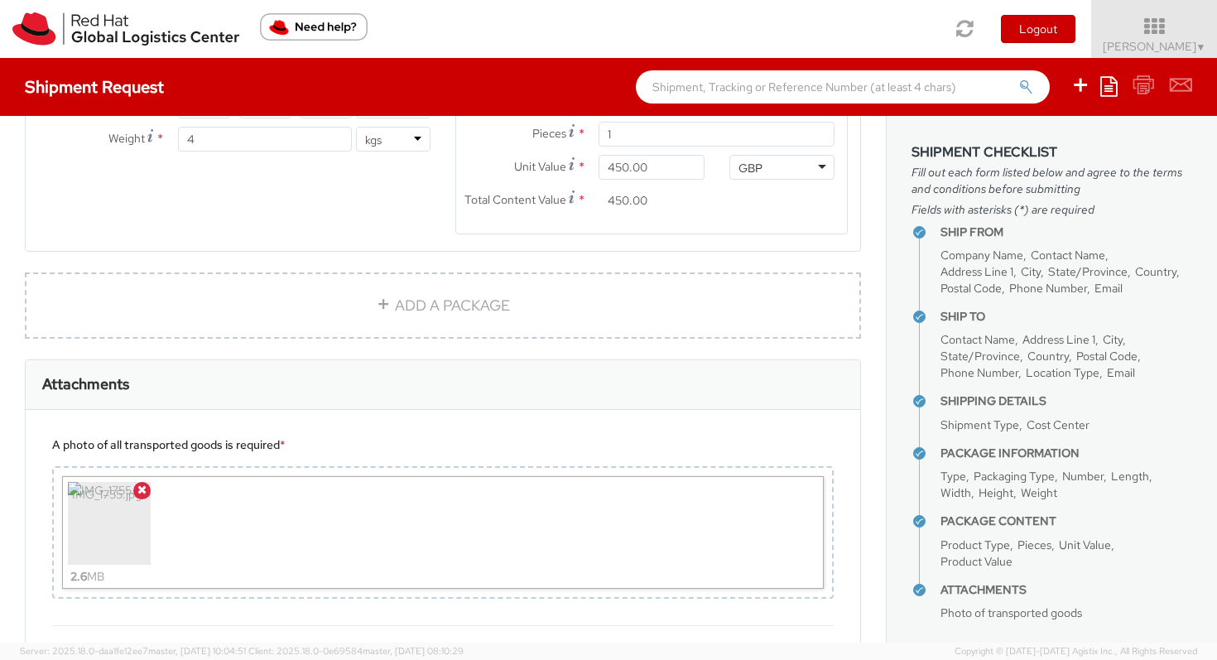
scroll to position [1242, 0]
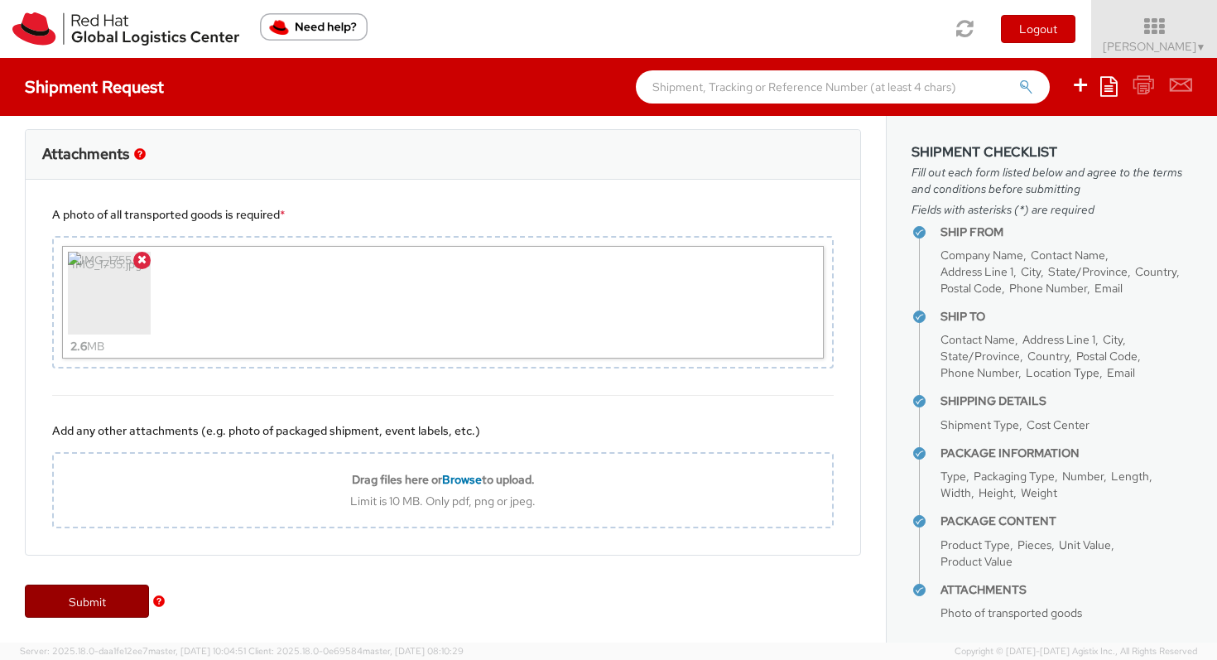
type input "[EMAIL_ADDRESS][DOMAIN_NAME]"
click at [85, 602] on link "Submit" at bounding box center [87, 601] width 124 height 33
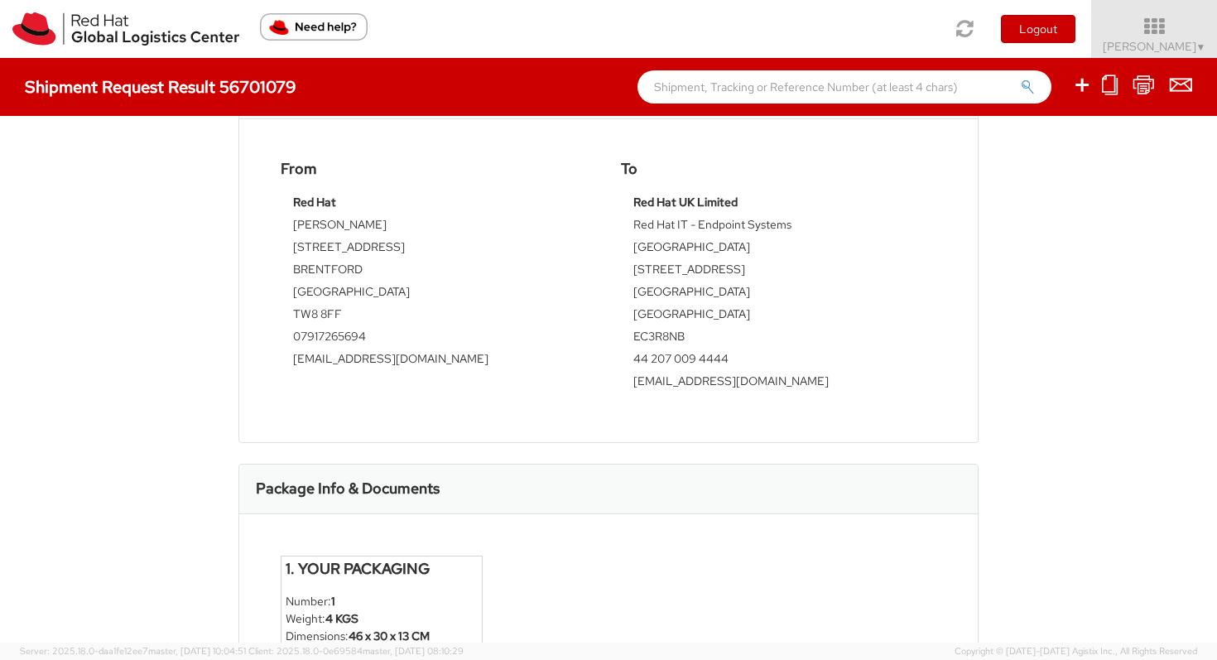
scroll to position [775, 0]
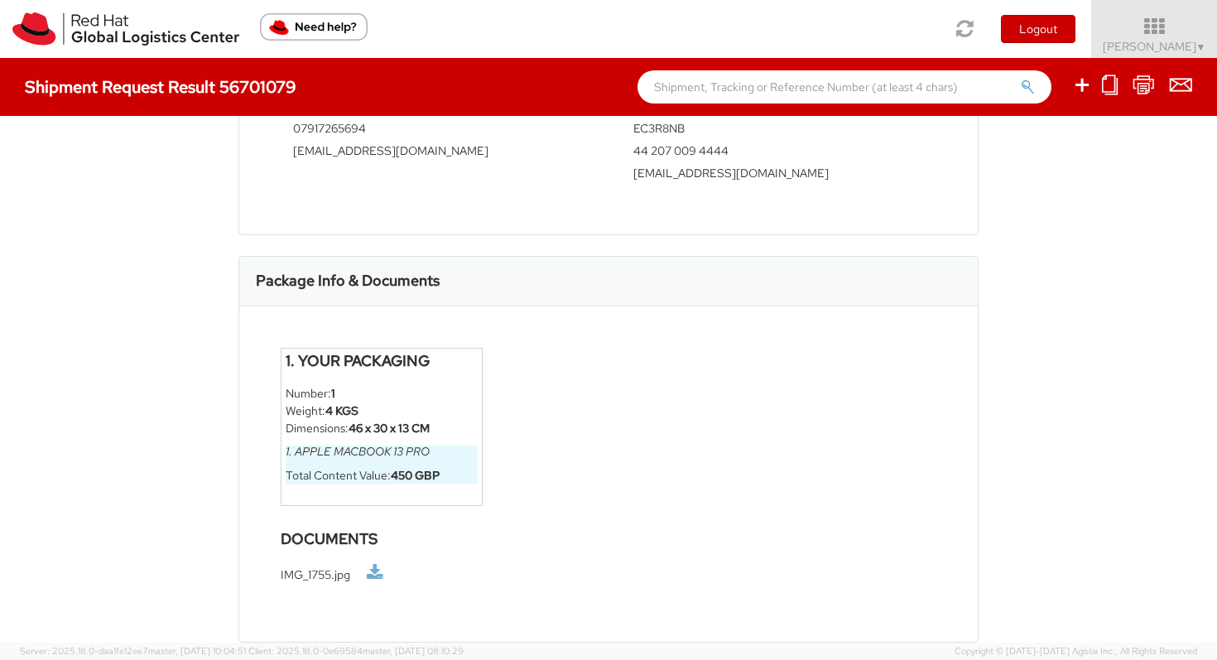
click at [379, 572] on link at bounding box center [375, 572] width 17 height 17
click at [421, 405] on li "Weight: 4 KGS" at bounding box center [382, 410] width 192 height 17
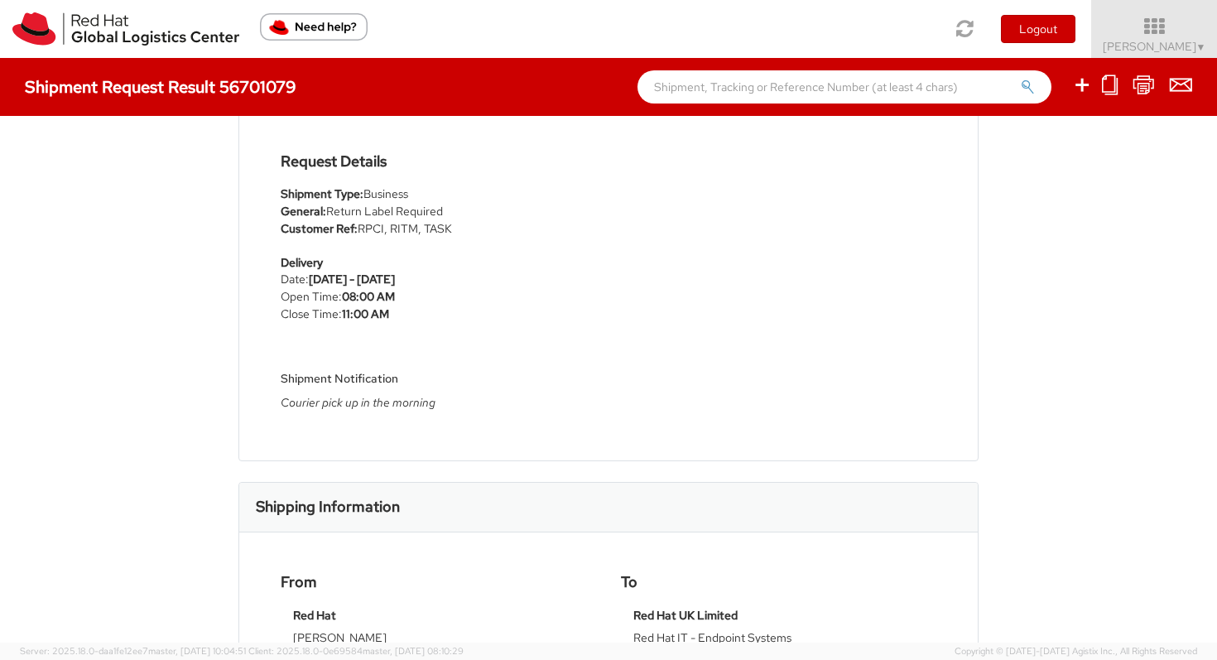
scroll to position [132, 0]
